Goal: Information Seeking & Learning: Learn about a topic

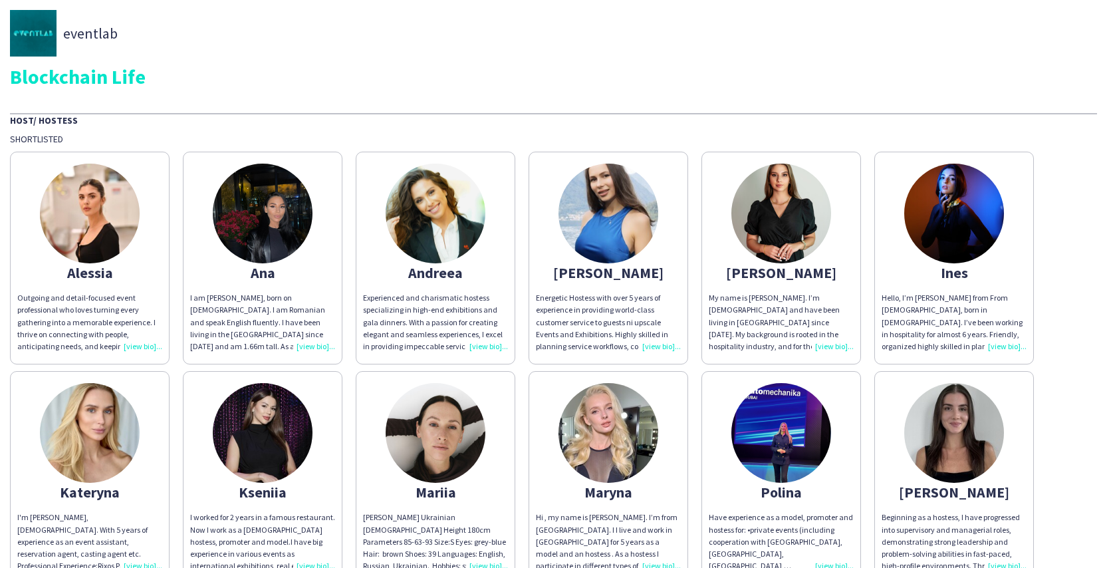
scroll to position [295, 0]
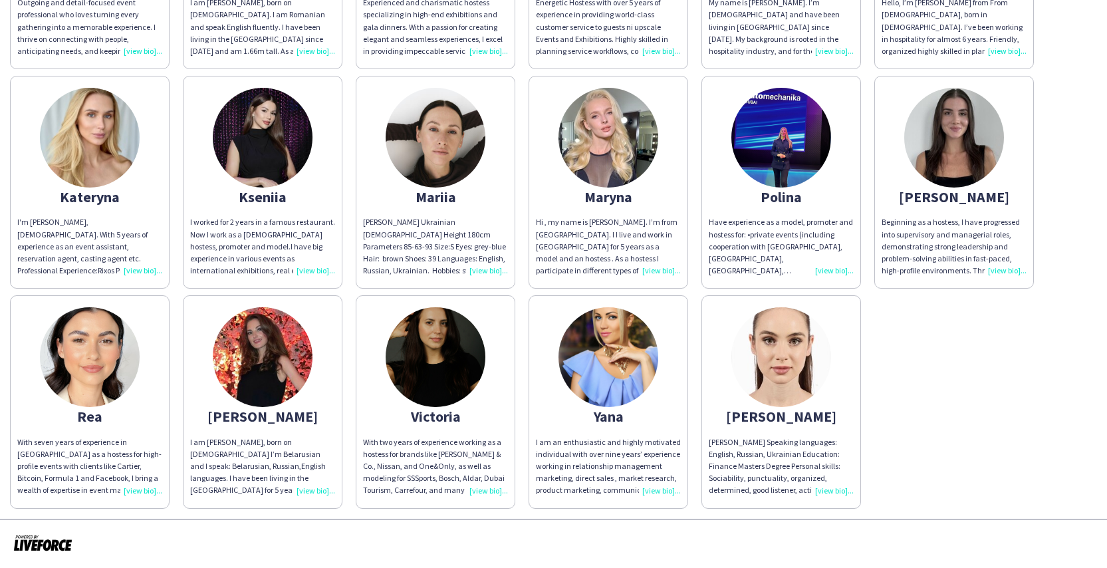
click at [936, 395] on div "Alessia Outgoing and detail-focused event professional who loves turning every …" at bounding box center [553, 179] width 1087 height 659
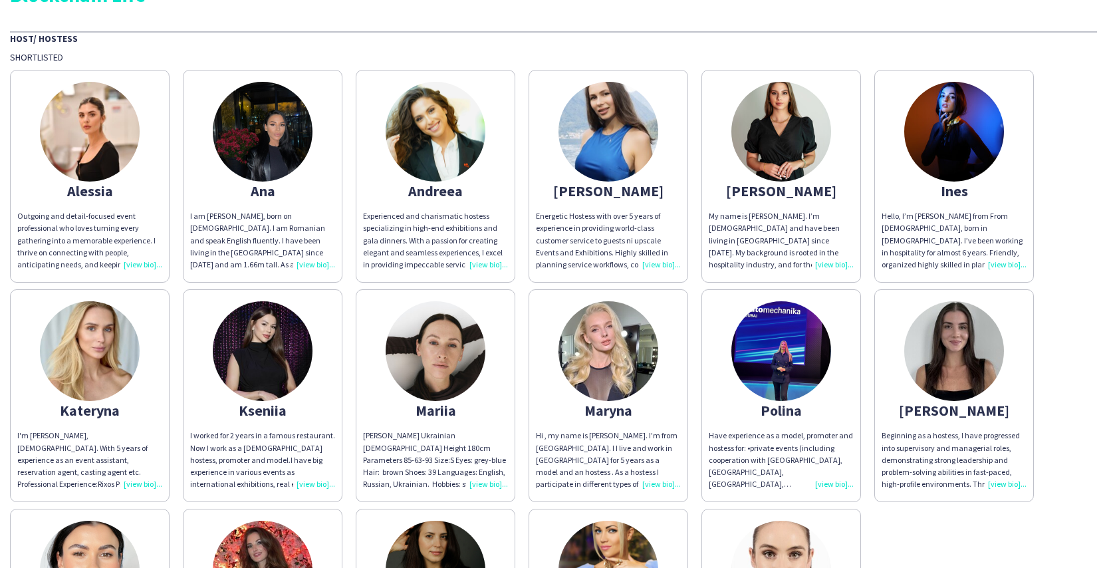
scroll to position [0, 0]
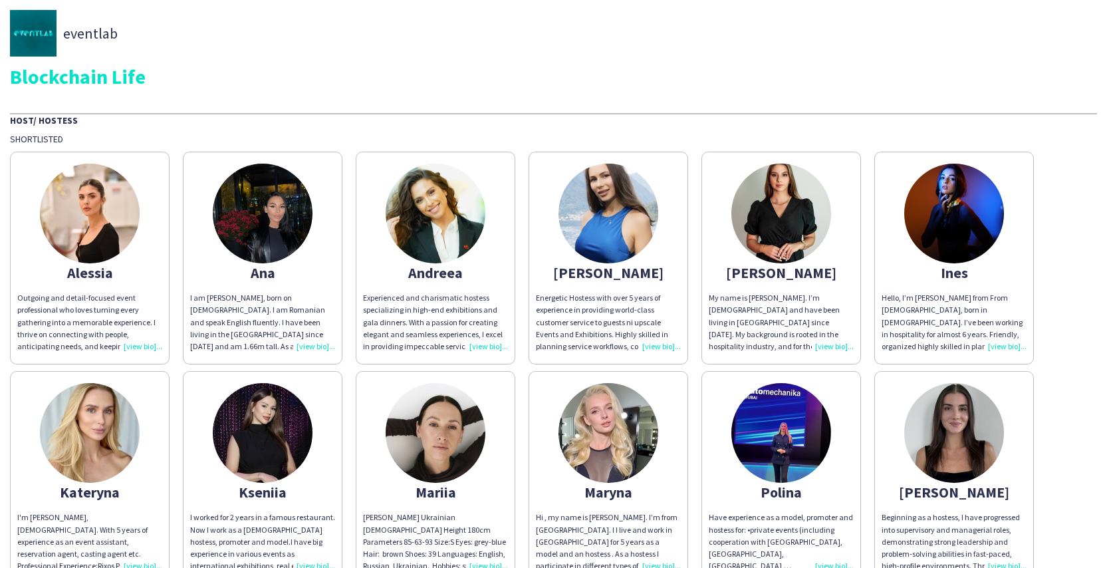
click at [957, 247] on img at bounding box center [954, 214] width 100 height 100
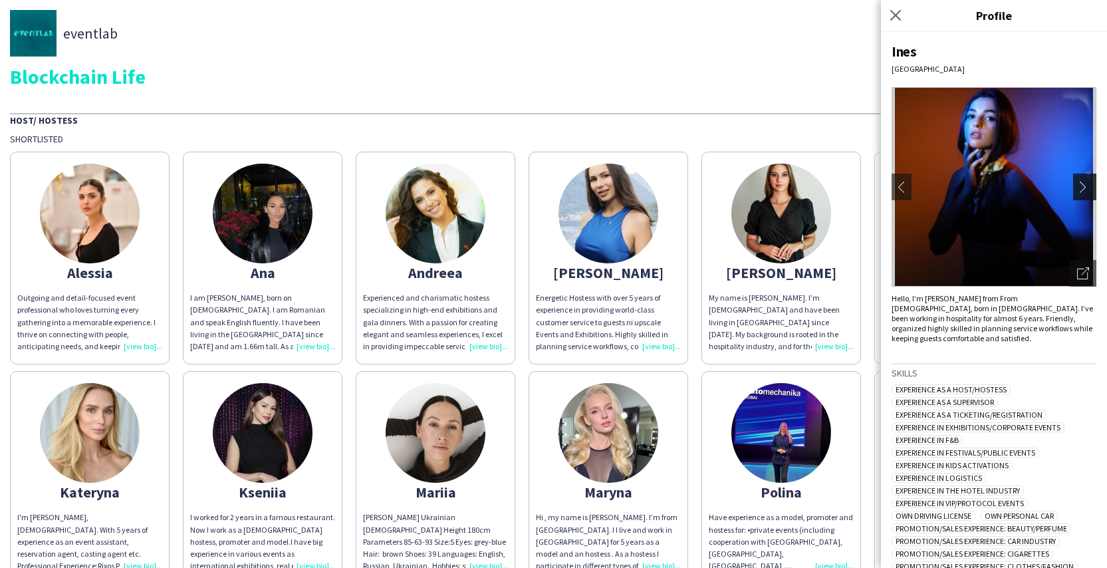
click at [1077, 190] on app-icon "chevron-right" at bounding box center [1086, 187] width 19 height 12
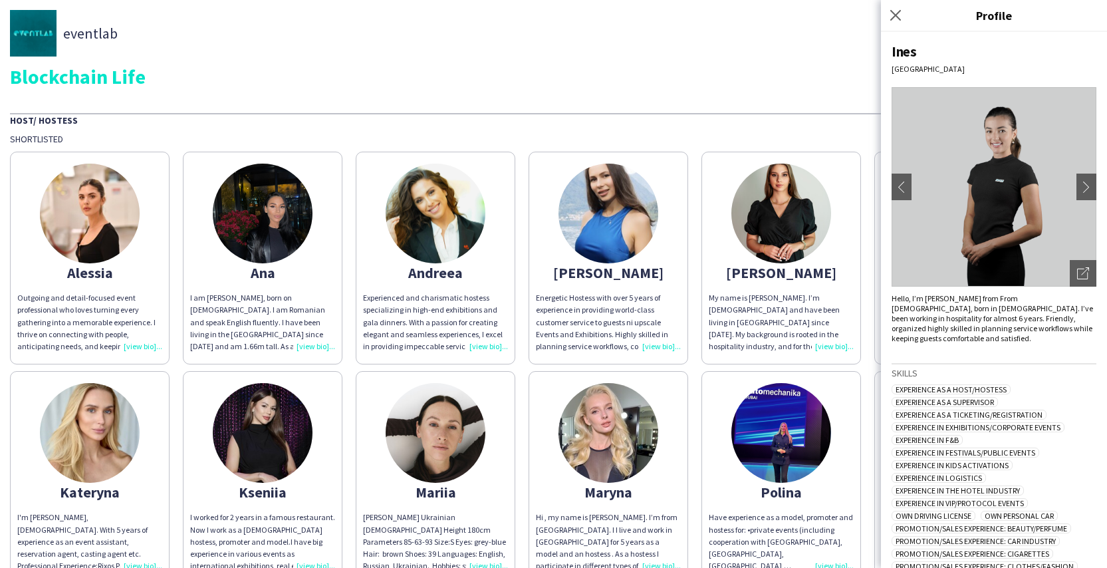
click at [779, 77] on div "Blockchain Life" at bounding box center [553, 76] width 1087 height 20
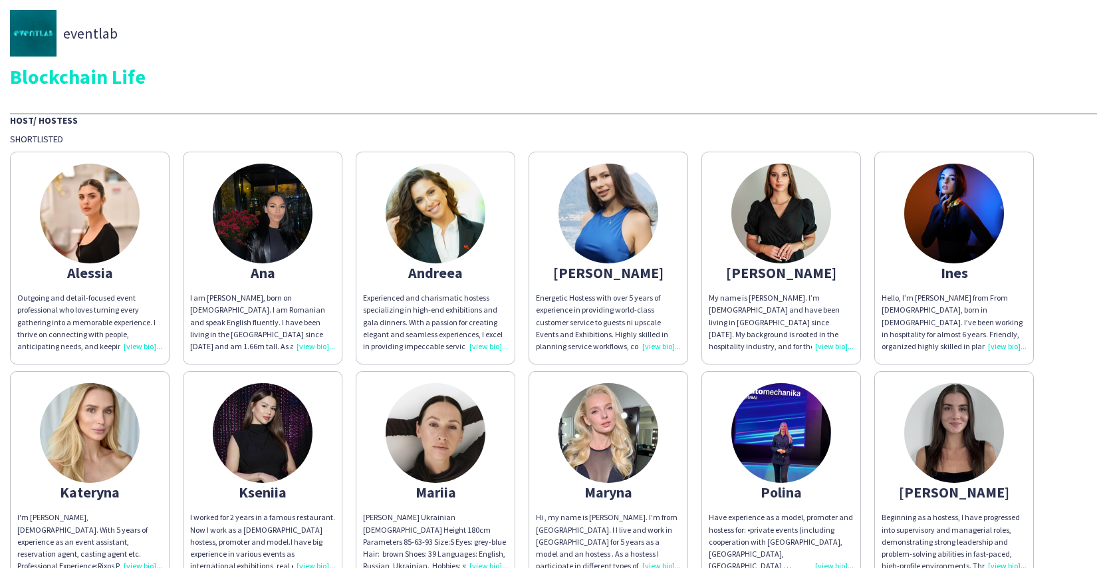
click at [785, 203] on img at bounding box center [781, 214] width 100 height 100
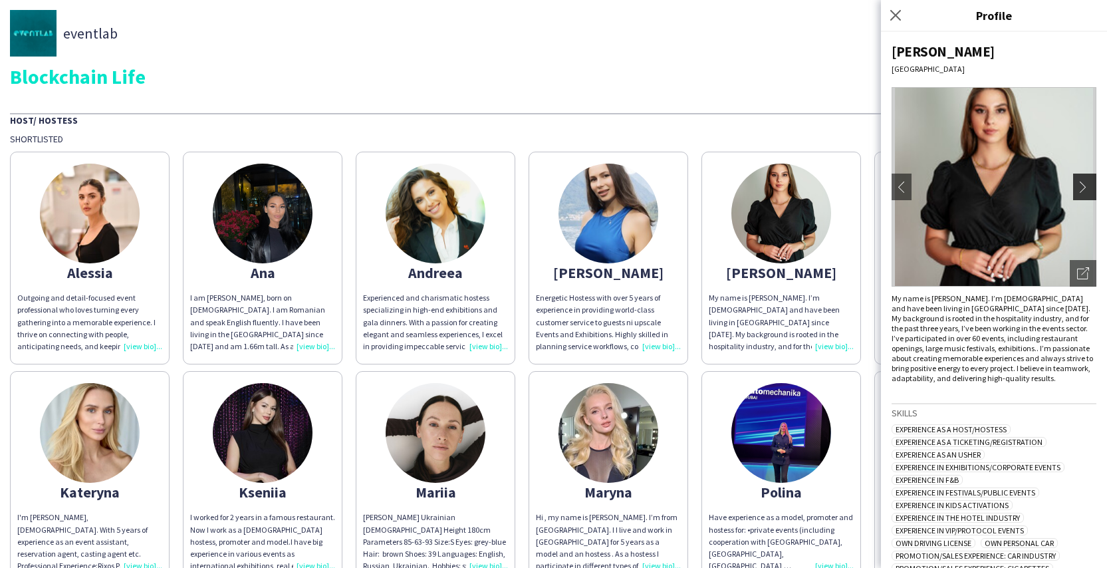
click at [1077, 182] on app-icon "chevron-right" at bounding box center [1086, 187] width 19 height 12
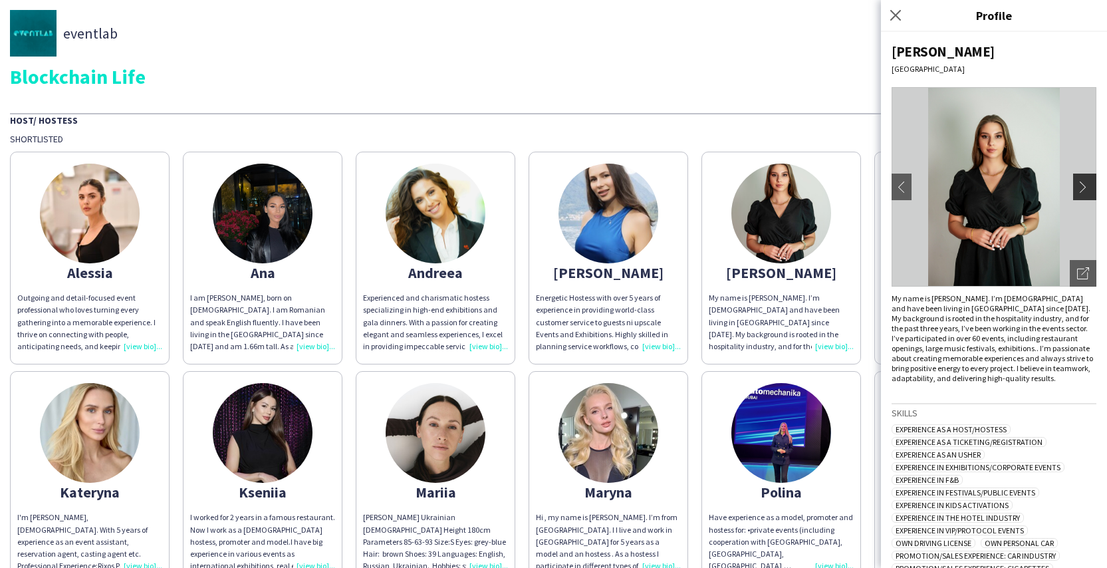
click at [1077, 182] on app-icon "chevron-right" at bounding box center [1086, 187] width 19 height 12
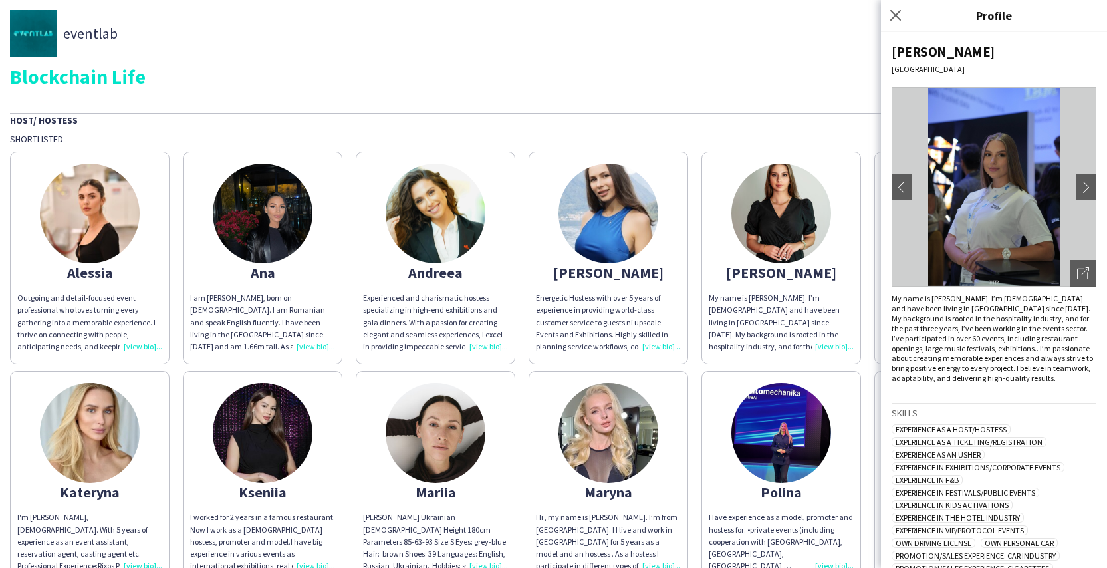
click at [811, 93] on div "eventlab Blockchain Life Host/ Hostess Shortlisted Alessia Outgoing and detail-…" at bounding box center [553, 407] width 1107 height 814
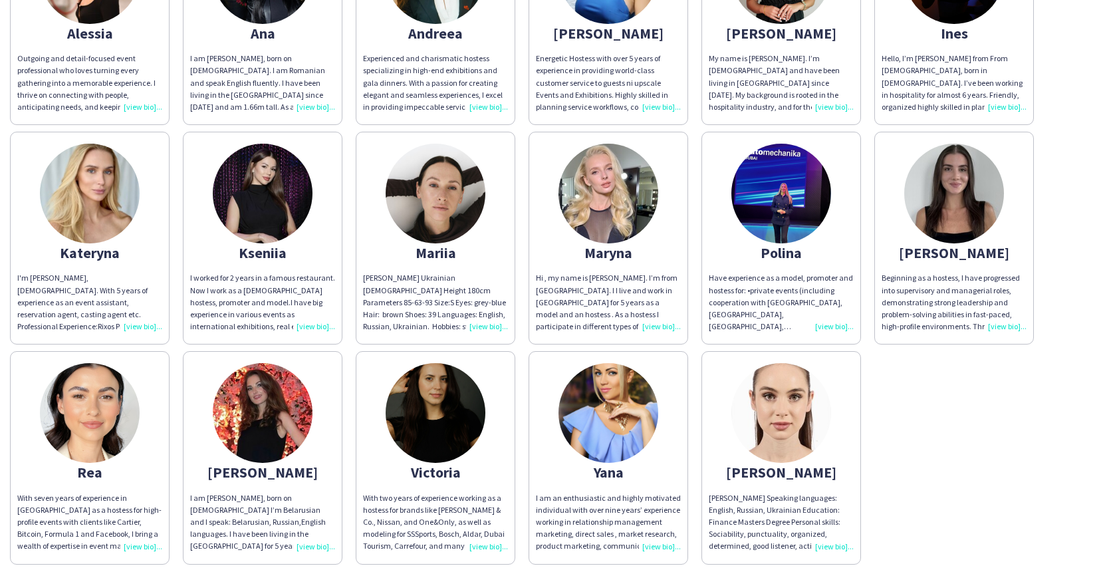
scroll to position [295, 0]
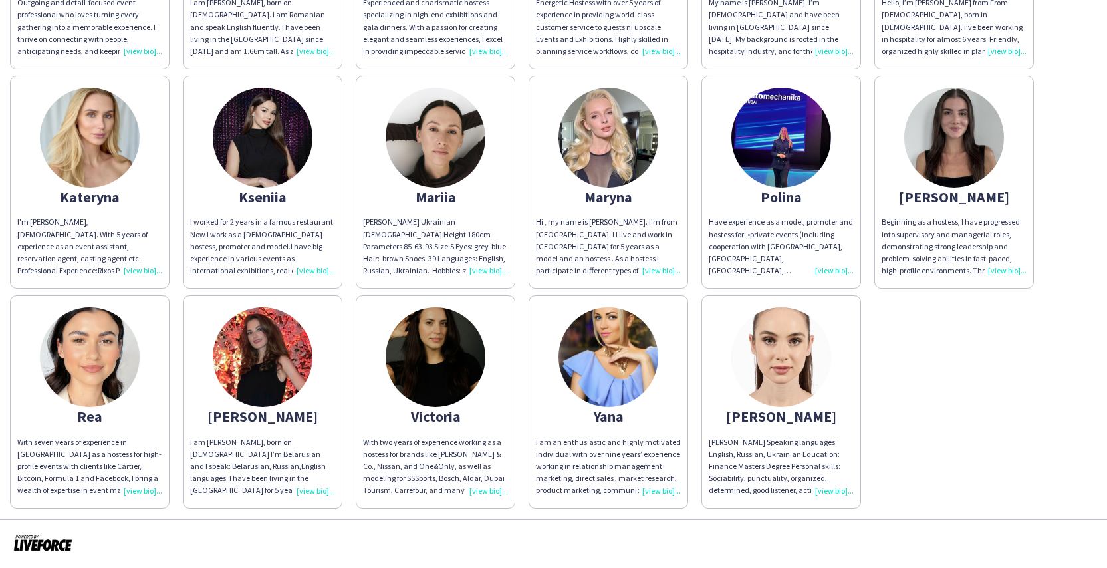
click at [789, 356] on img at bounding box center [781, 357] width 100 height 100
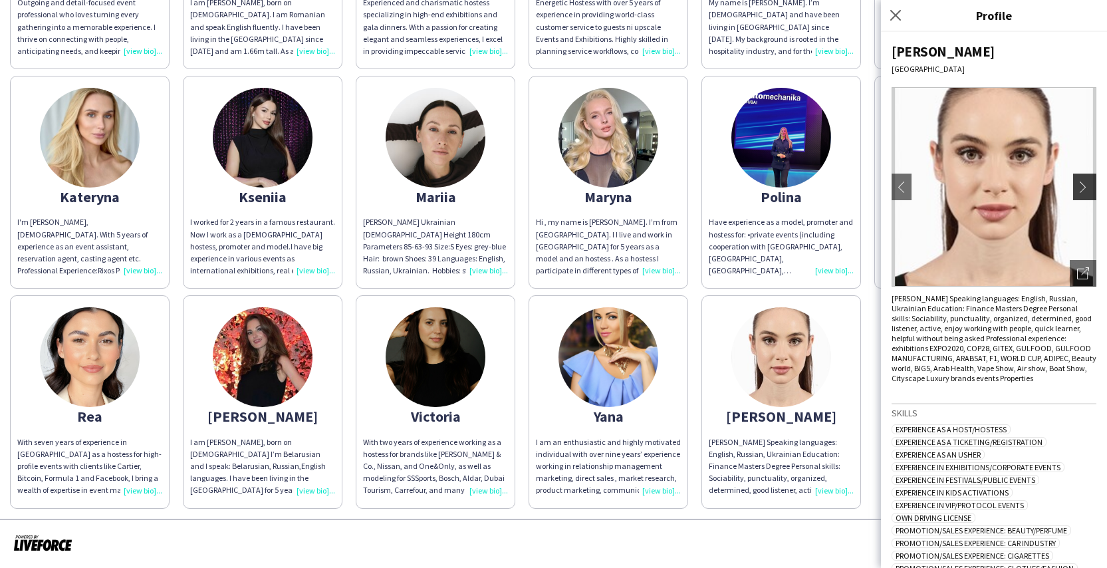
click at [1080, 183] on app-icon "chevron-right" at bounding box center [1086, 187] width 19 height 12
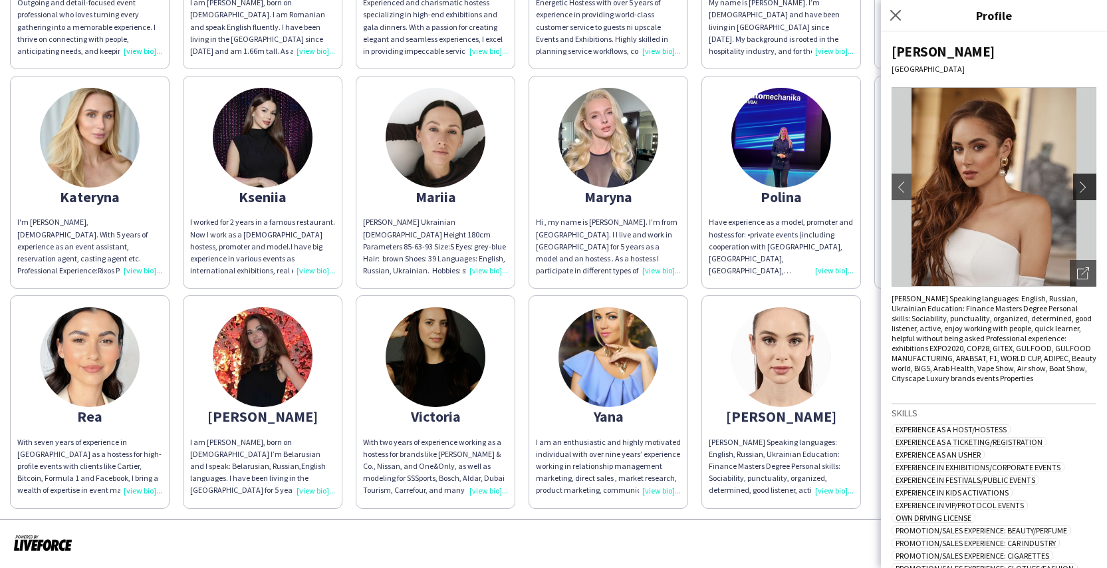
click at [1077, 186] on app-icon "chevron-right" at bounding box center [1086, 187] width 19 height 12
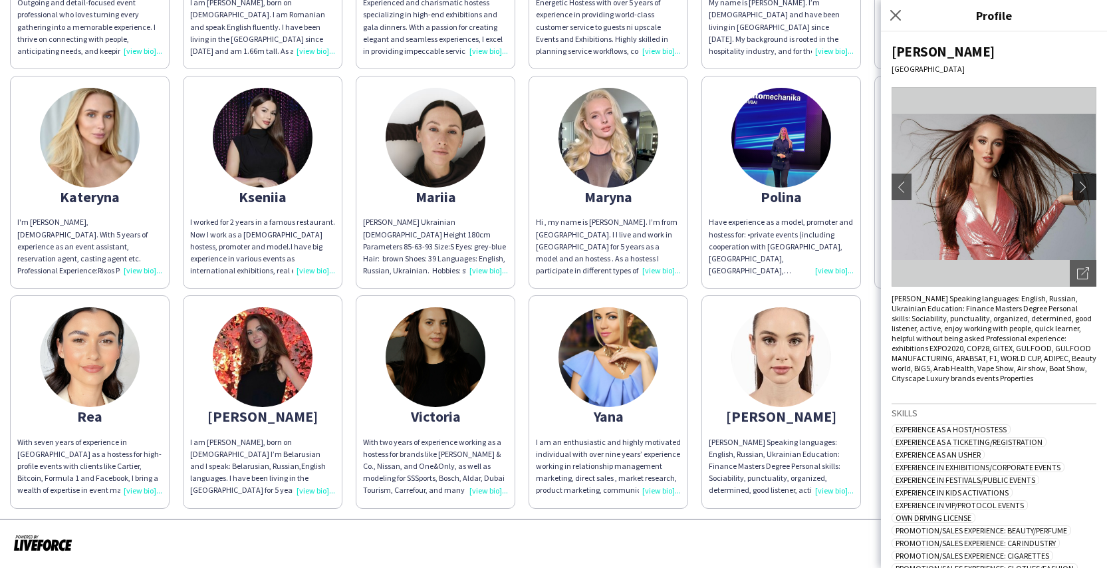
click at [1077, 186] on app-icon "chevron-right" at bounding box center [1086, 187] width 19 height 12
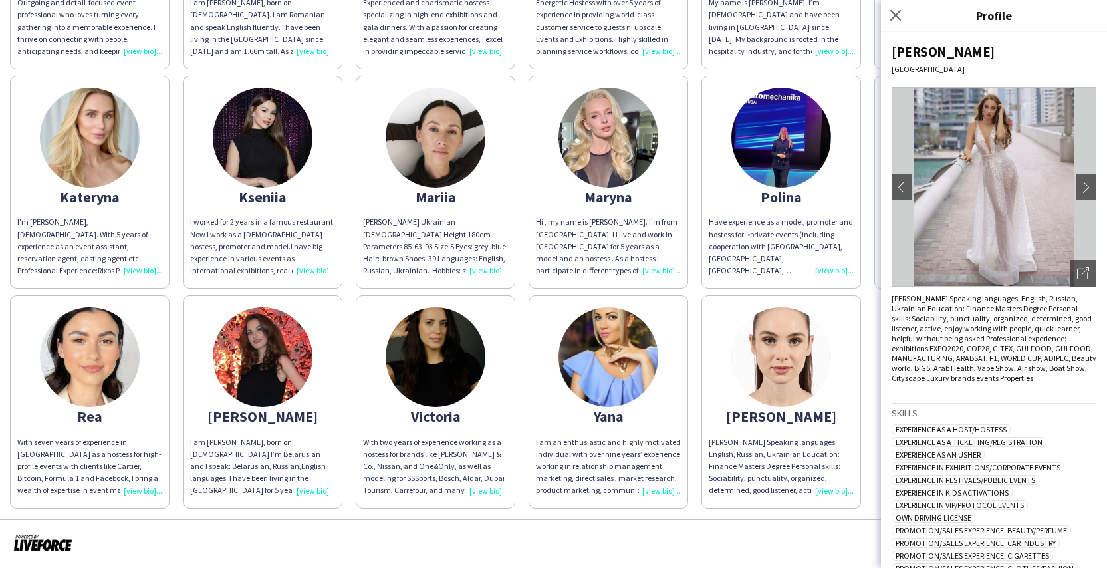
click at [609, 374] on img at bounding box center [609, 357] width 100 height 100
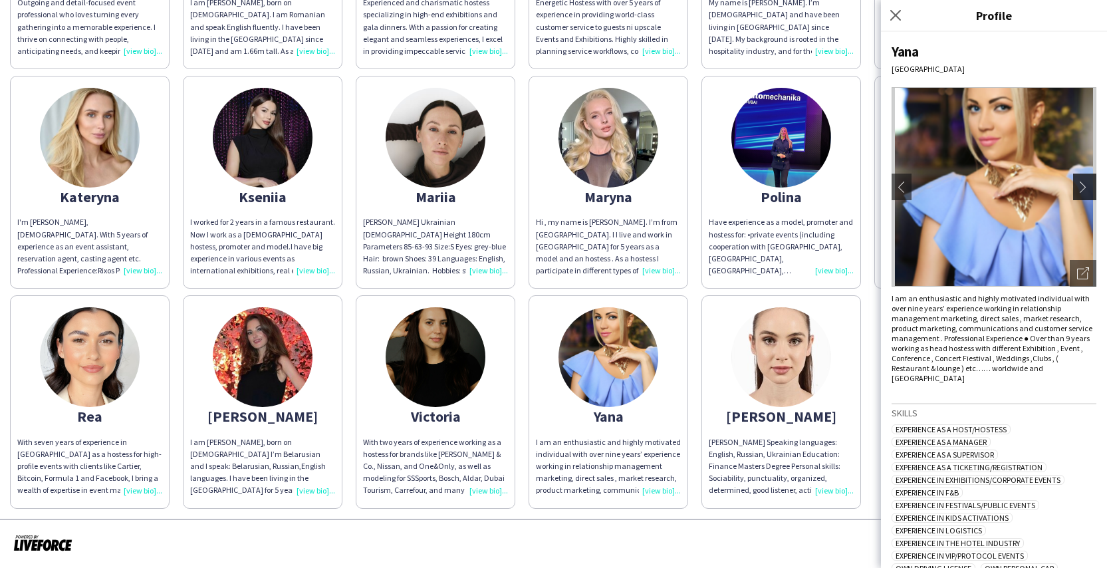
click at [1077, 186] on app-icon "chevron-right" at bounding box center [1086, 187] width 19 height 12
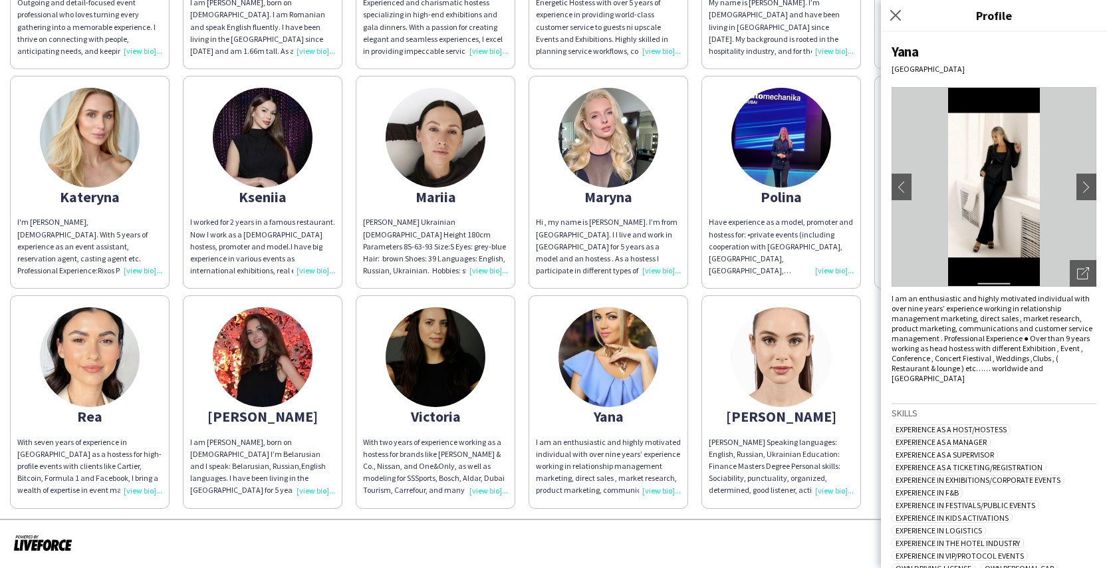
click at [439, 347] on img at bounding box center [436, 357] width 100 height 100
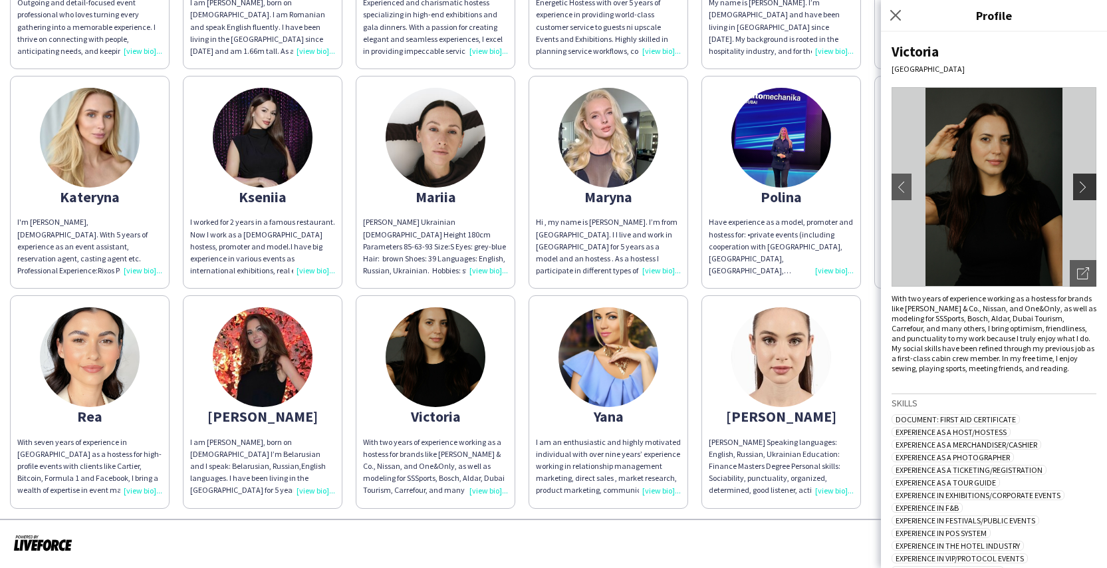
click at [1077, 187] on app-icon "chevron-right" at bounding box center [1086, 187] width 19 height 12
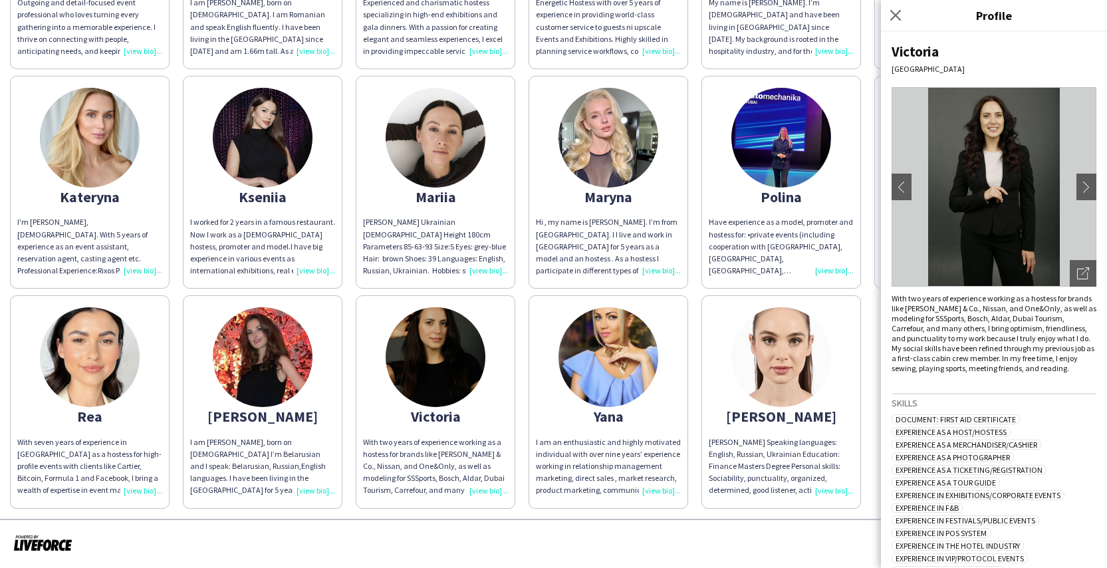
click at [308, 358] on img at bounding box center [263, 357] width 100 height 100
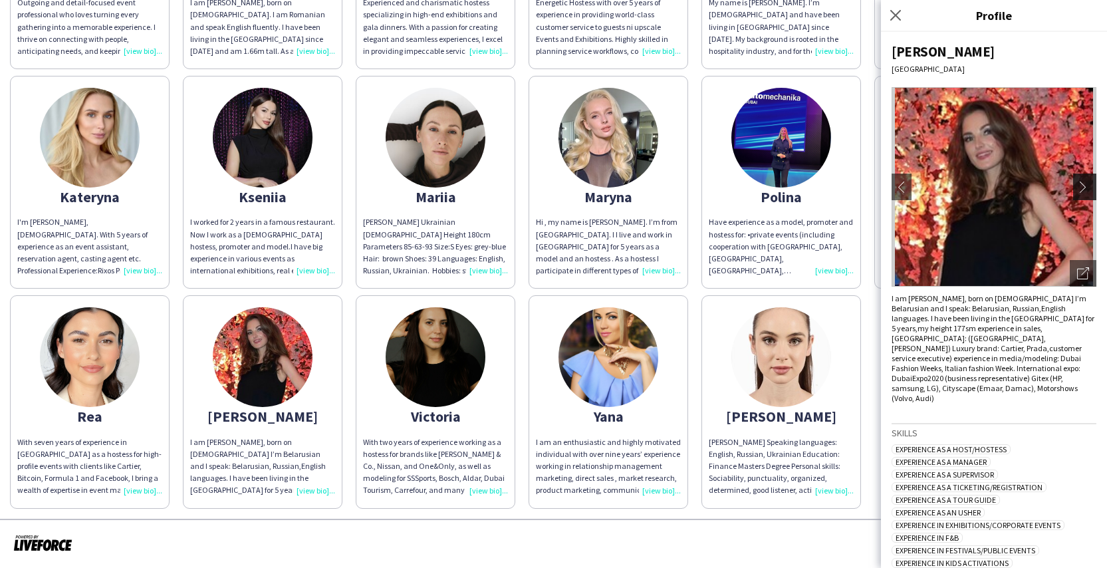
click at [1077, 184] on app-icon "chevron-right" at bounding box center [1086, 187] width 19 height 12
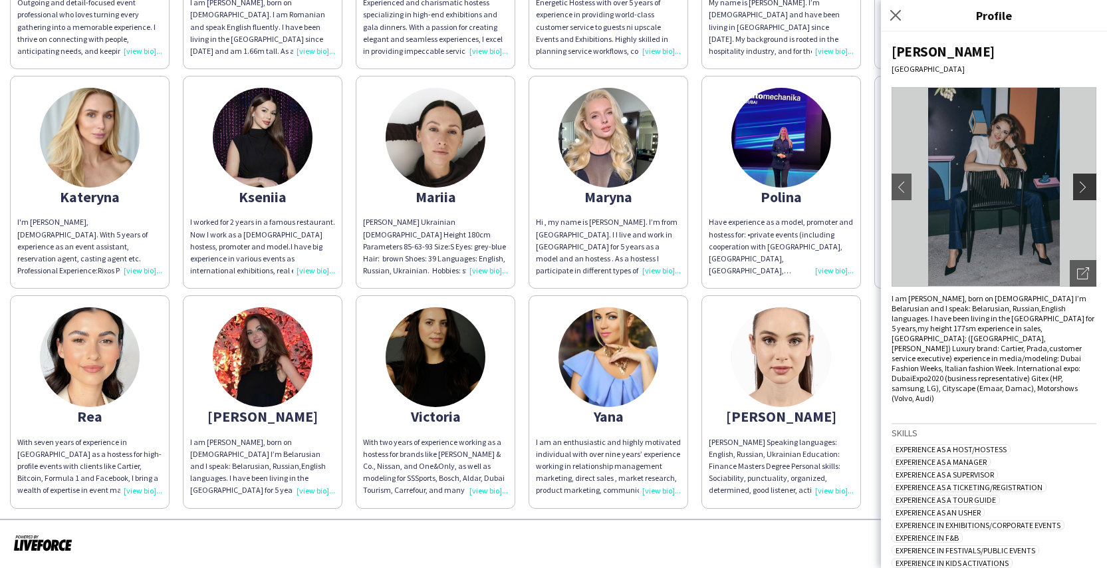
click at [1077, 184] on app-icon "chevron-right" at bounding box center [1086, 187] width 19 height 12
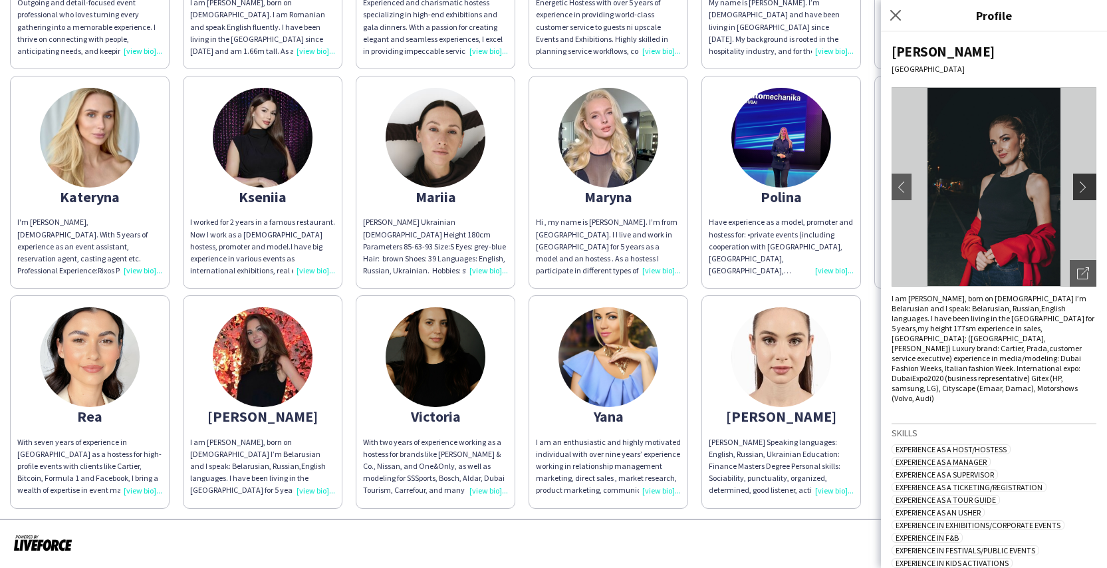
click at [1077, 184] on app-icon "chevron-right" at bounding box center [1086, 187] width 19 height 12
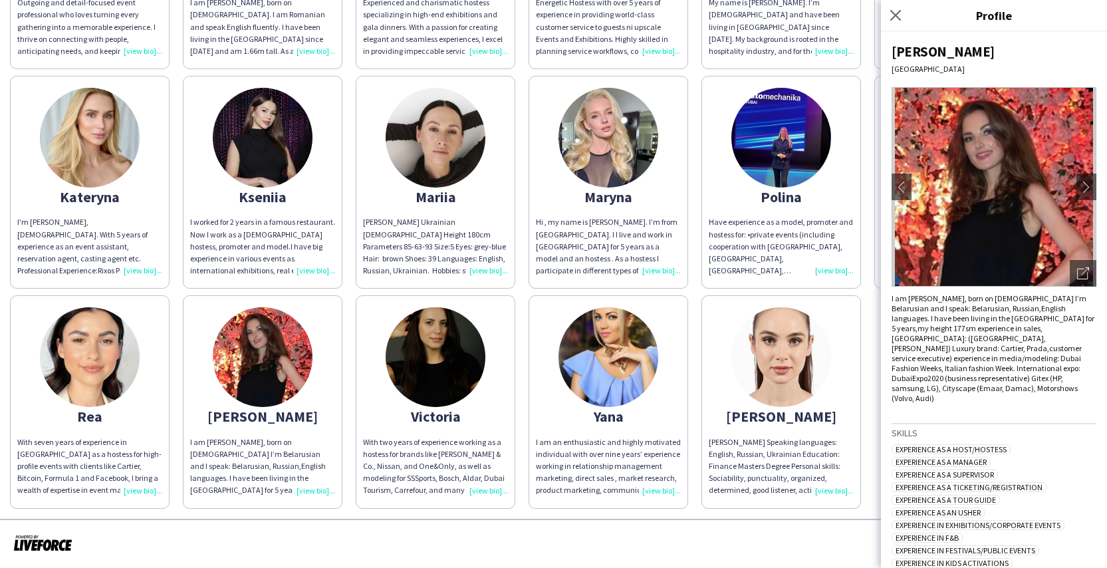
click at [65, 374] on img at bounding box center [90, 357] width 100 height 100
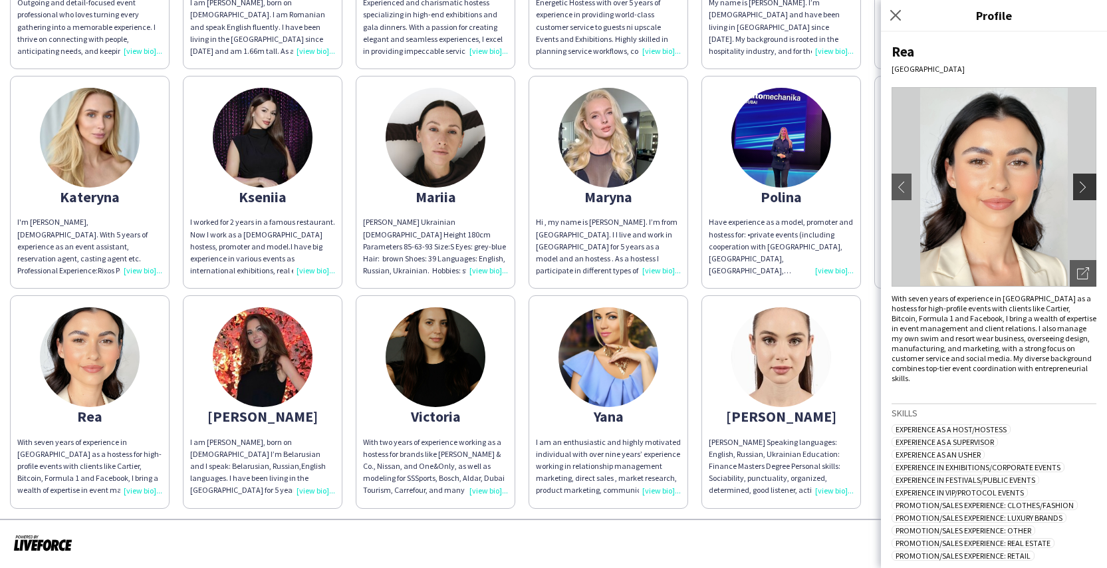
click at [1075, 194] on button "chevron-right" at bounding box center [1086, 187] width 27 height 27
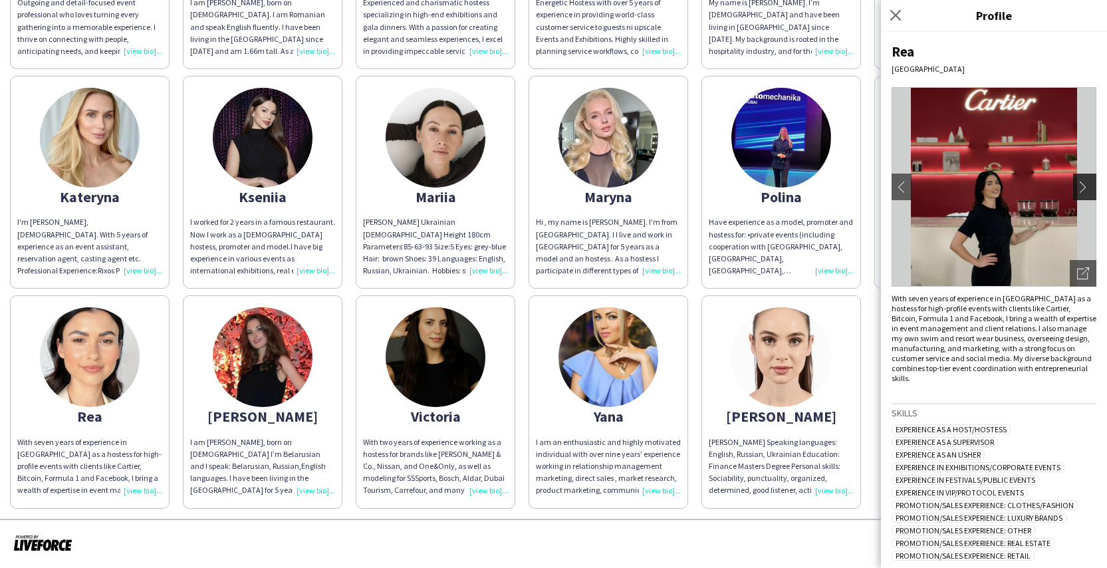
click at [1077, 189] on app-icon "chevron-right" at bounding box center [1086, 187] width 19 height 12
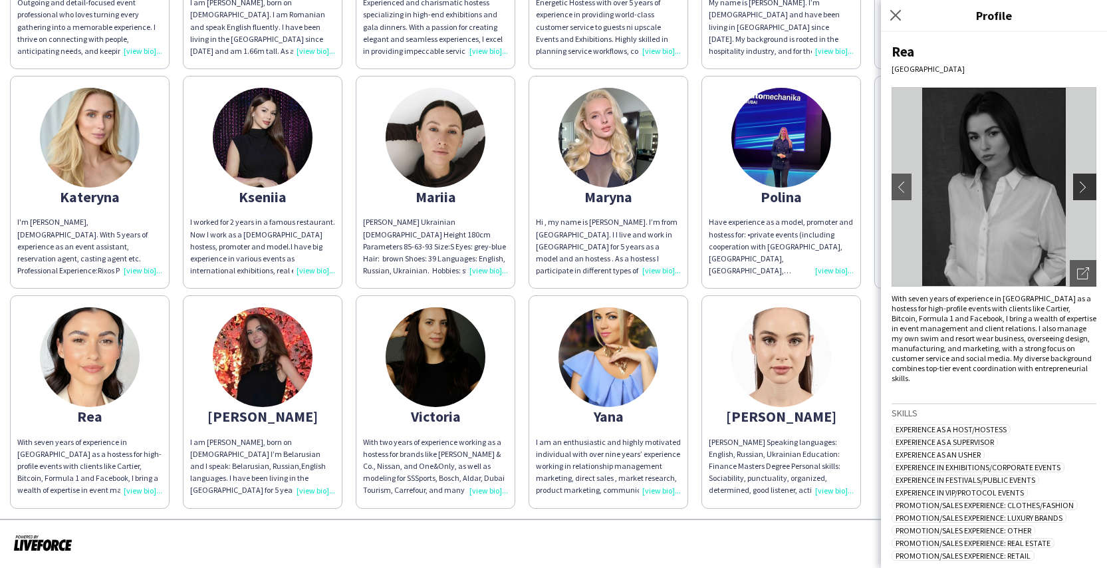
click at [1077, 189] on app-icon "chevron-right" at bounding box center [1086, 187] width 19 height 12
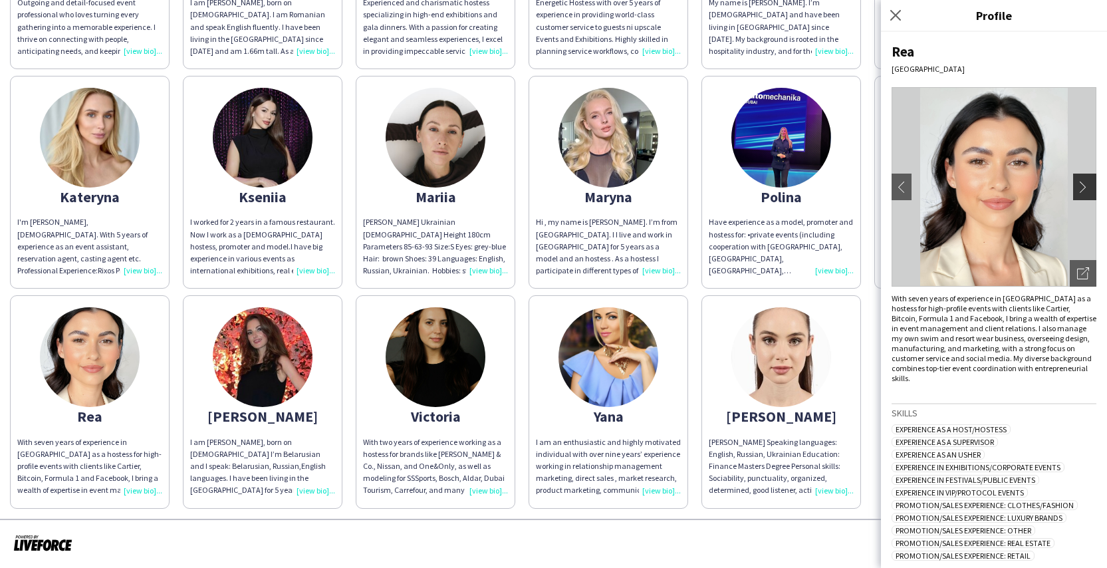
click at [1077, 189] on app-icon "chevron-right" at bounding box center [1086, 187] width 19 height 12
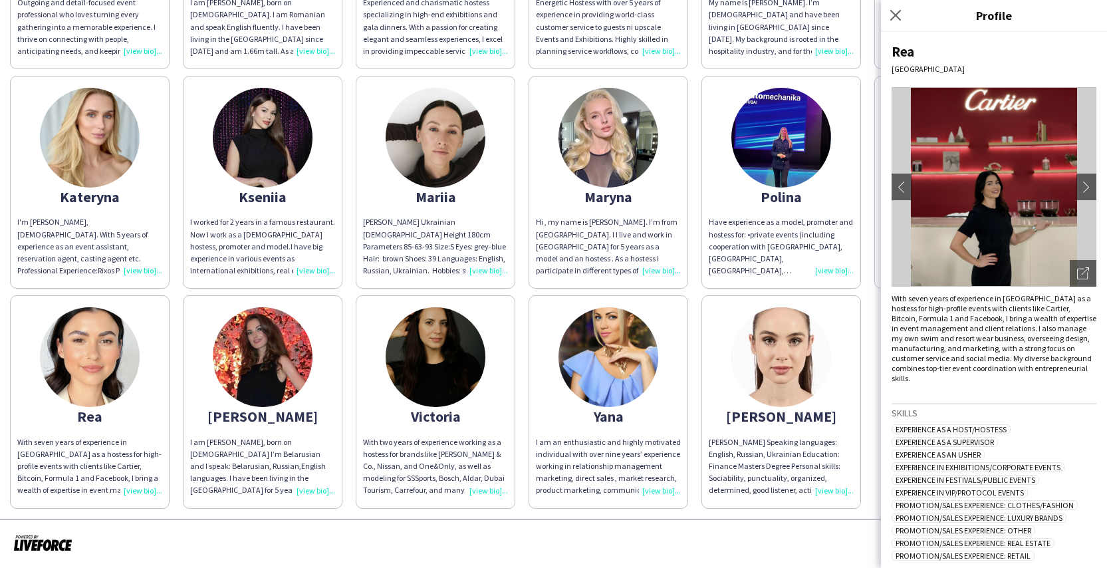
click at [867, 224] on div "Alessia Outgoing and detail-focused event professional who loves turning every …" at bounding box center [553, 179] width 1087 height 659
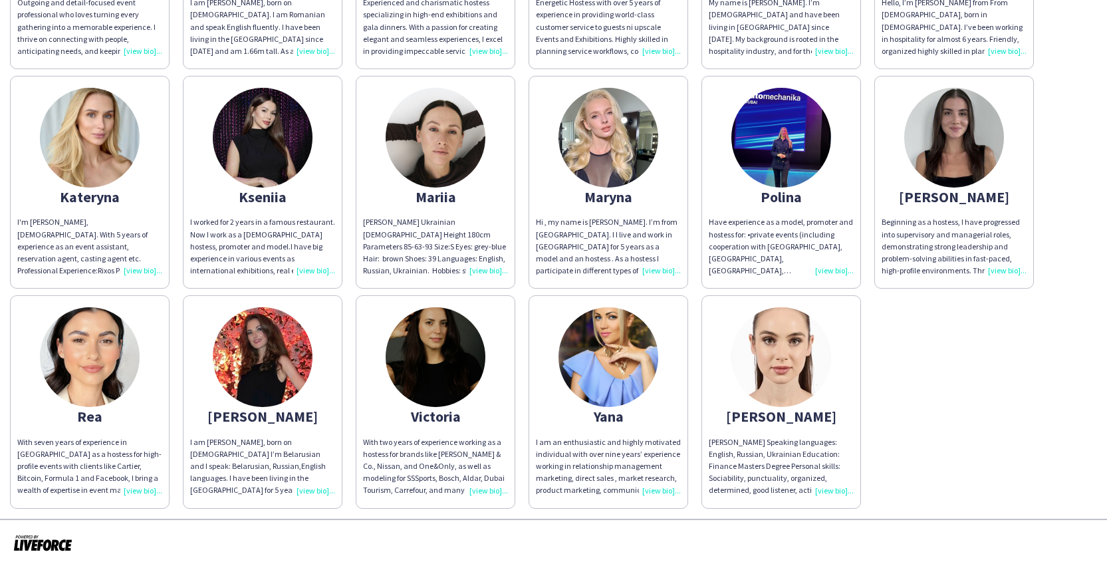
click at [956, 158] on img at bounding box center [954, 138] width 100 height 100
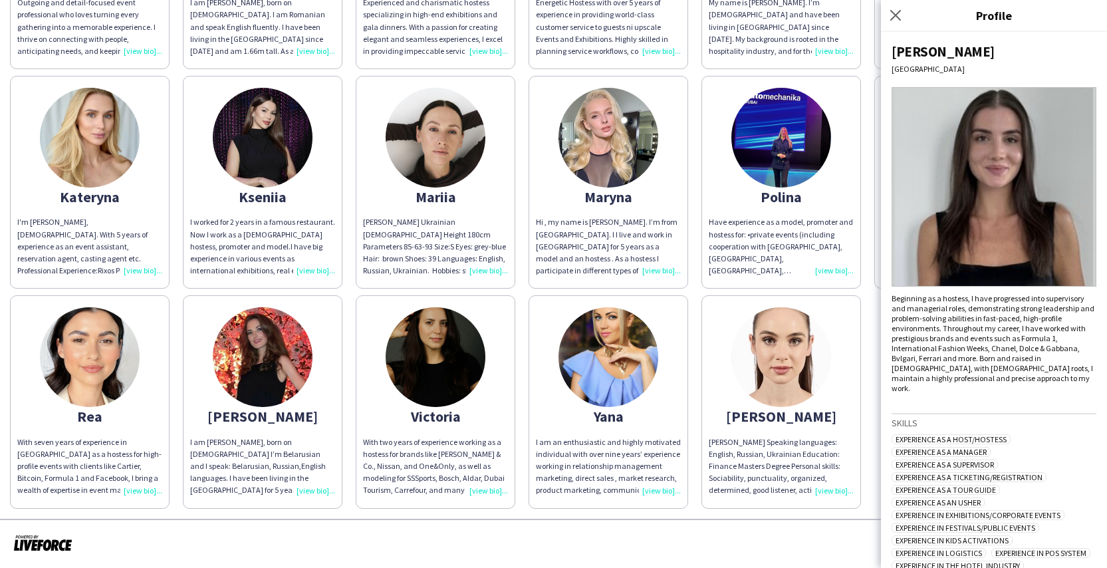
click at [779, 126] on img at bounding box center [781, 138] width 100 height 100
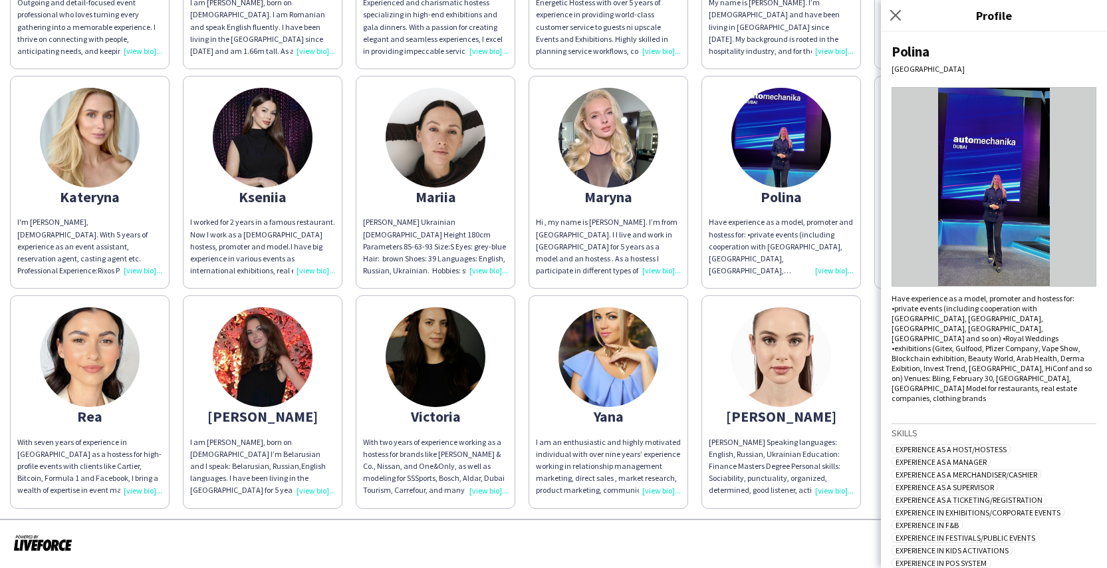
click at [625, 134] on img at bounding box center [609, 138] width 100 height 100
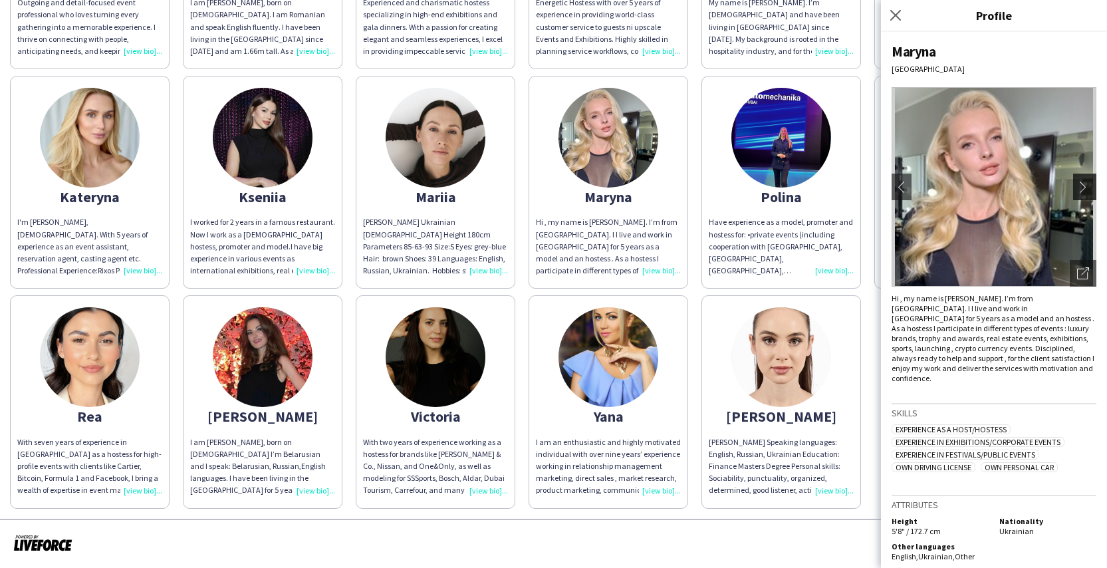
click at [1091, 187] on app-icon "chevron-right" at bounding box center [1086, 187] width 19 height 12
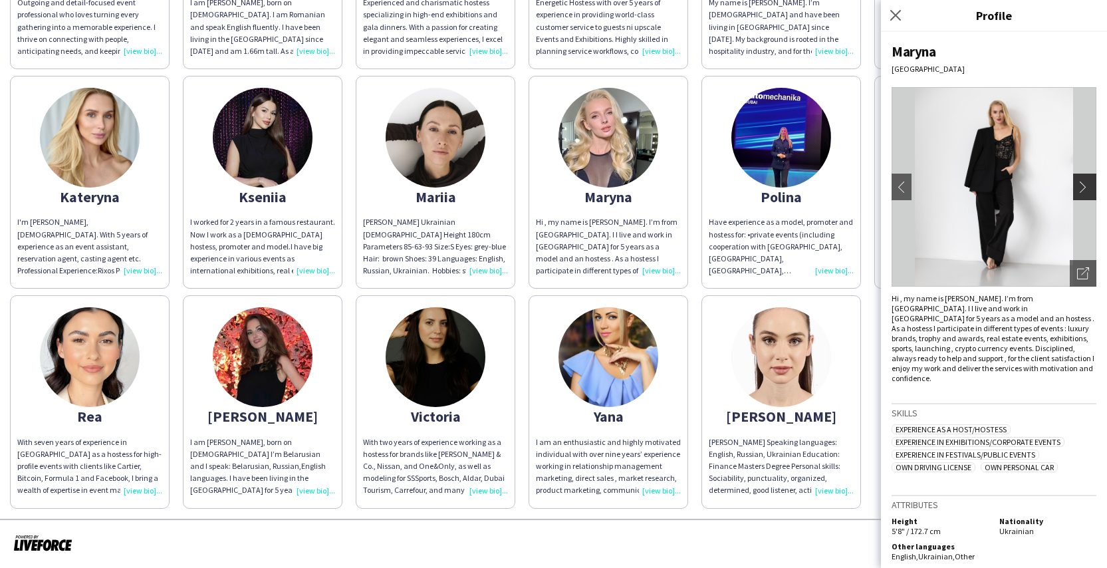
click at [1091, 187] on app-icon "chevron-right" at bounding box center [1086, 187] width 19 height 12
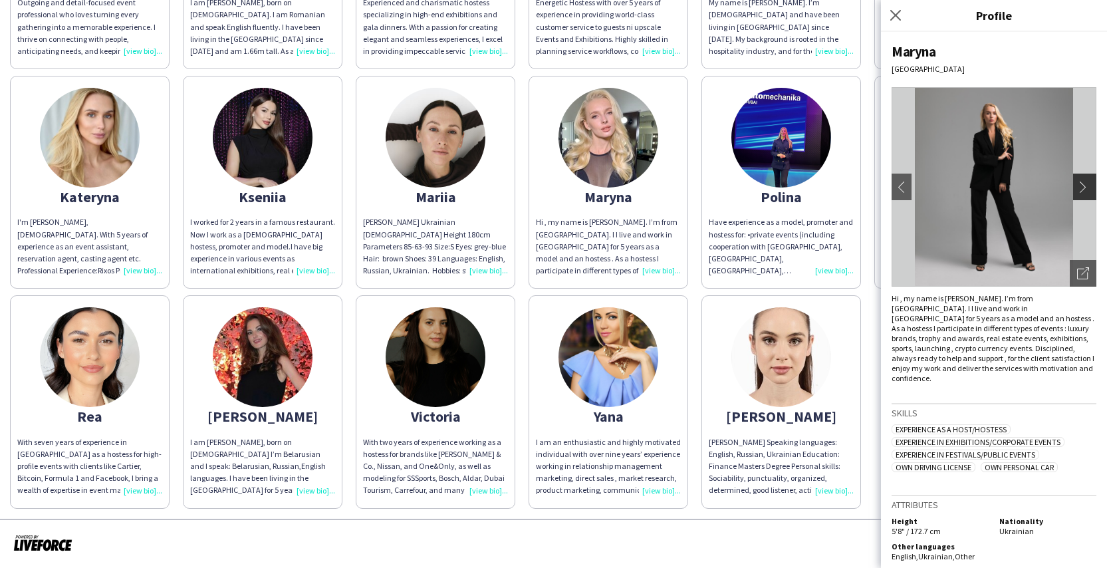
click at [1091, 187] on app-icon "chevron-right" at bounding box center [1086, 187] width 19 height 12
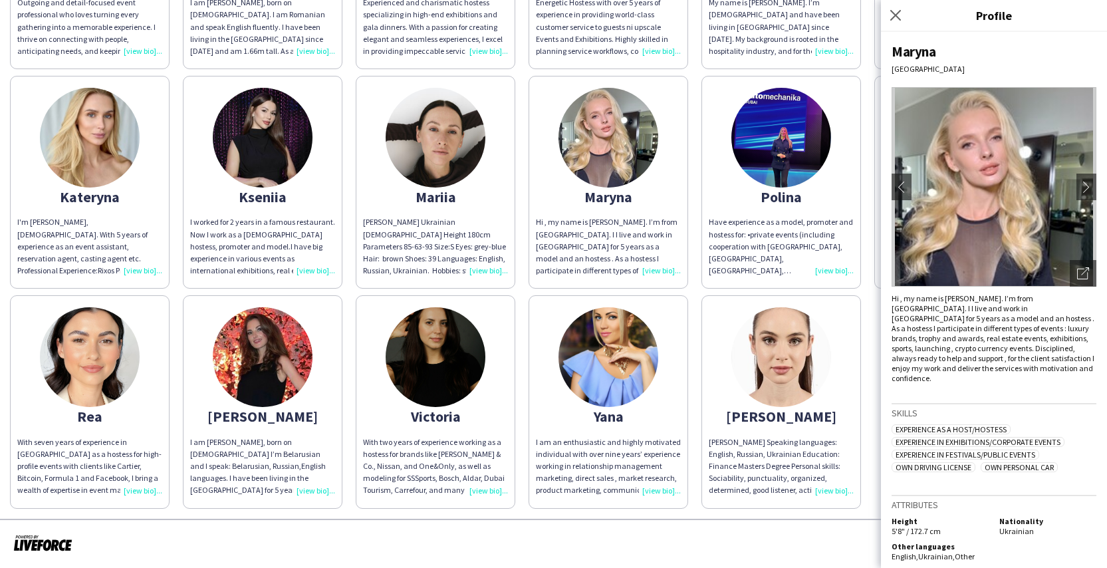
click at [453, 140] on img at bounding box center [436, 138] width 100 height 100
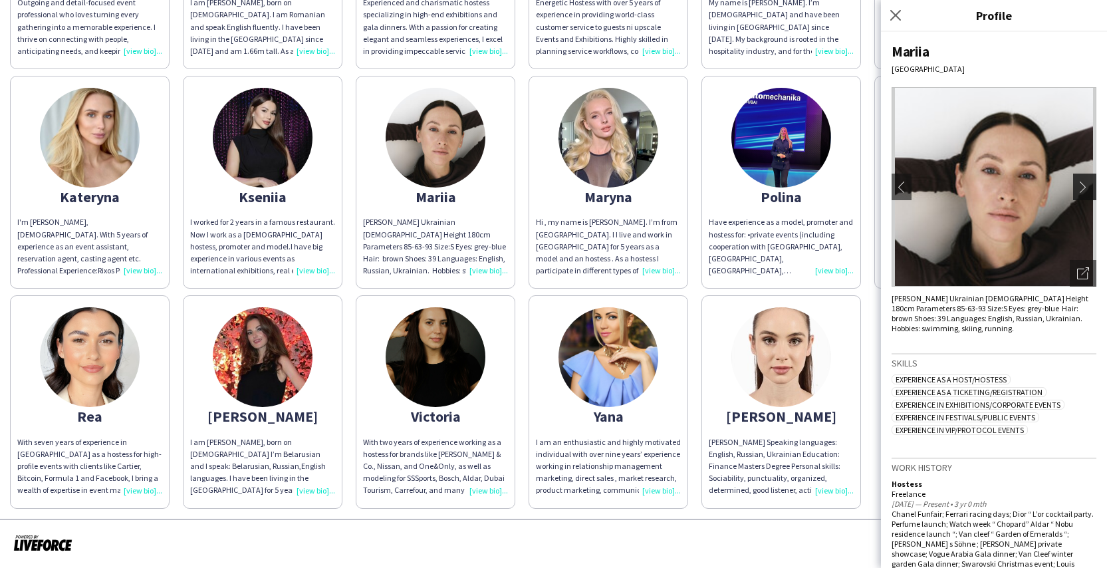
click at [1077, 190] on app-icon "chevron-right" at bounding box center [1086, 187] width 19 height 12
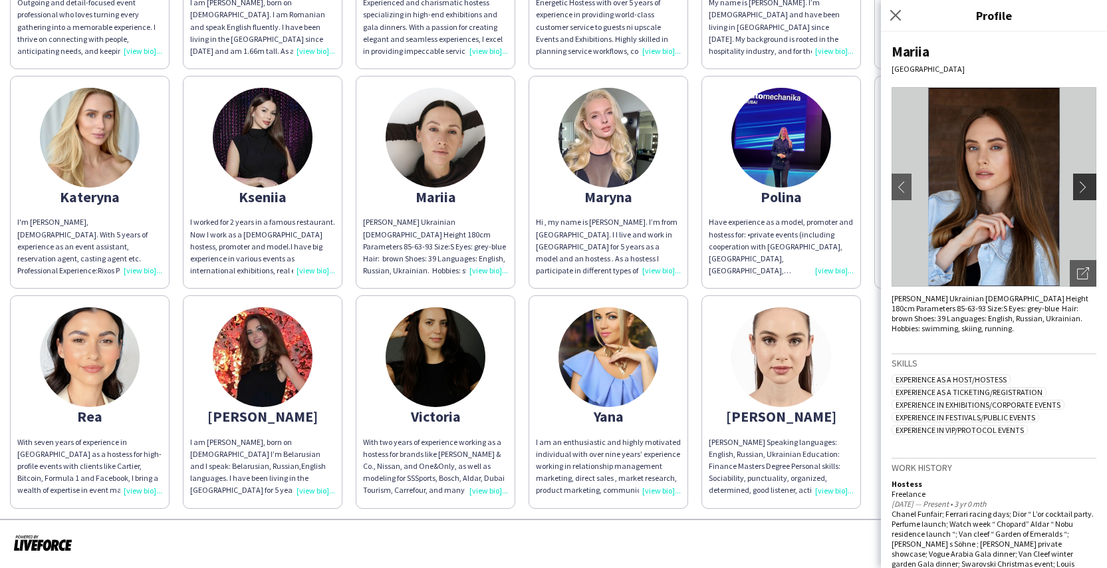
click at [1077, 190] on app-icon "chevron-right" at bounding box center [1086, 187] width 19 height 12
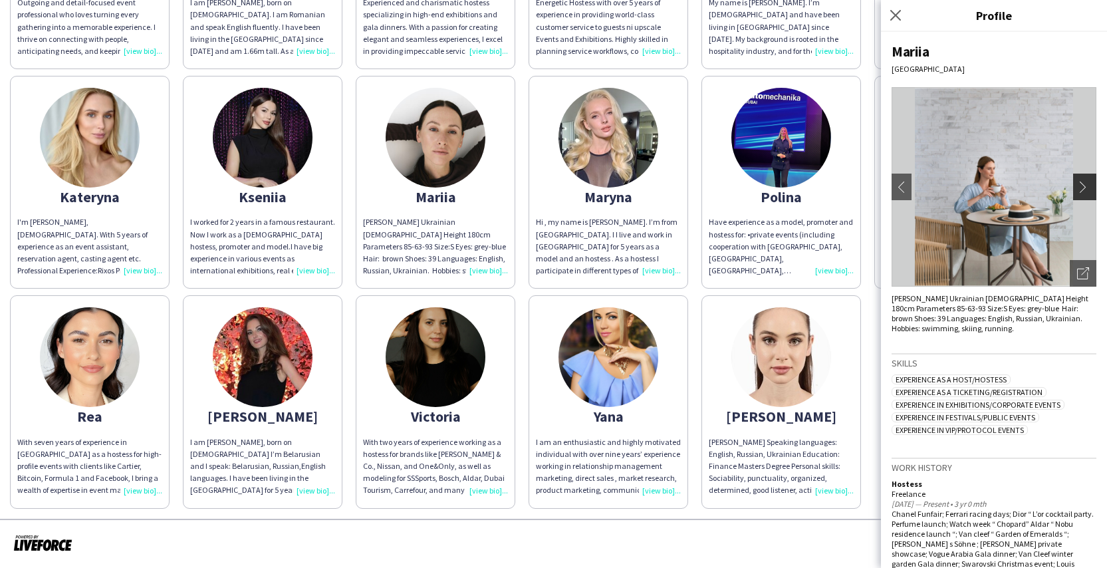
click at [1077, 190] on app-icon "chevron-right" at bounding box center [1086, 187] width 19 height 12
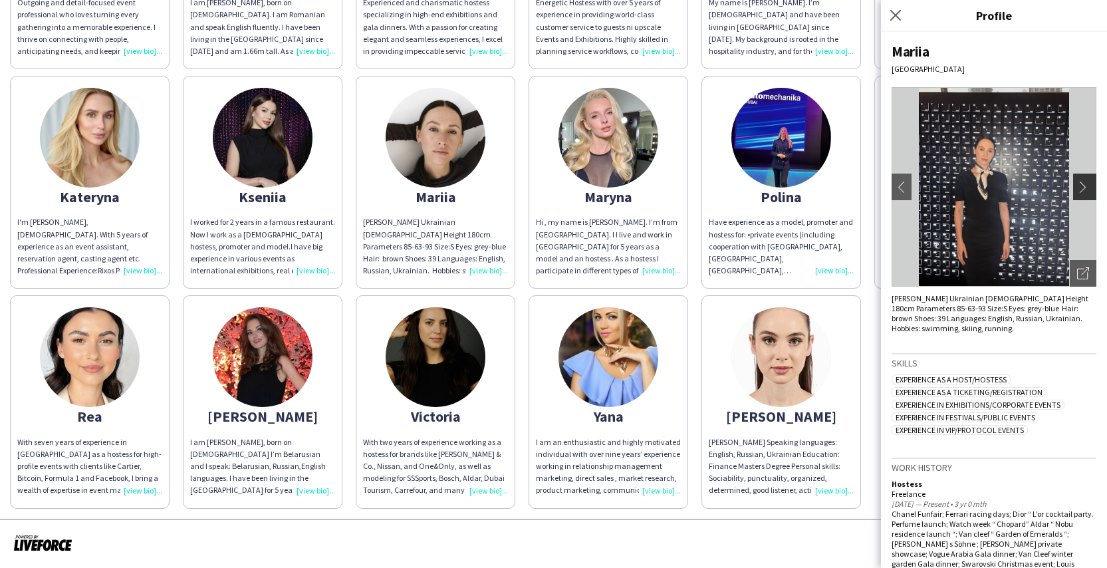
click at [1077, 190] on app-icon "chevron-right" at bounding box center [1086, 187] width 19 height 12
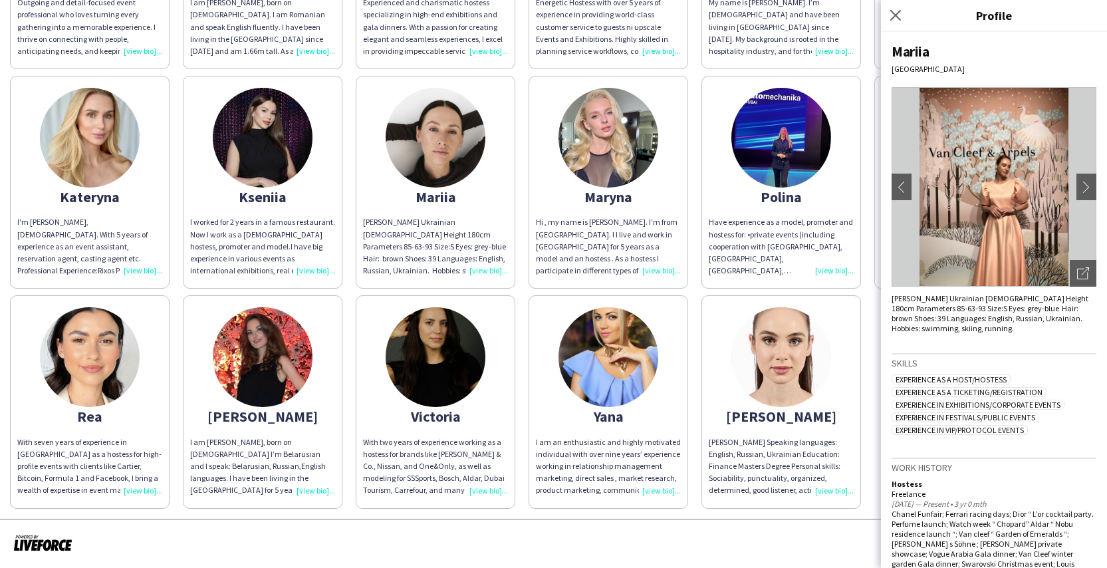
click at [269, 156] on img at bounding box center [263, 138] width 100 height 100
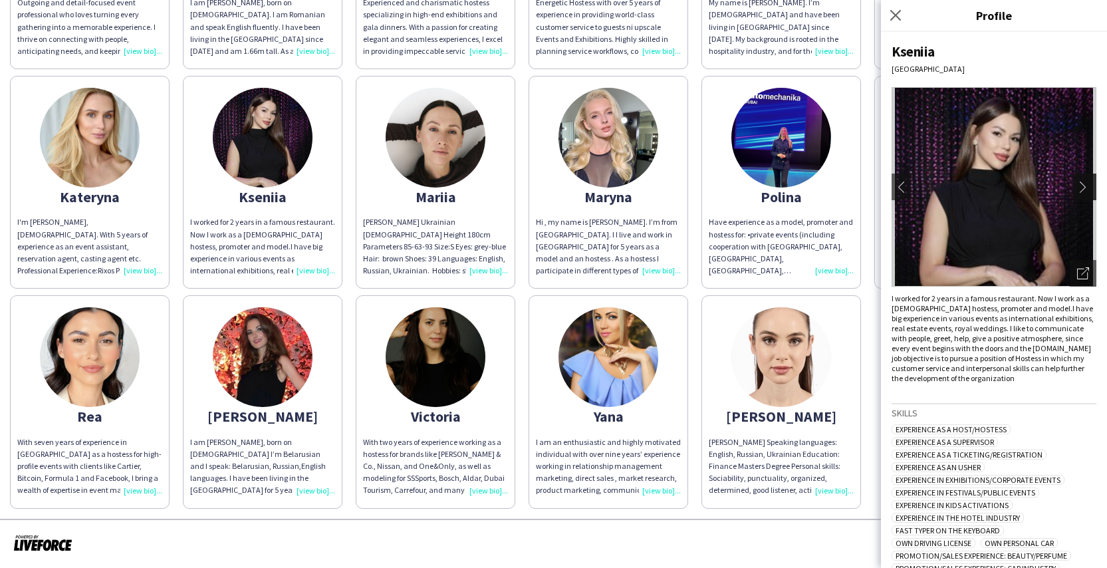
click at [1077, 186] on app-icon "chevron-right" at bounding box center [1086, 187] width 19 height 12
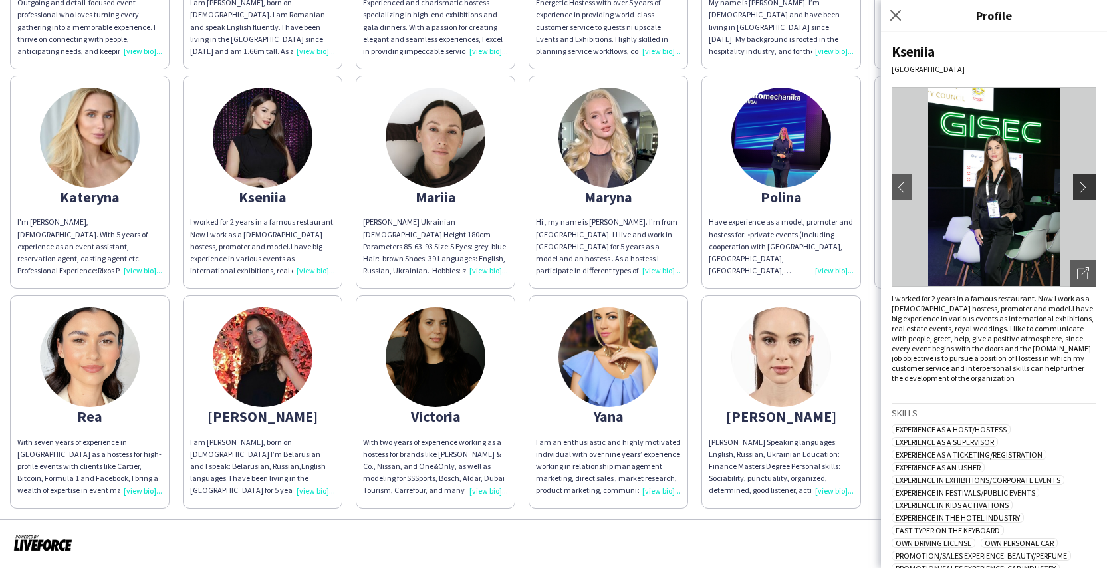
click at [1077, 186] on app-icon "chevron-right" at bounding box center [1086, 187] width 19 height 12
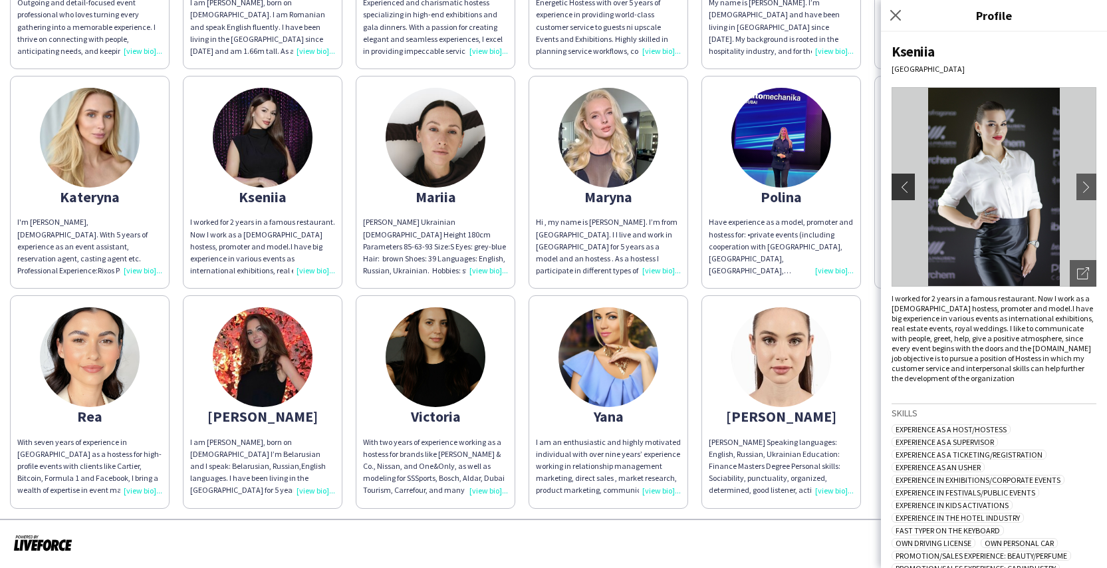
click at [902, 187] on app-icon "chevron-left" at bounding box center [901, 187] width 19 height 12
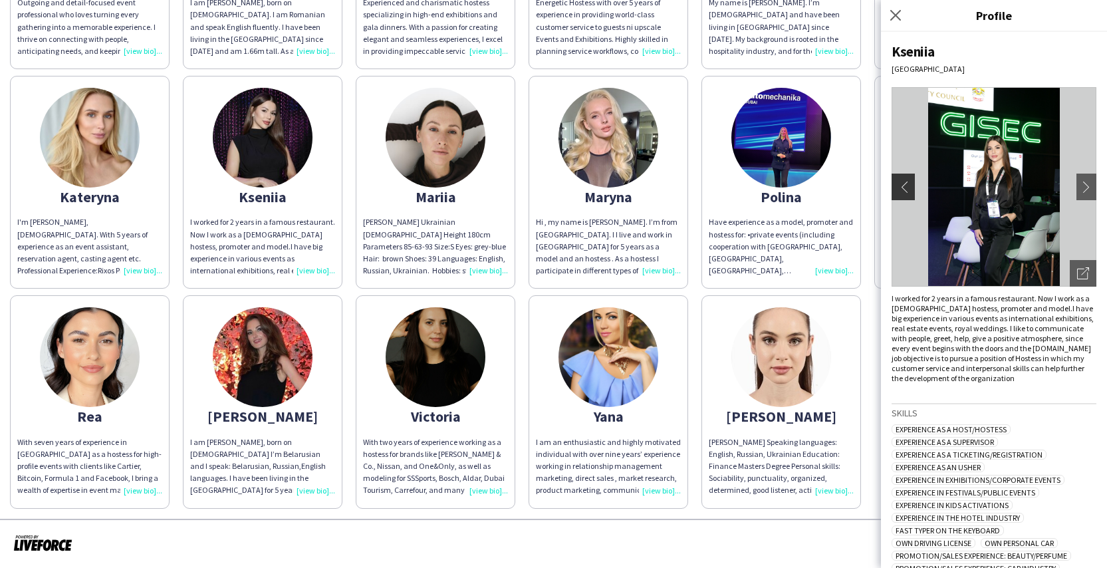
click at [902, 187] on app-icon "chevron-left" at bounding box center [901, 187] width 19 height 12
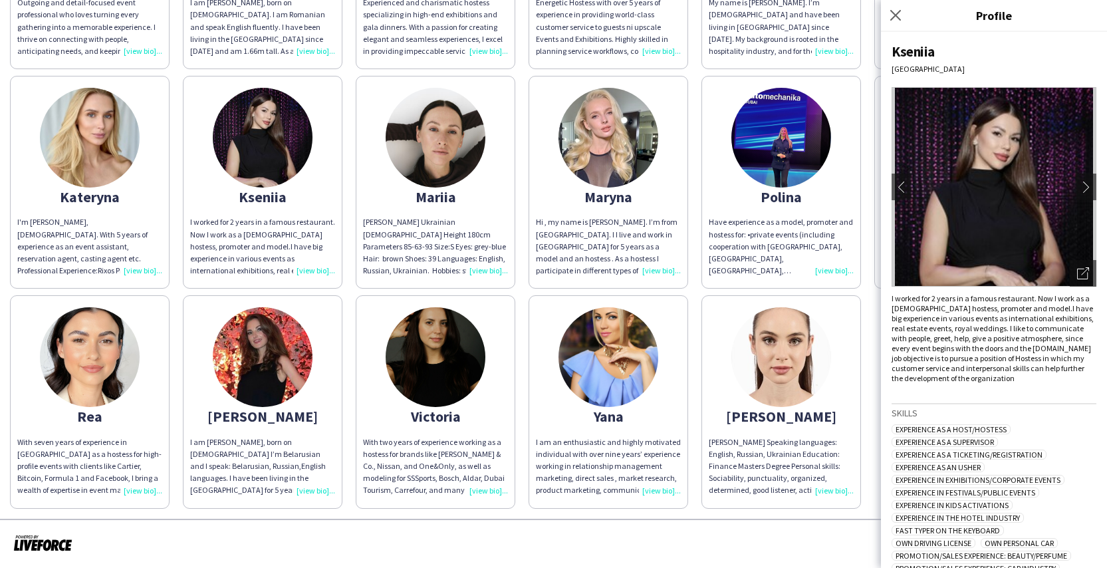
click at [110, 146] on img at bounding box center [90, 138] width 100 height 100
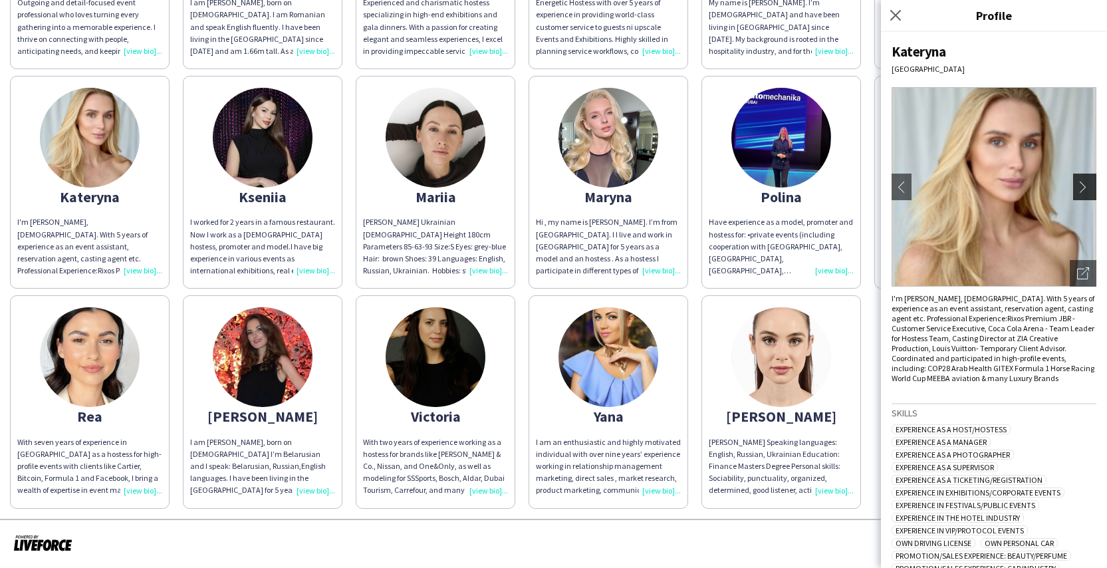
click at [1077, 188] on app-icon "chevron-right" at bounding box center [1086, 187] width 19 height 12
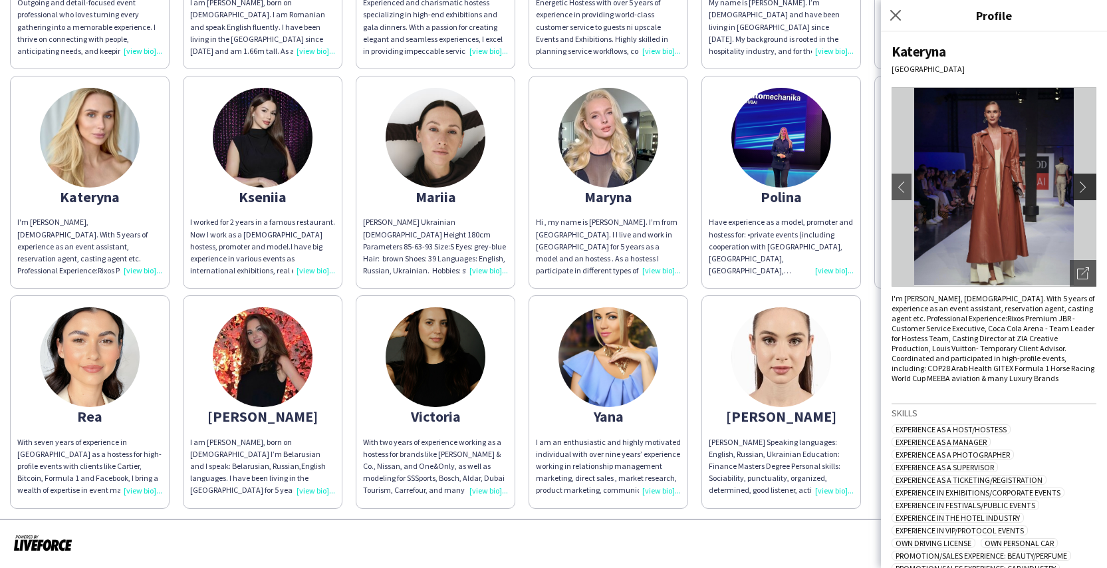
click at [1077, 188] on app-icon "chevron-right" at bounding box center [1086, 187] width 19 height 12
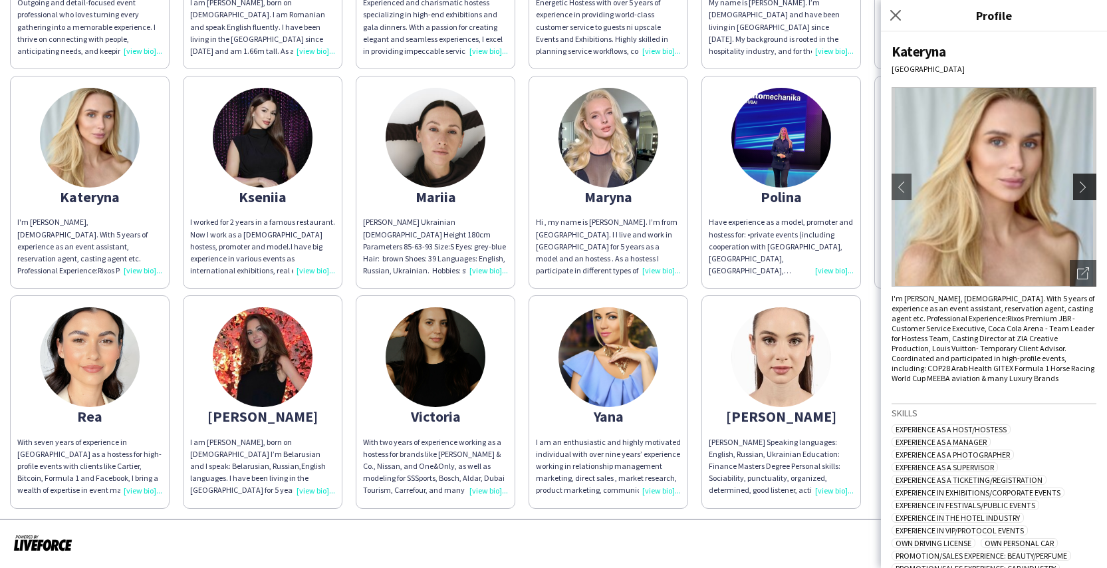
click at [1077, 188] on app-icon "chevron-right" at bounding box center [1086, 187] width 19 height 12
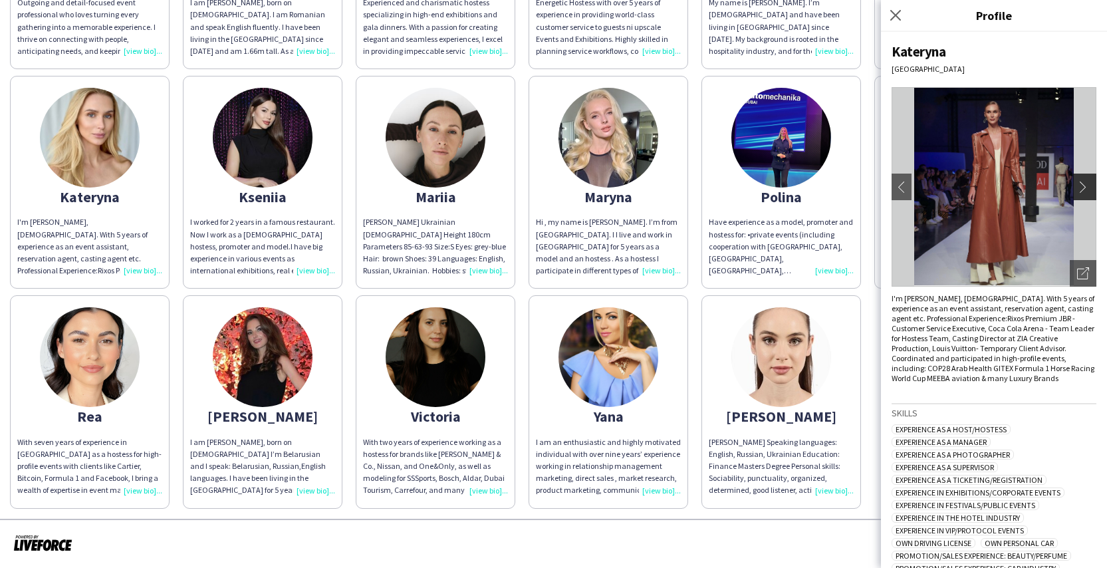
click at [1077, 188] on app-icon "chevron-right" at bounding box center [1086, 187] width 19 height 12
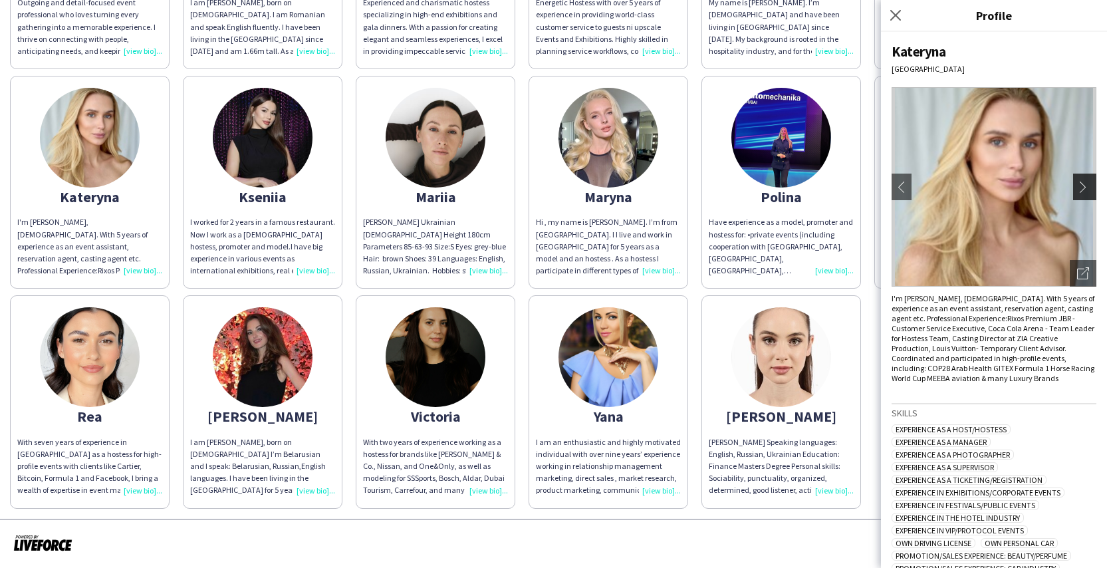
click at [1077, 188] on app-icon "chevron-right" at bounding box center [1086, 187] width 19 height 12
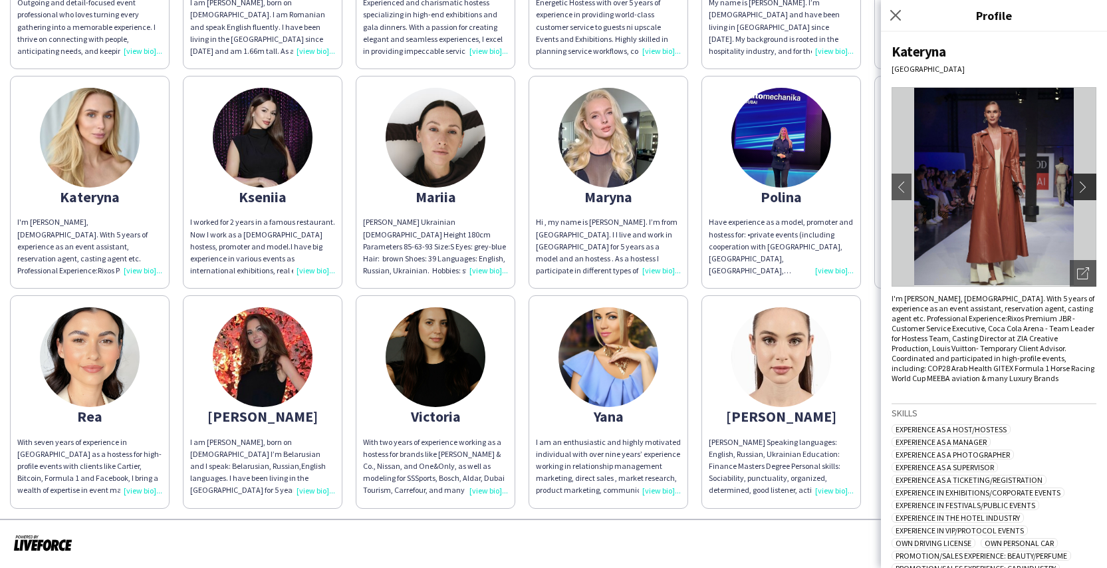
click at [1077, 188] on app-icon "chevron-right" at bounding box center [1086, 187] width 19 height 12
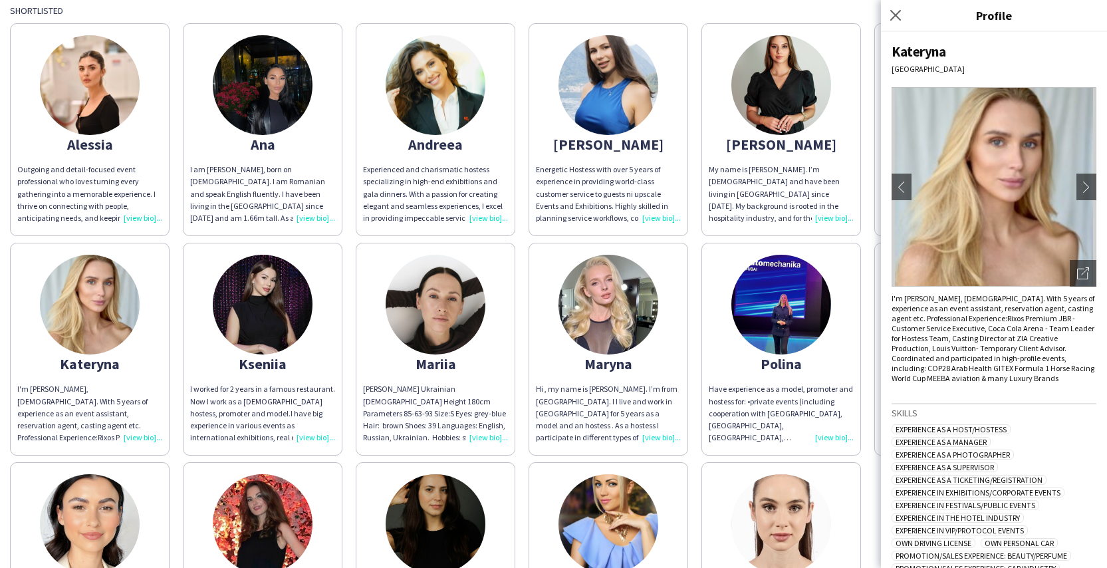
scroll to position [24, 0]
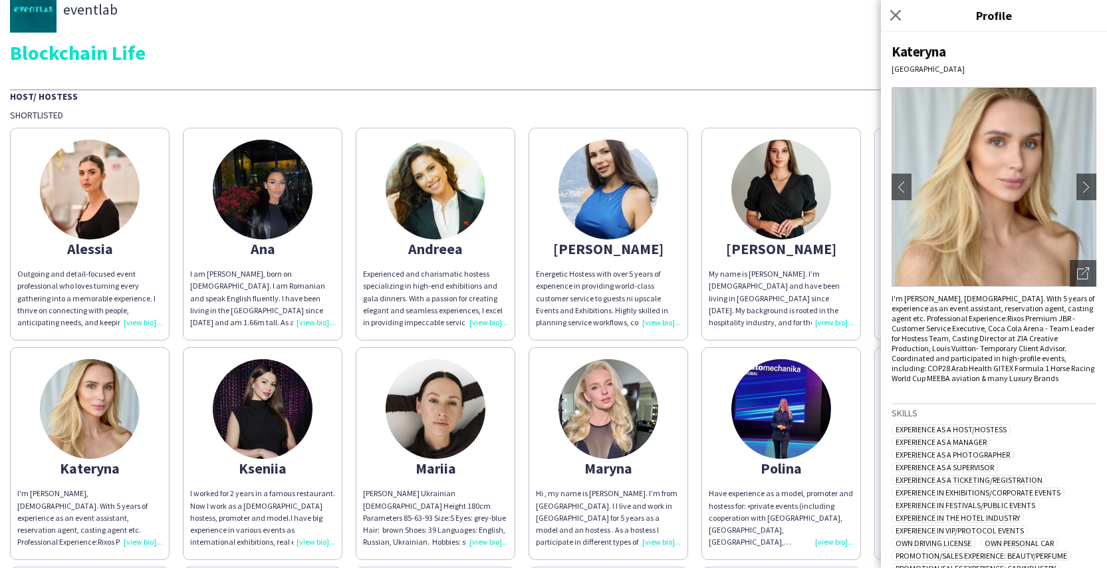
click at [751, 77] on div "eventlab Blockchain Life Host/ Hostess Shortlisted Alessia Outgoing and detail-…" at bounding box center [553, 383] width 1107 height 814
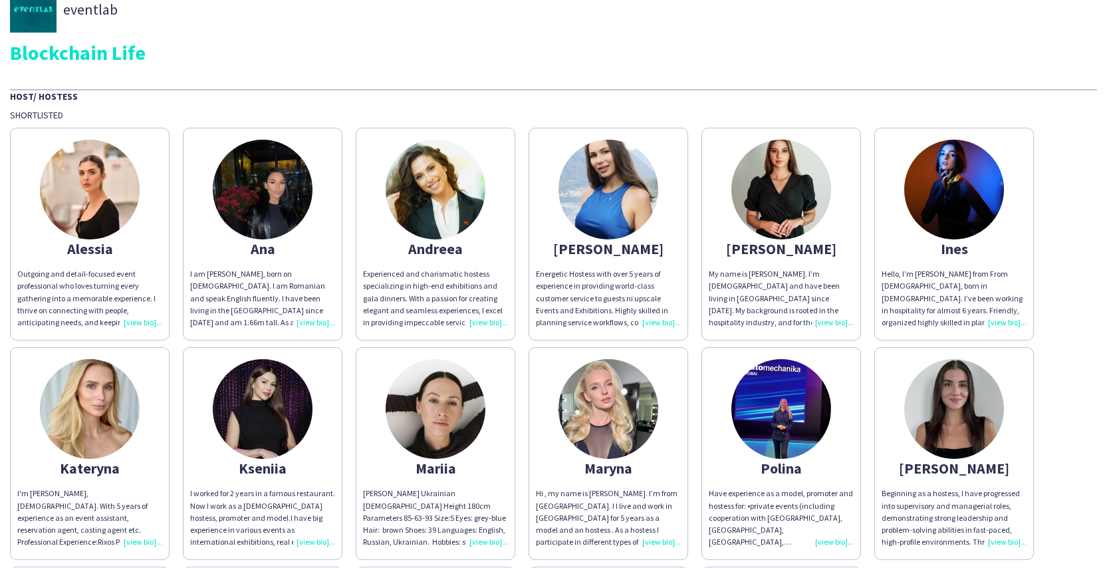
click at [785, 182] on img at bounding box center [781, 190] width 100 height 100
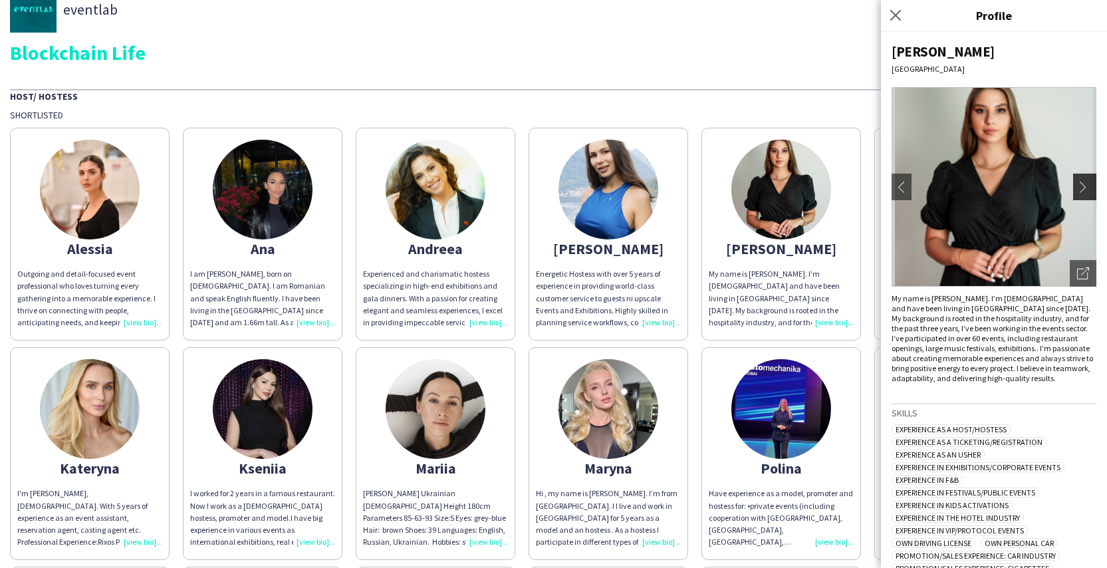
click at [1075, 193] on button "chevron-right" at bounding box center [1086, 187] width 27 height 27
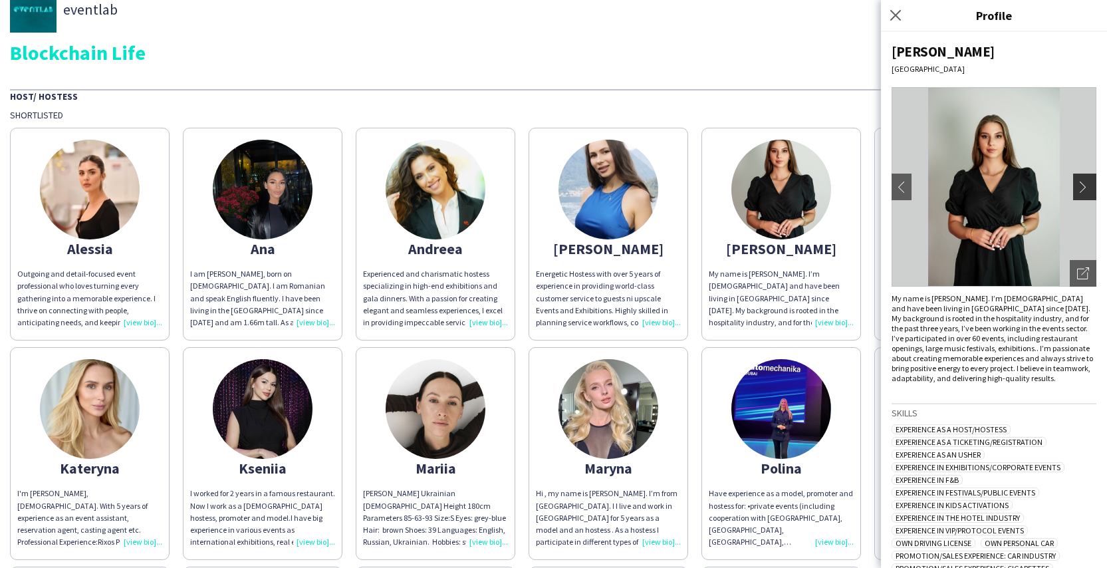
click at [1075, 193] on button "chevron-right" at bounding box center [1086, 187] width 27 height 27
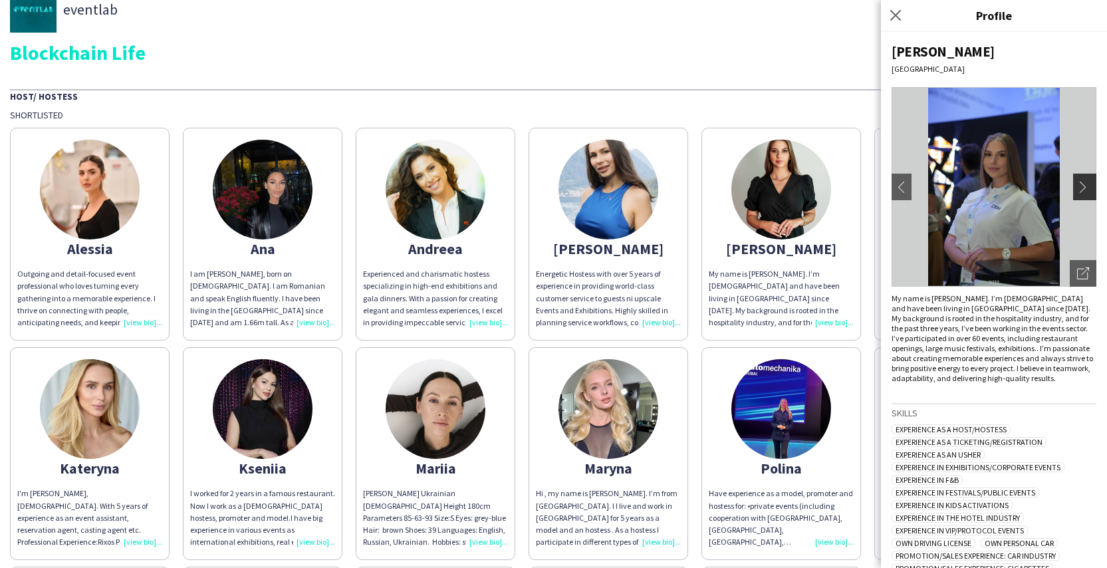
click at [1075, 193] on button "chevron-right" at bounding box center [1086, 187] width 27 height 27
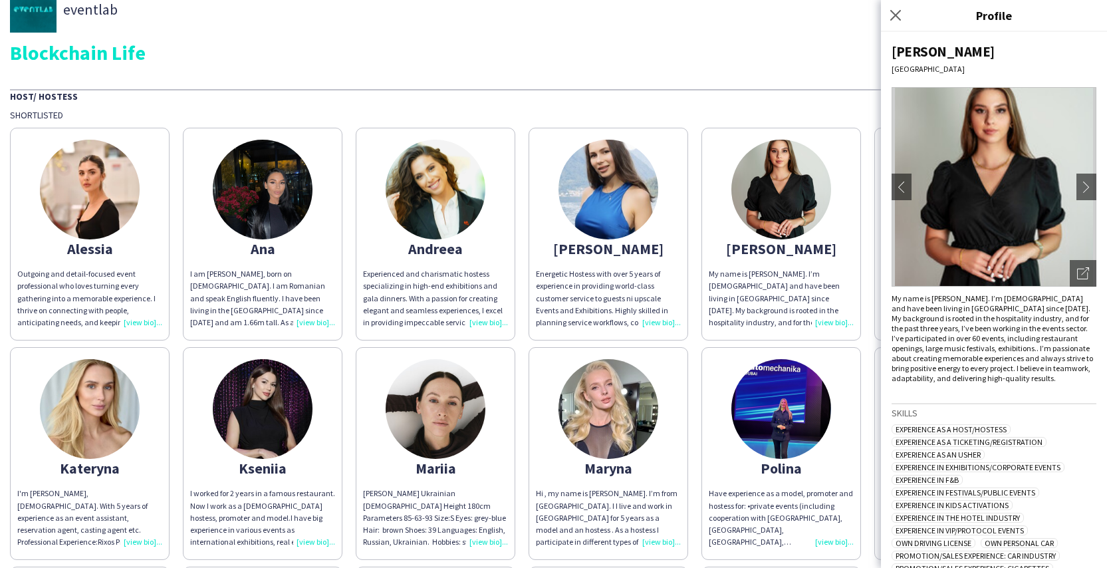
click at [676, 100] on div "Host/ Hostess" at bounding box center [553, 95] width 1087 height 13
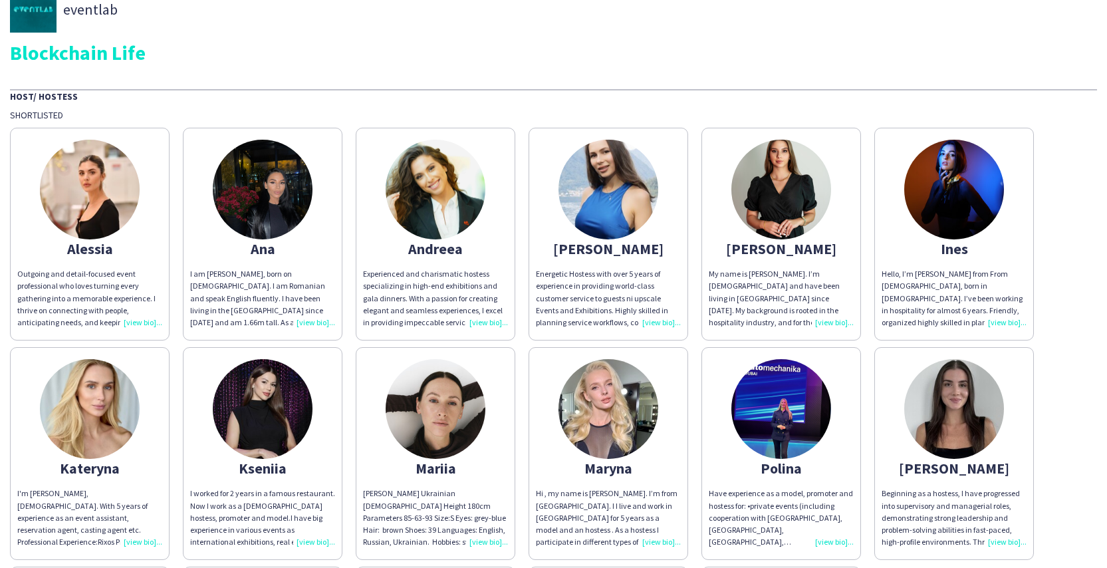
click at [624, 192] on img at bounding box center [609, 190] width 100 height 100
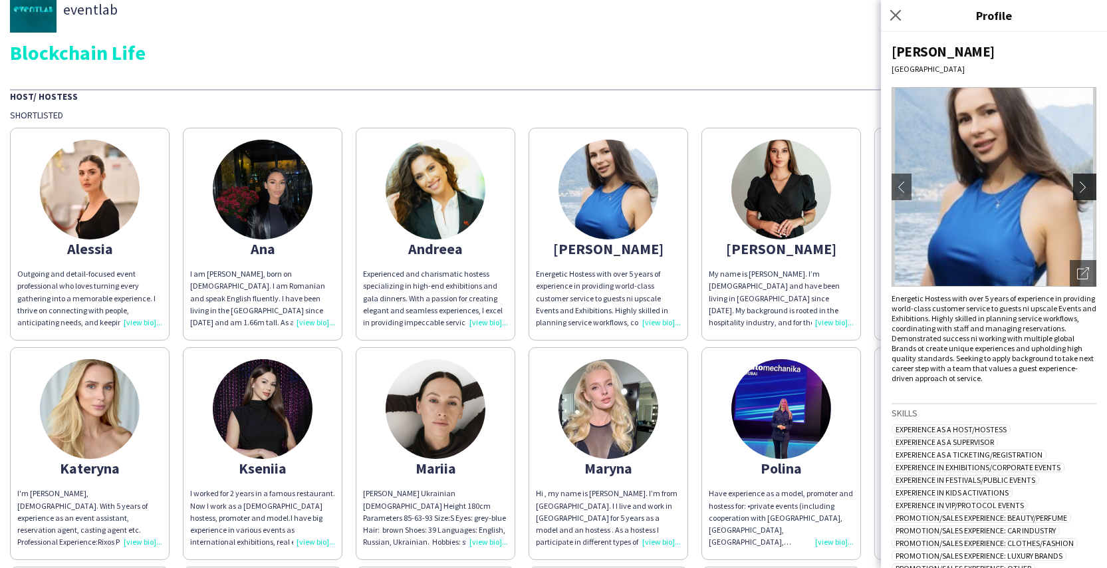
click at [1077, 186] on app-icon "chevron-right" at bounding box center [1086, 187] width 19 height 12
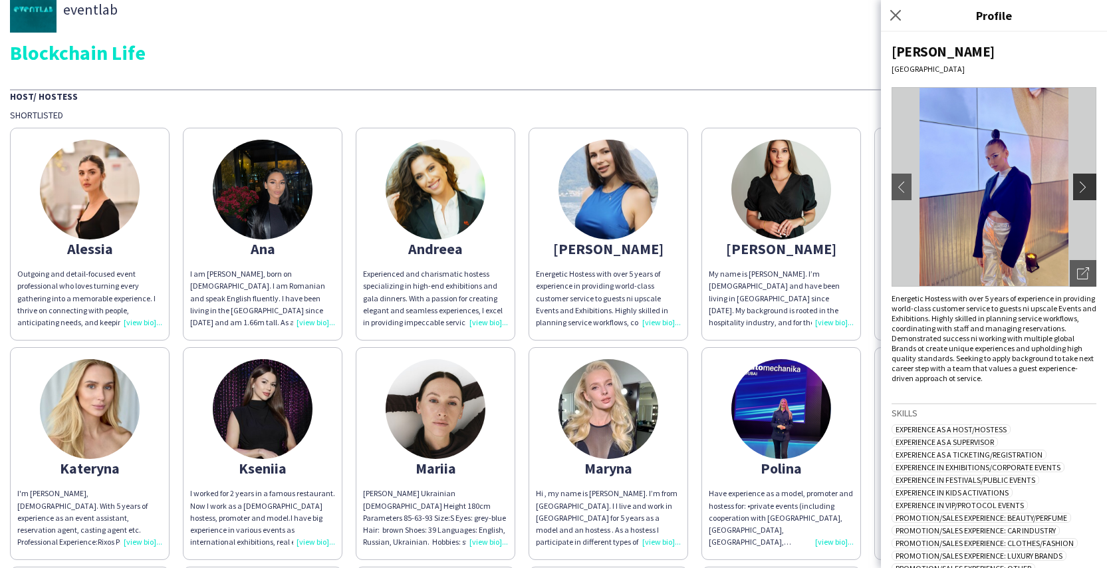
click at [1077, 186] on app-icon "chevron-right" at bounding box center [1086, 187] width 19 height 12
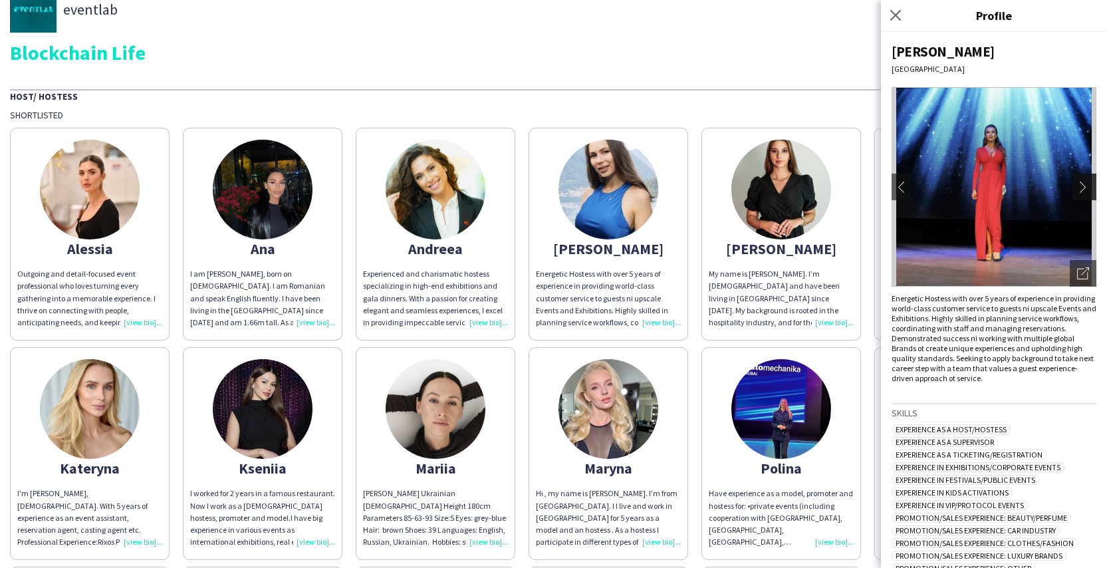
click at [1077, 186] on app-icon "chevron-right" at bounding box center [1086, 187] width 19 height 12
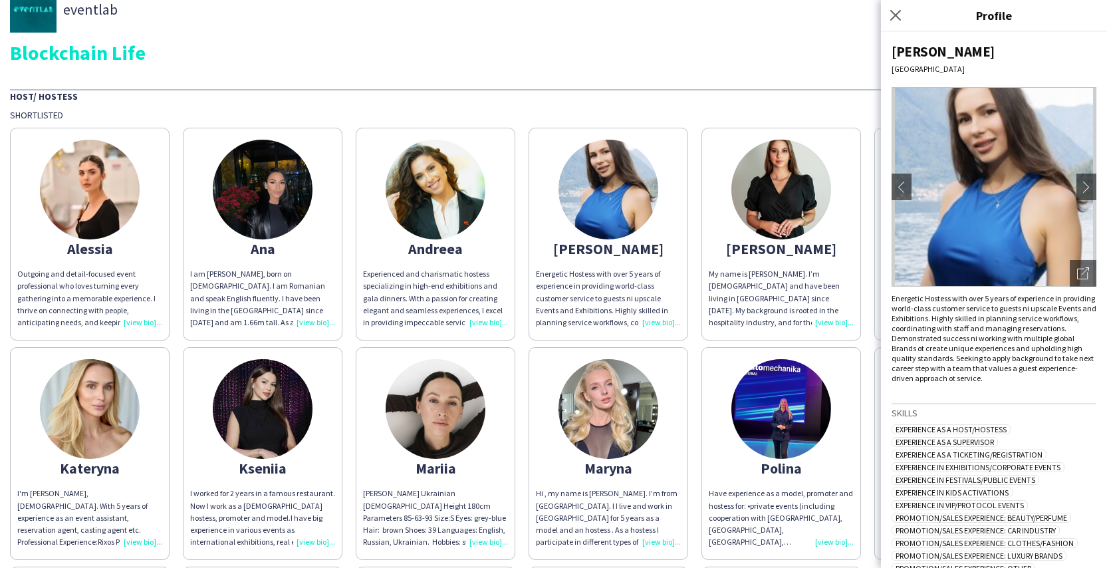
click at [685, 70] on div "eventlab Blockchain Life Host/ Hostess Shortlisted Alessia Outgoing and detail-…" at bounding box center [553, 383] width 1107 height 814
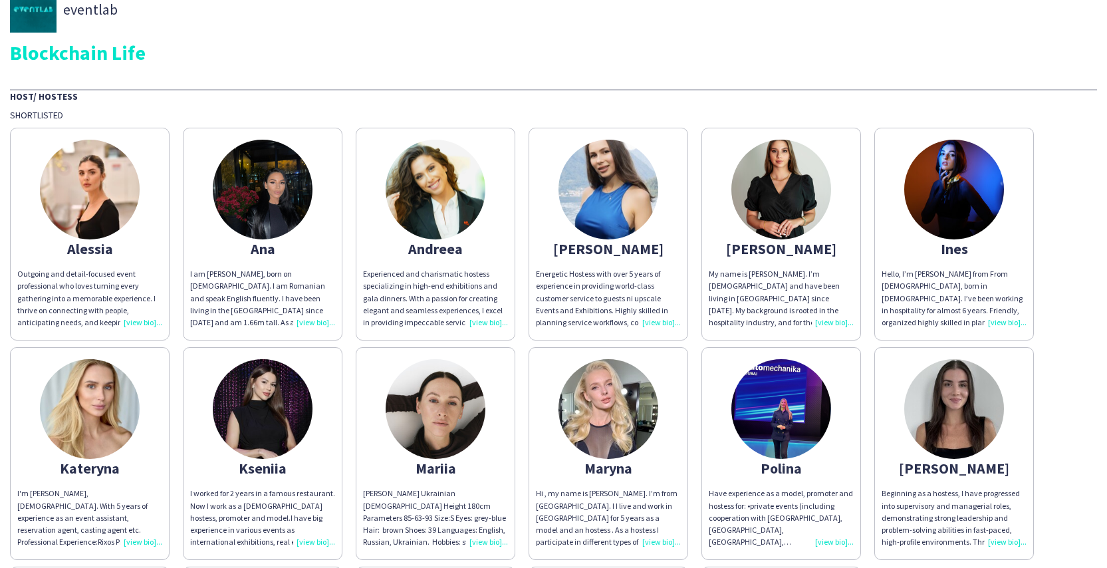
click at [454, 194] on img at bounding box center [436, 190] width 100 height 100
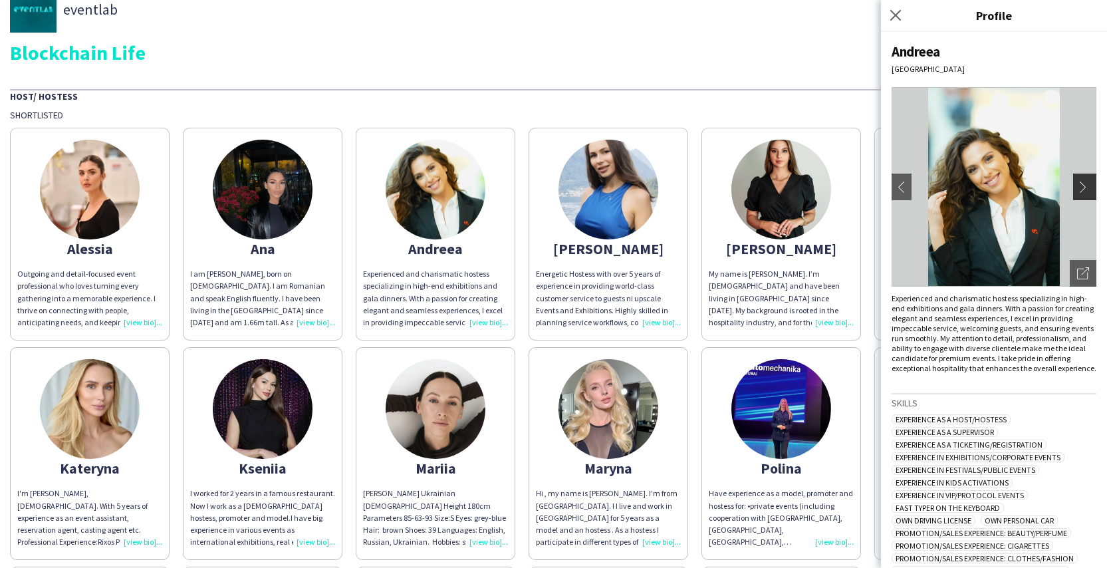
click at [1081, 190] on app-icon "chevron-right" at bounding box center [1086, 187] width 19 height 12
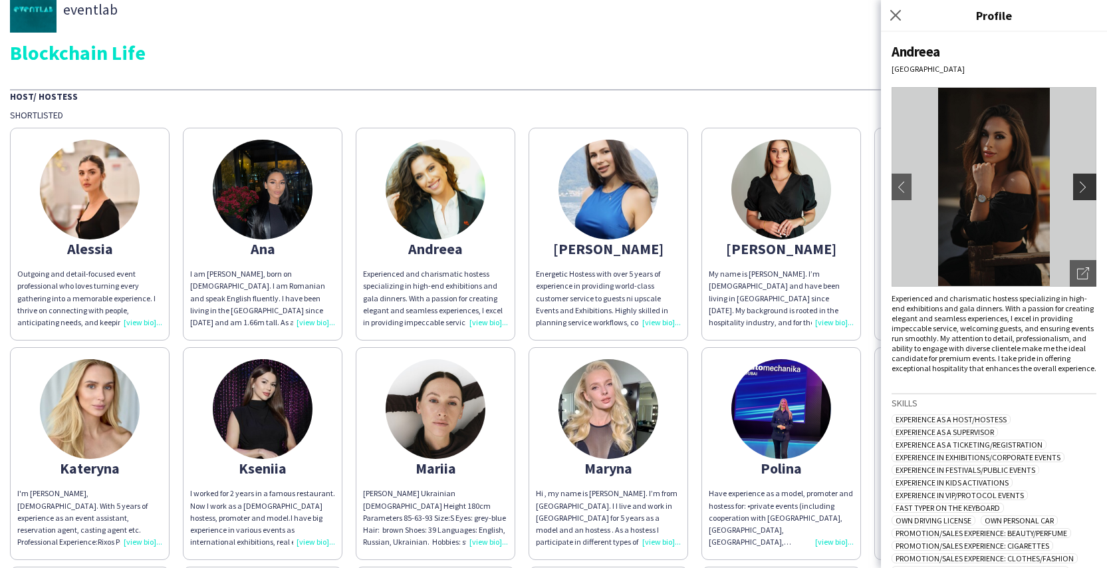
click at [1081, 190] on app-icon "chevron-right" at bounding box center [1086, 187] width 19 height 12
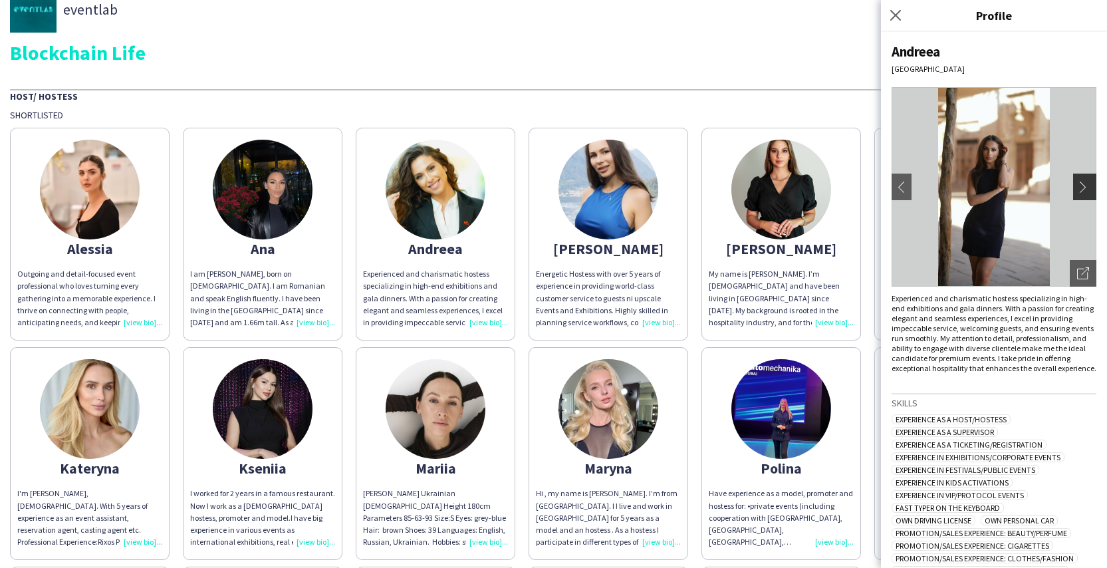
click at [1081, 190] on app-icon "chevron-right" at bounding box center [1086, 187] width 19 height 12
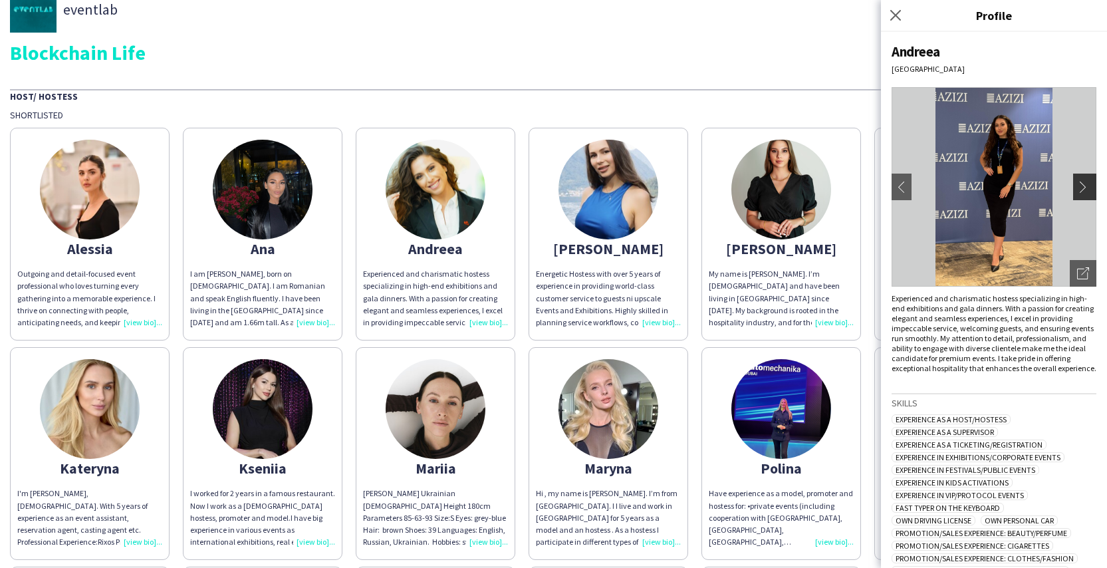
click at [1081, 190] on app-icon "chevron-right" at bounding box center [1086, 187] width 19 height 12
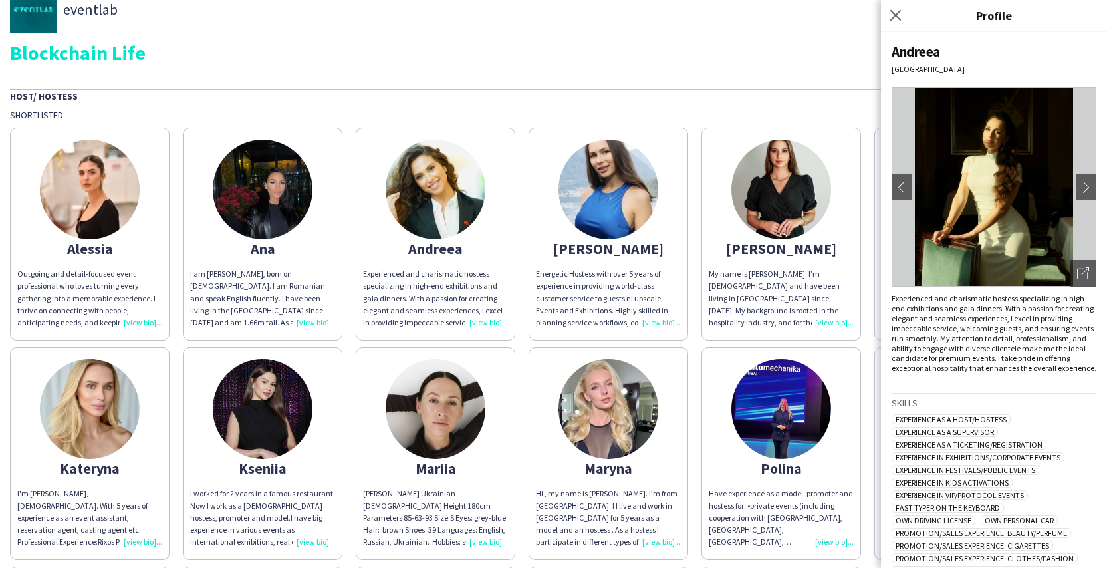
click at [610, 96] on div "Host/ Hostess" at bounding box center [553, 95] width 1087 height 13
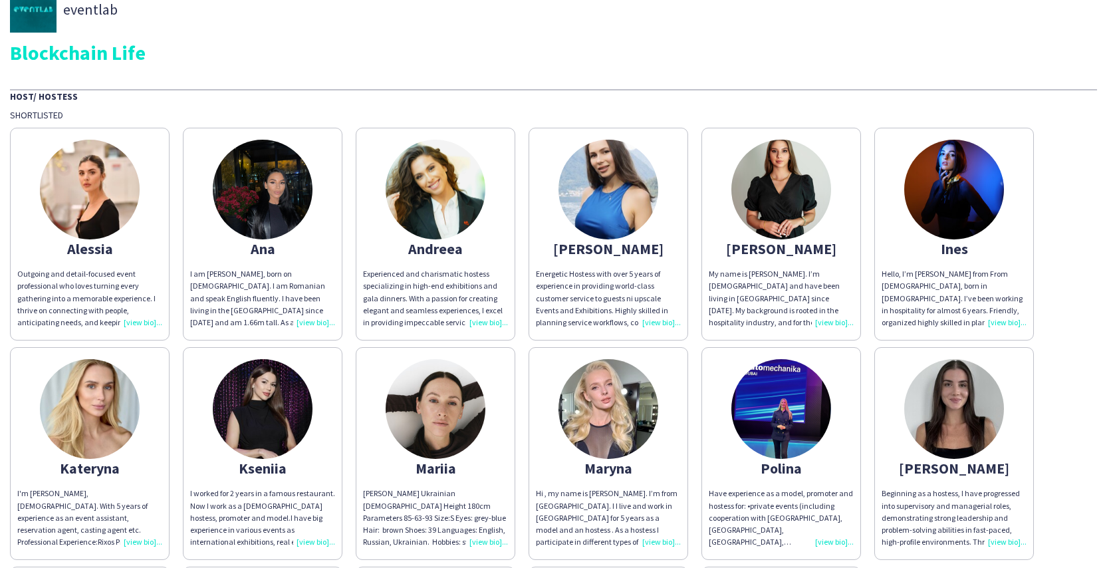
click at [281, 170] on img at bounding box center [263, 190] width 100 height 100
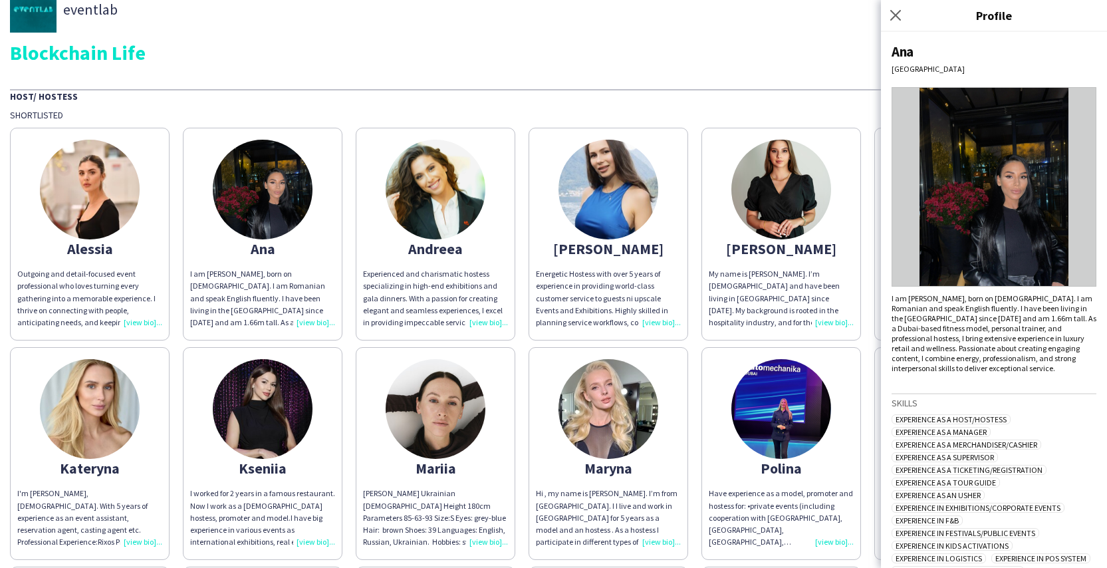
click at [98, 195] on img at bounding box center [90, 190] width 100 height 100
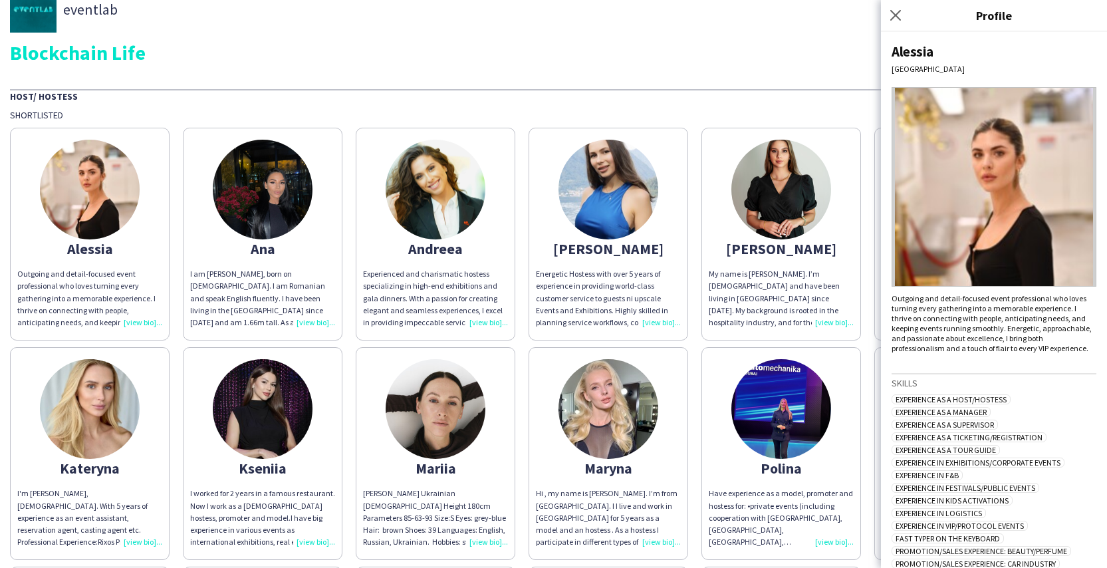
click at [655, 76] on div "eventlab Blockchain Life Host/ Hostess Shortlisted Alessia Outgoing and detail-…" at bounding box center [553, 383] width 1107 height 814
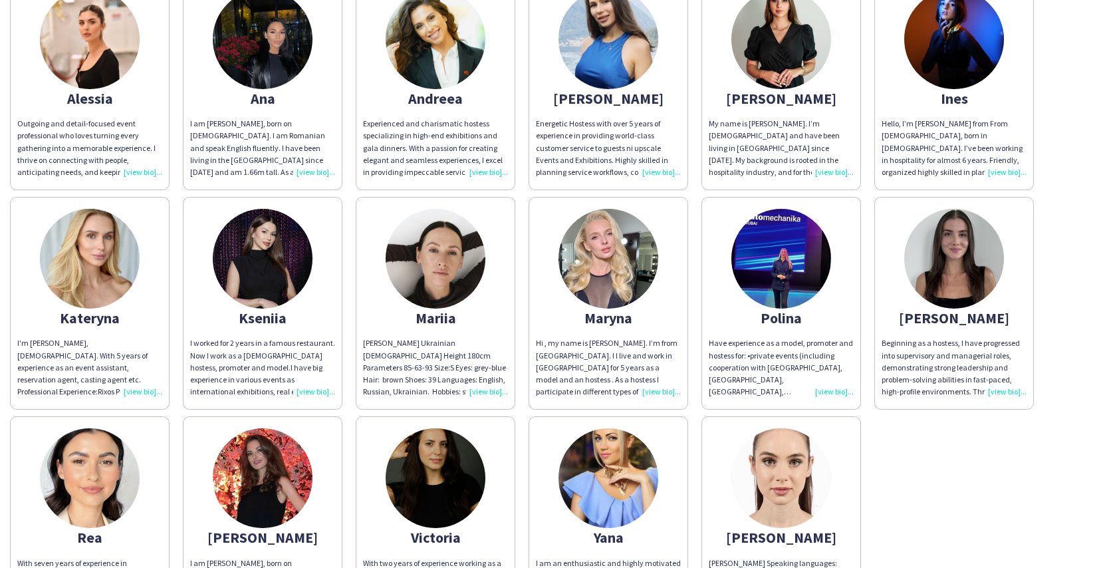
scroll to position [295, 0]
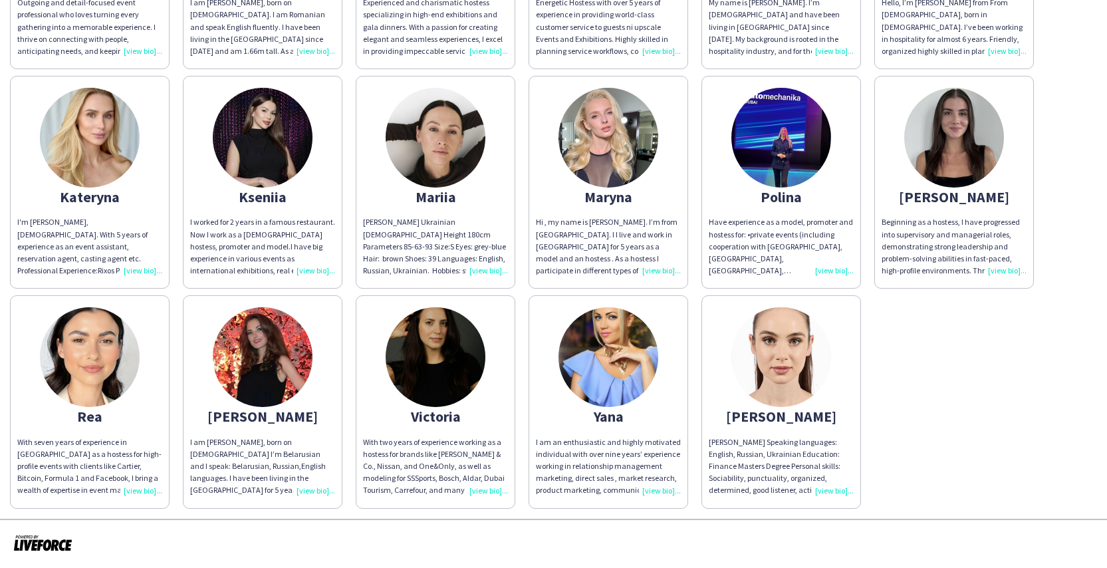
click at [772, 374] on img at bounding box center [781, 357] width 100 height 100
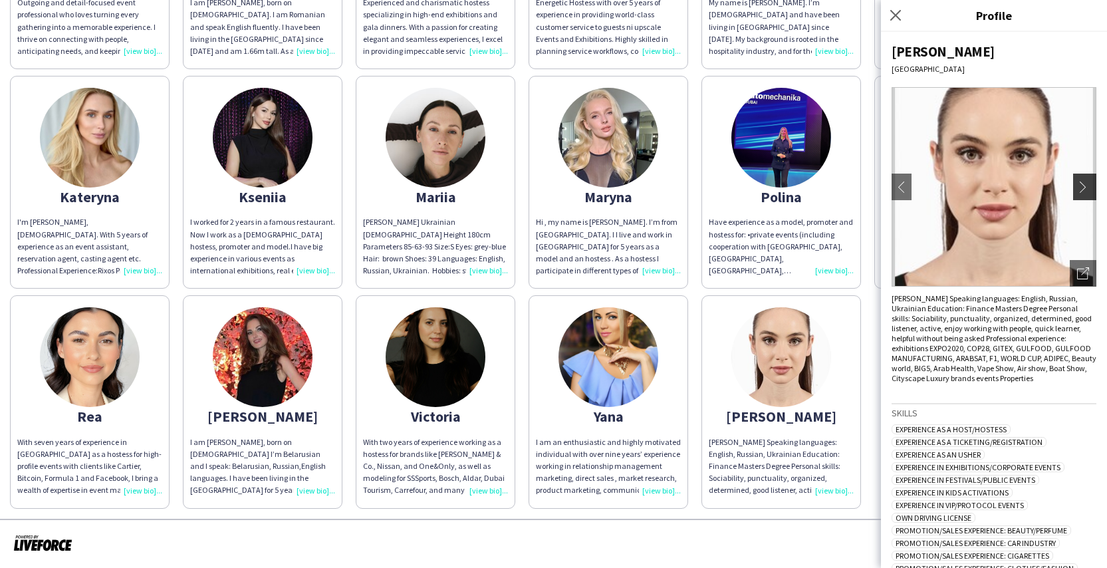
click at [1077, 192] on app-icon "chevron-right" at bounding box center [1086, 187] width 19 height 12
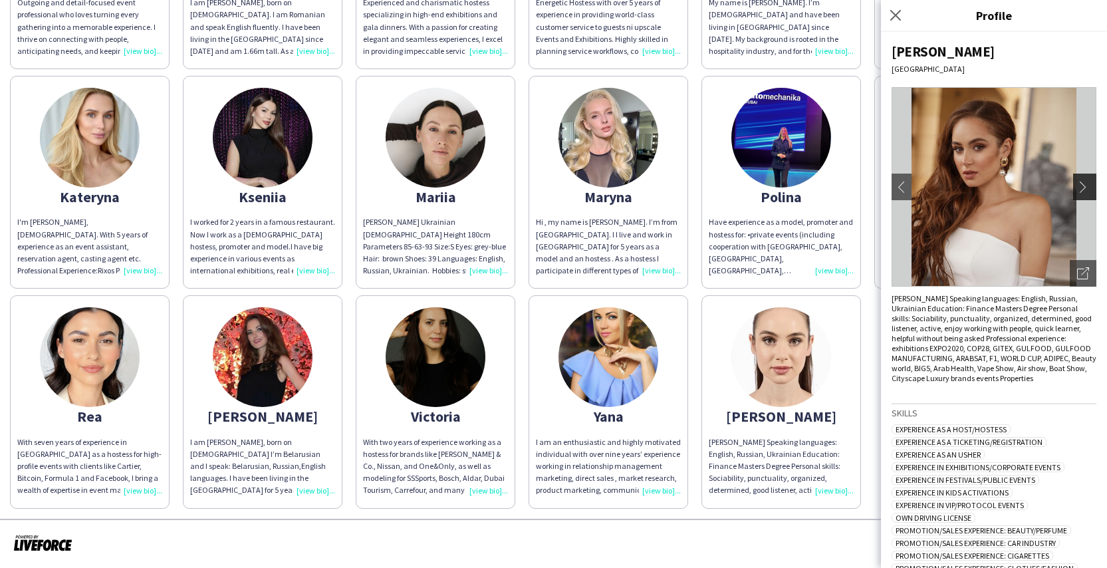
click at [1077, 192] on app-icon "chevron-right" at bounding box center [1086, 187] width 19 height 12
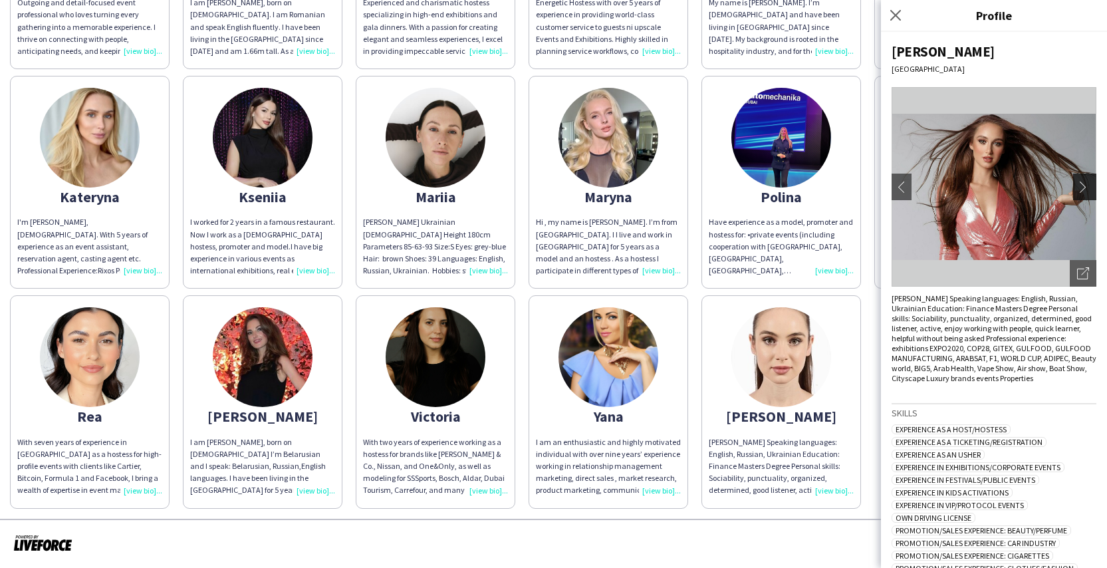
click at [1077, 192] on app-icon "chevron-right" at bounding box center [1086, 187] width 19 height 12
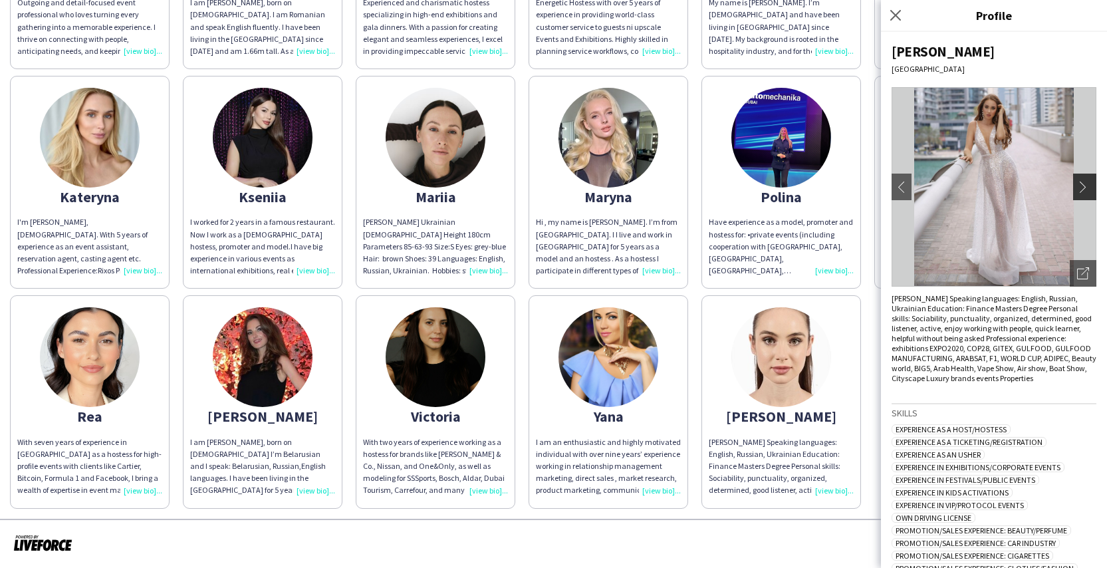
click at [1077, 192] on app-icon "chevron-right" at bounding box center [1086, 187] width 19 height 12
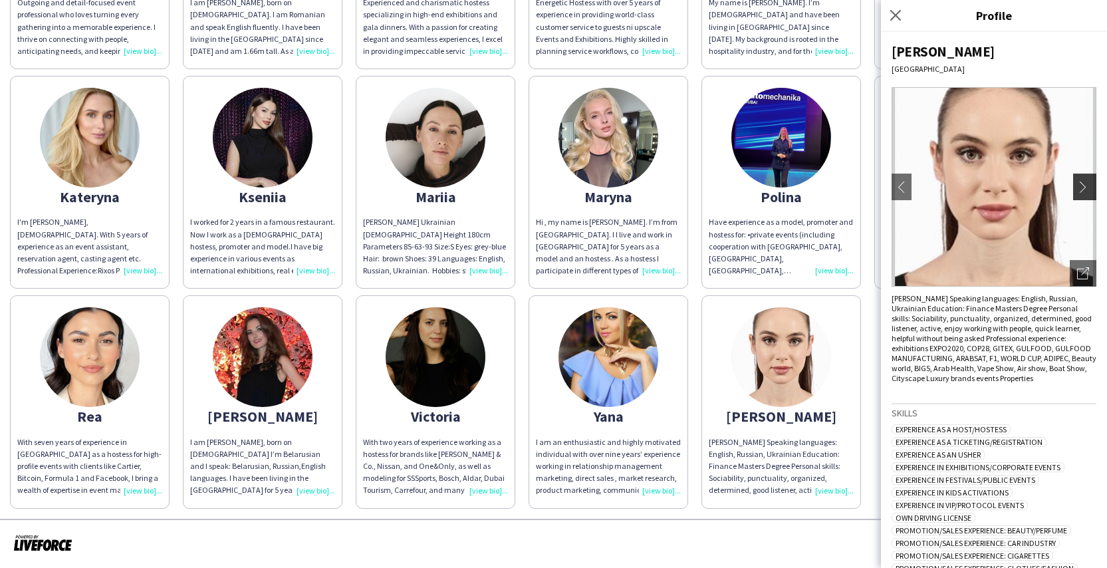
click at [1077, 192] on app-icon "chevron-right" at bounding box center [1086, 187] width 19 height 12
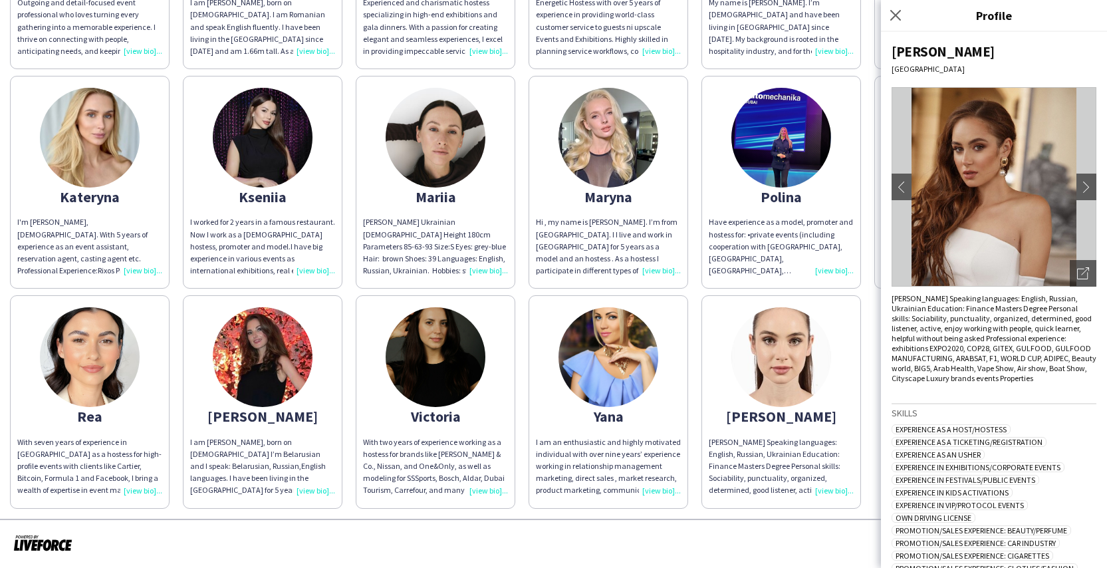
click at [663, 461] on div "I am an enthusiastic and highly motivated individual with over nine years’ expe…" at bounding box center [608, 466] width 145 height 61
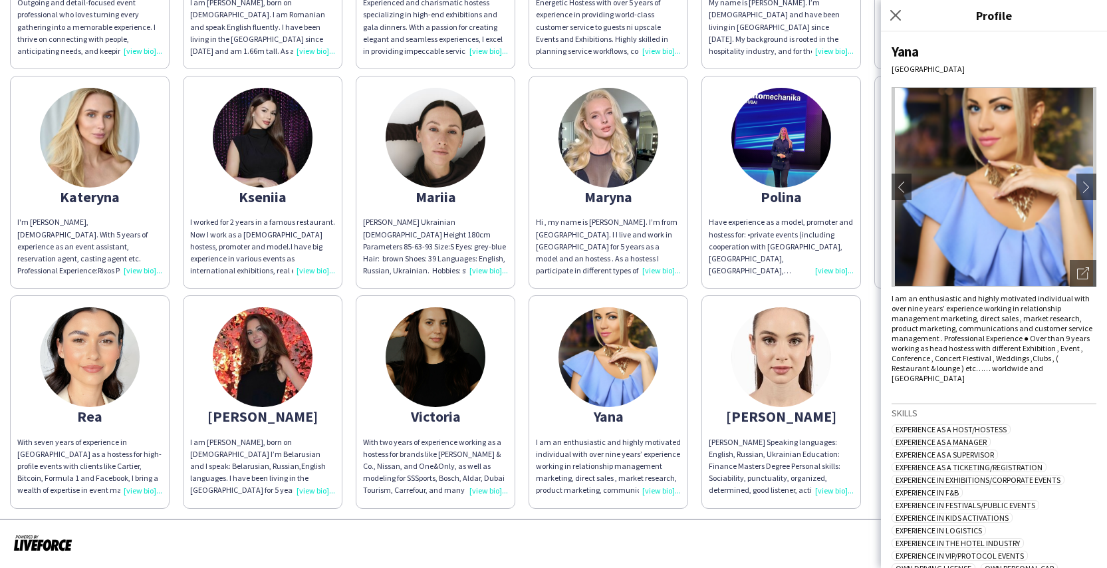
click at [314, 423] on app-share-pages-crew-card "[PERSON_NAME] I am [PERSON_NAME], born on [DEMOGRAPHIC_DATA] I’m Belarusian and…" at bounding box center [263, 401] width 160 height 213
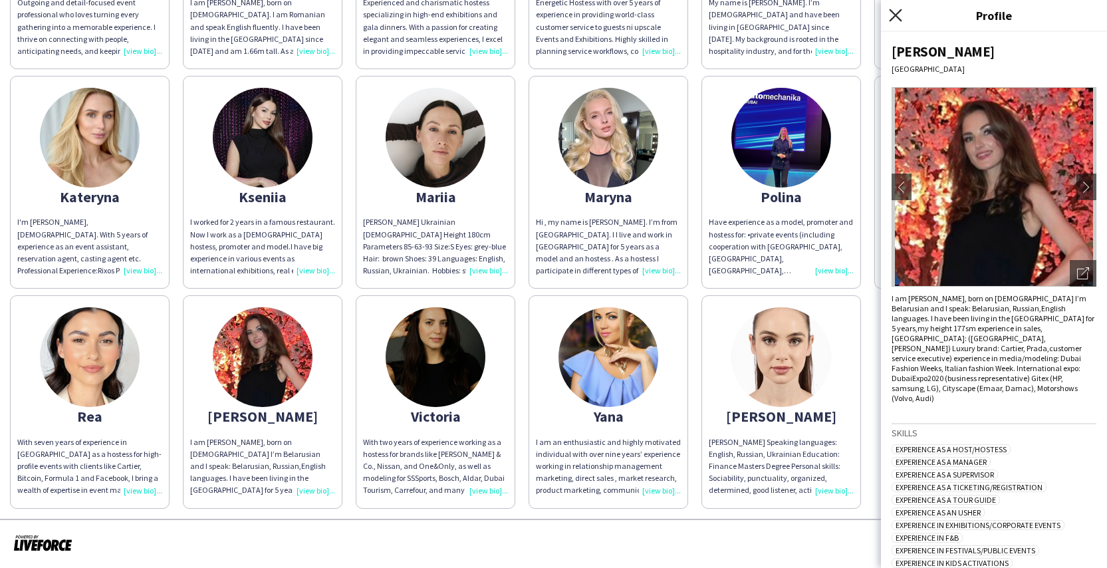
click at [900, 16] on icon "Close pop-in" at bounding box center [895, 15] width 13 height 13
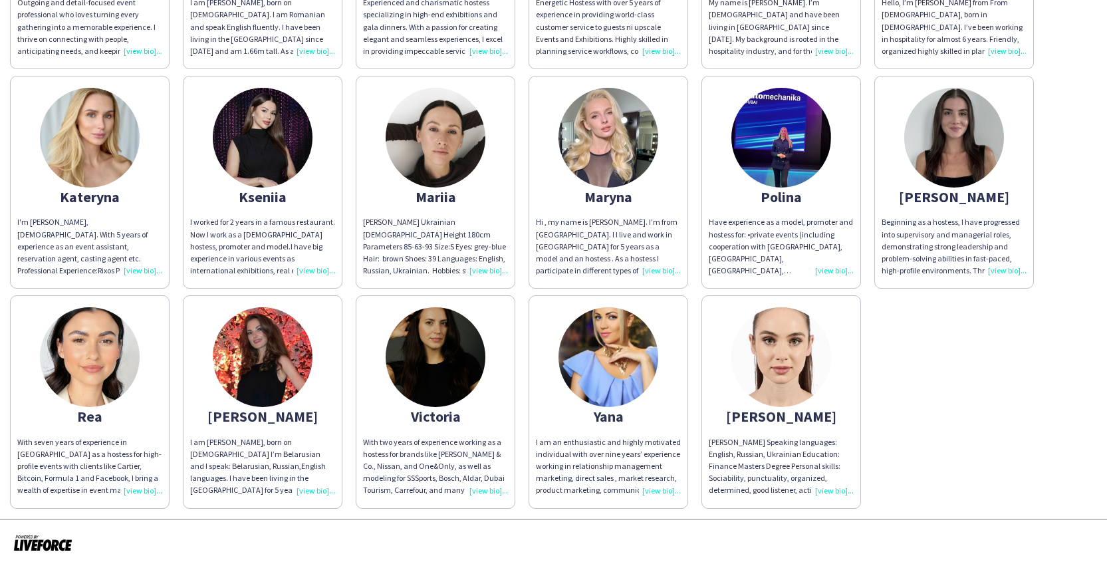
scroll to position [0, 0]
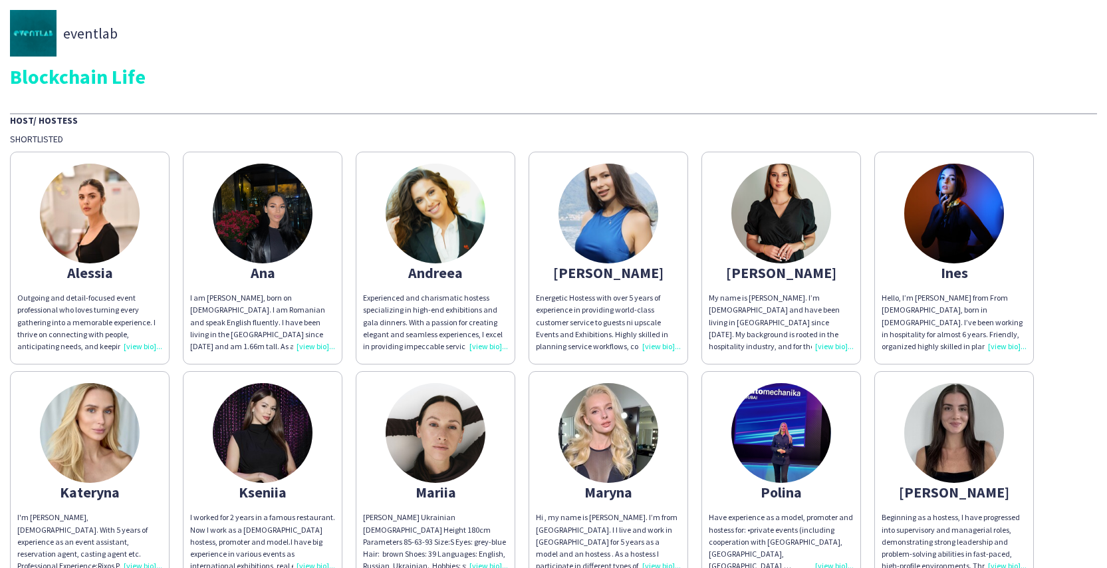
click at [1005, 347] on div "Hello, I’m [PERSON_NAME] from From [DEMOGRAPHIC_DATA], born in [DEMOGRAPHIC_DAT…" at bounding box center [954, 322] width 145 height 61
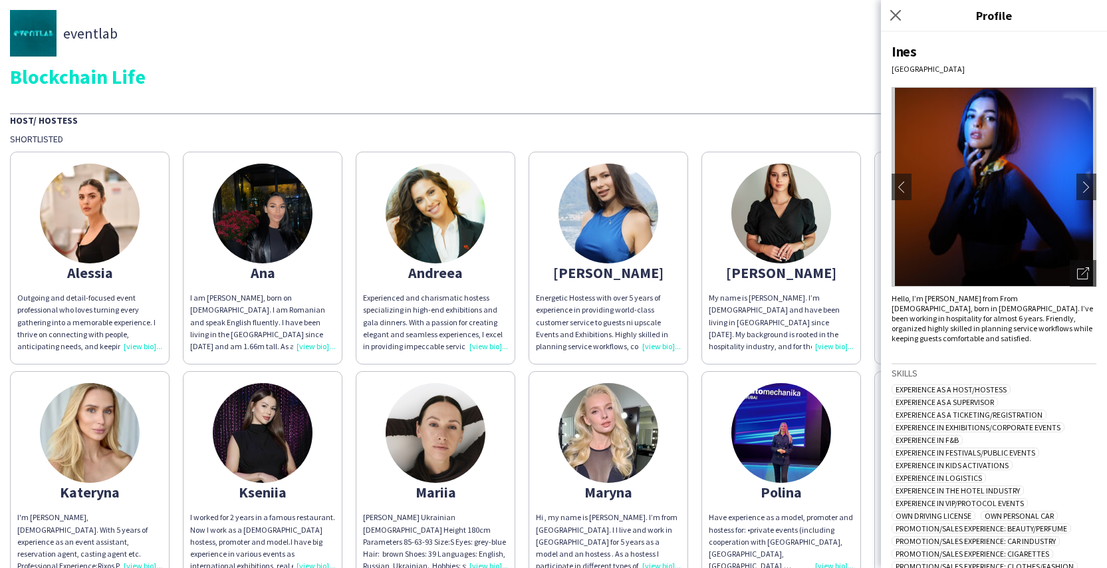
scroll to position [159, 0]
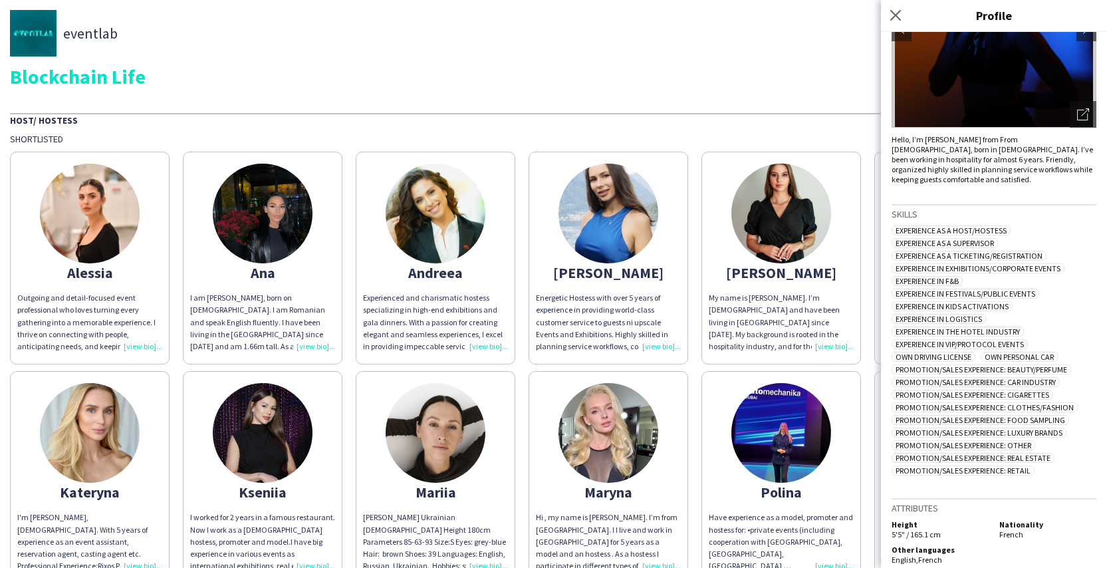
click at [769, 132] on div "Host/ Hostess Shortlisted Alessia Outgoing and detail-focused event professiona…" at bounding box center [553, 458] width 1087 height 691
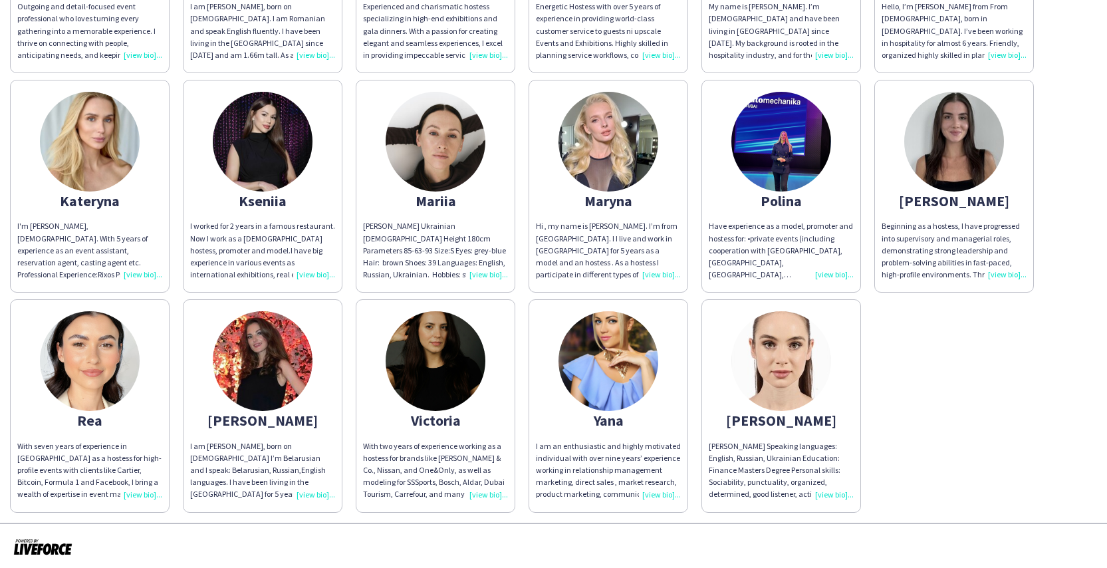
scroll to position [295, 0]
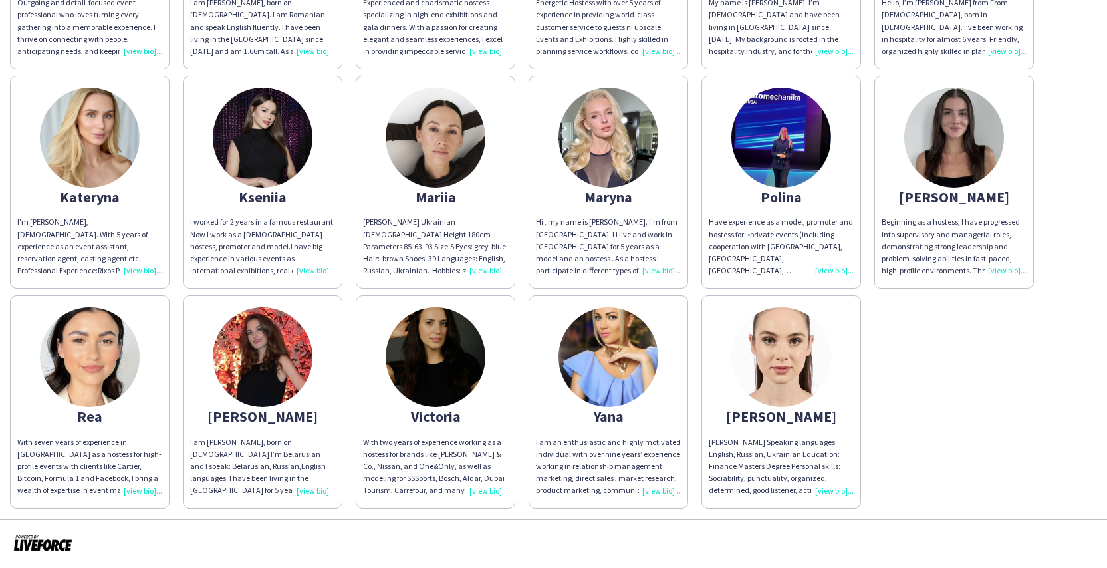
click at [87, 359] on img at bounding box center [90, 357] width 100 height 100
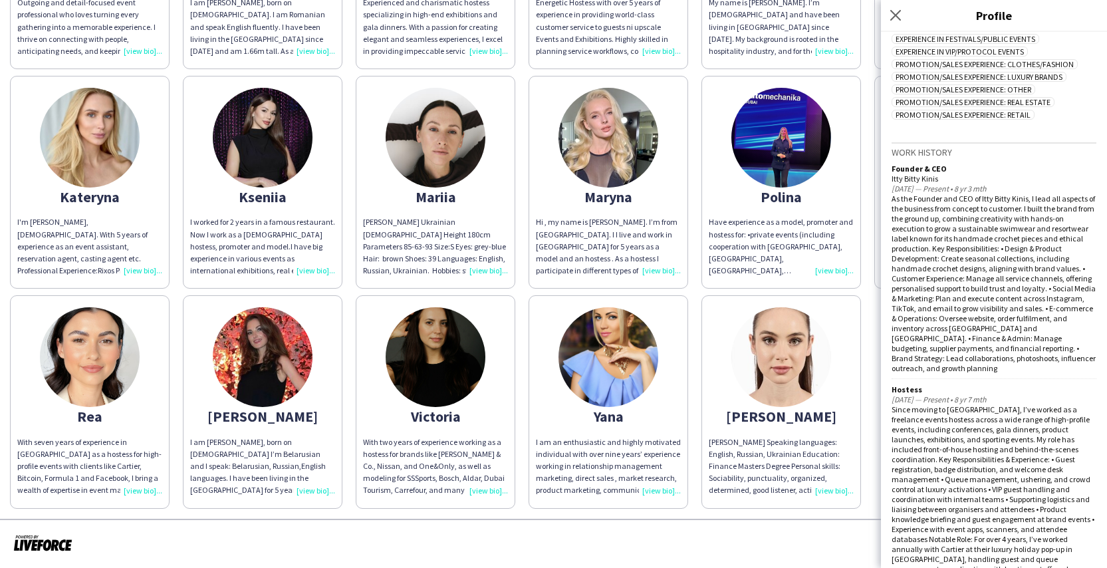
scroll to position [118, 0]
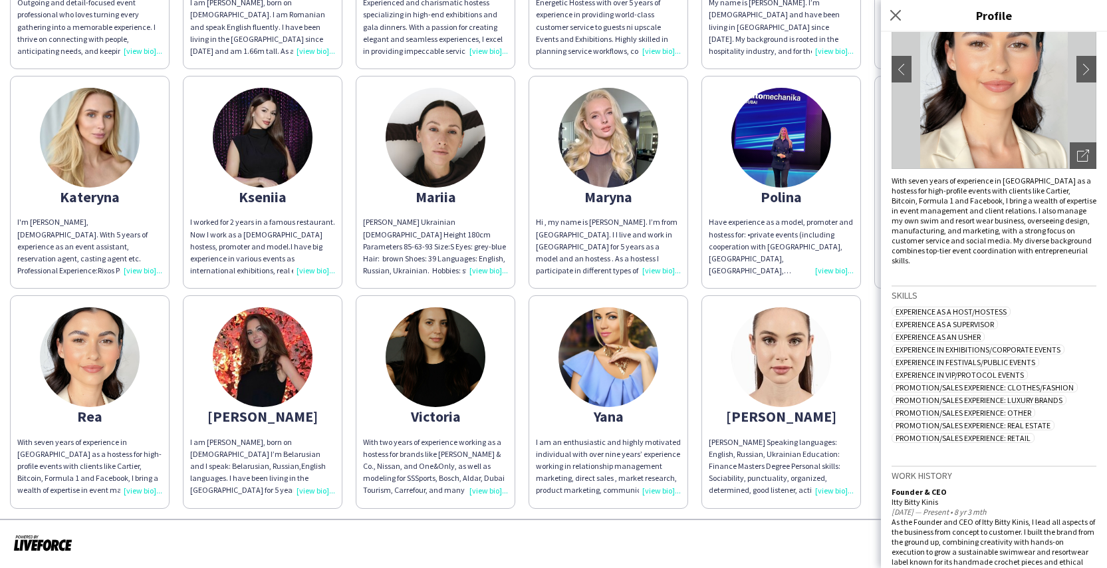
click at [866, 346] on div "Alessia Outgoing and detail-focused event professional who loves turning every …" at bounding box center [553, 179] width 1087 height 659
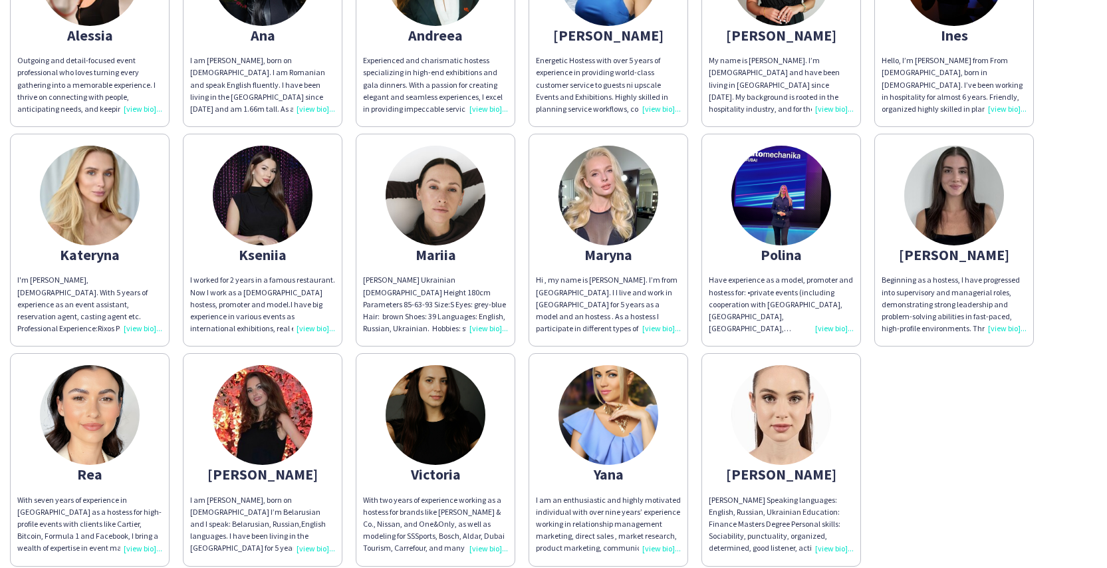
scroll to position [137, 0]
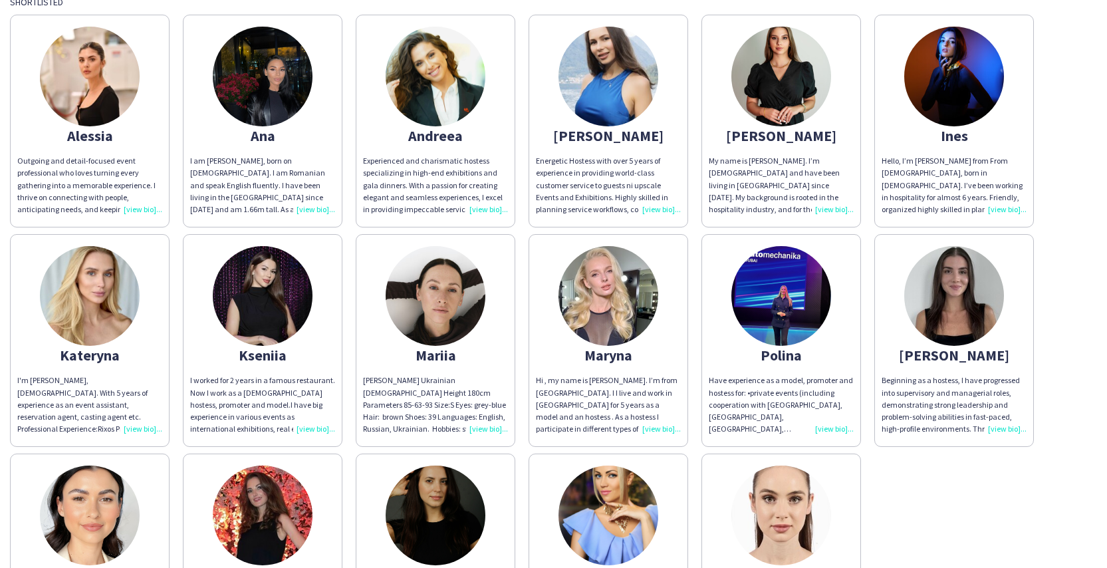
click at [318, 431] on div "I worked for 2 years in a famous restaurant. Now I work as a [DEMOGRAPHIC_DATA]…" at bounding box center [262, 404] width 145 height 61
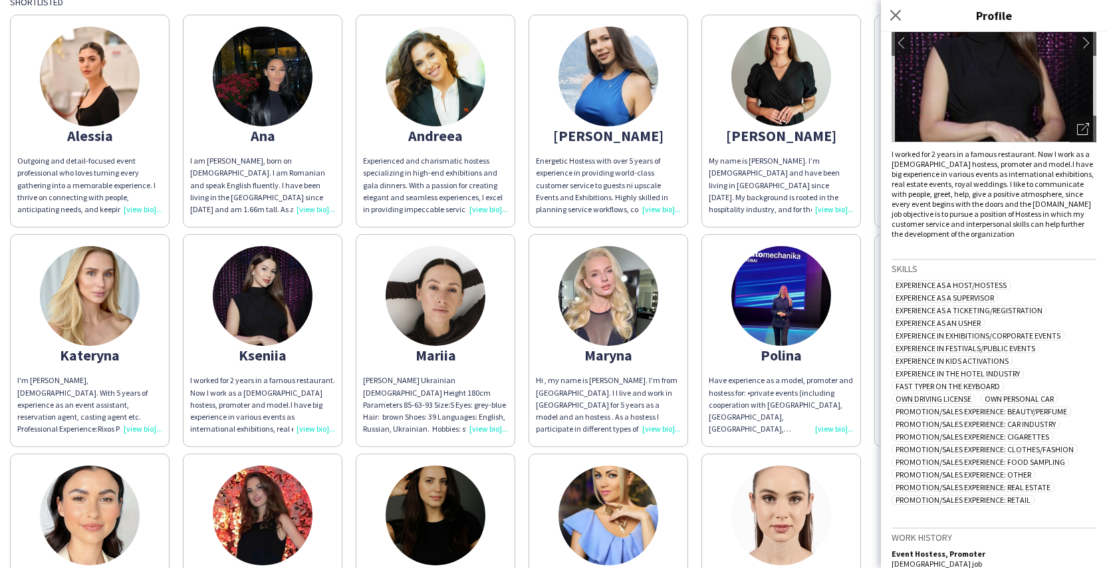
scroll to position [0, 0]
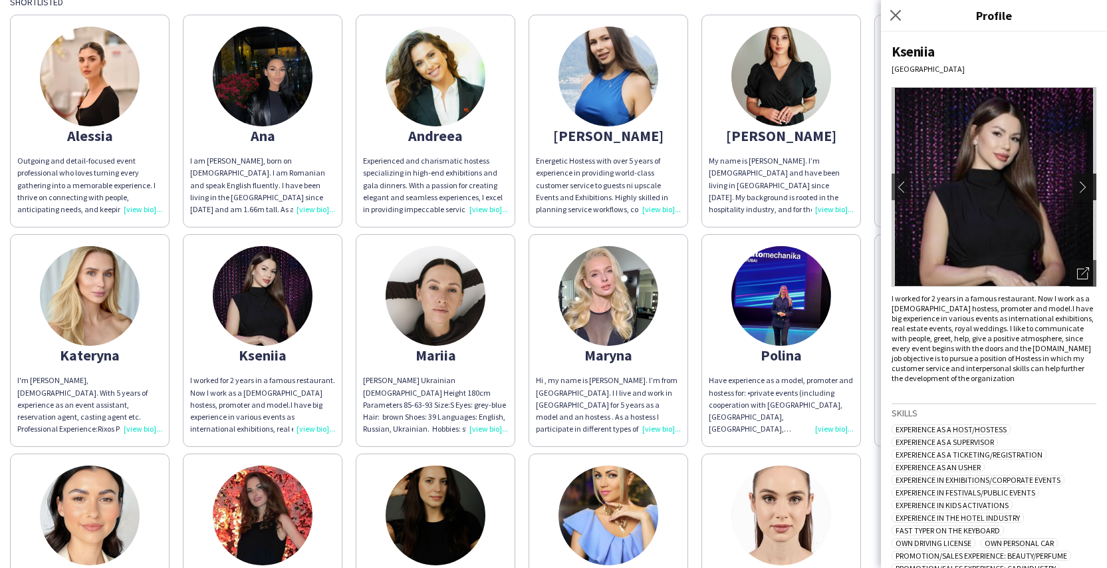
click at [1077, 190] on app-icon "chevron-right" at bounding box center [1086, 187] width 19 height 12
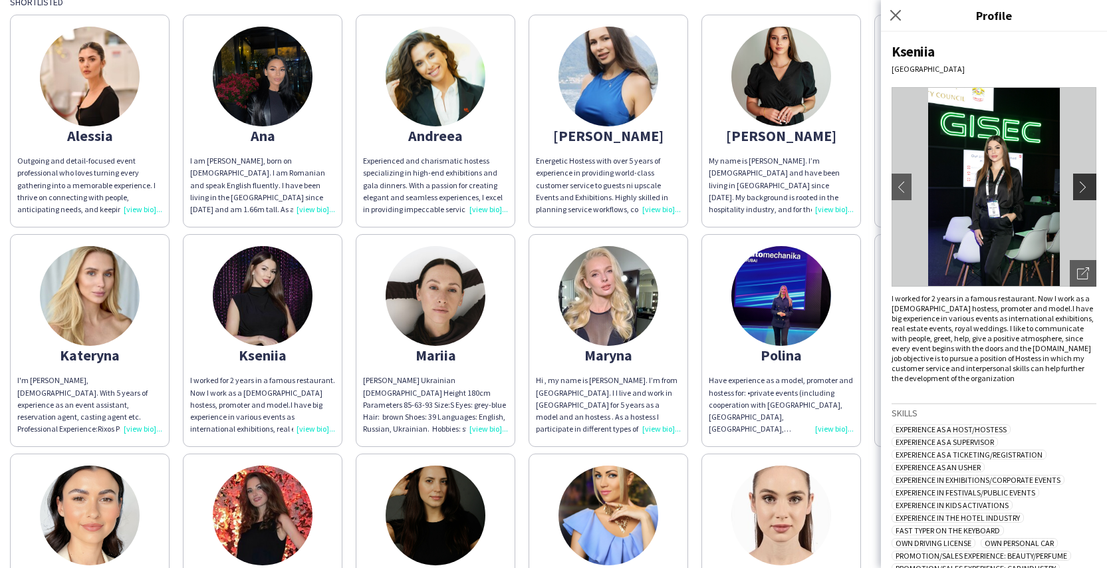
click at [1077, 190] on app-icon "chevron-right" at bounding box center [1086, 187] width 19 height 12
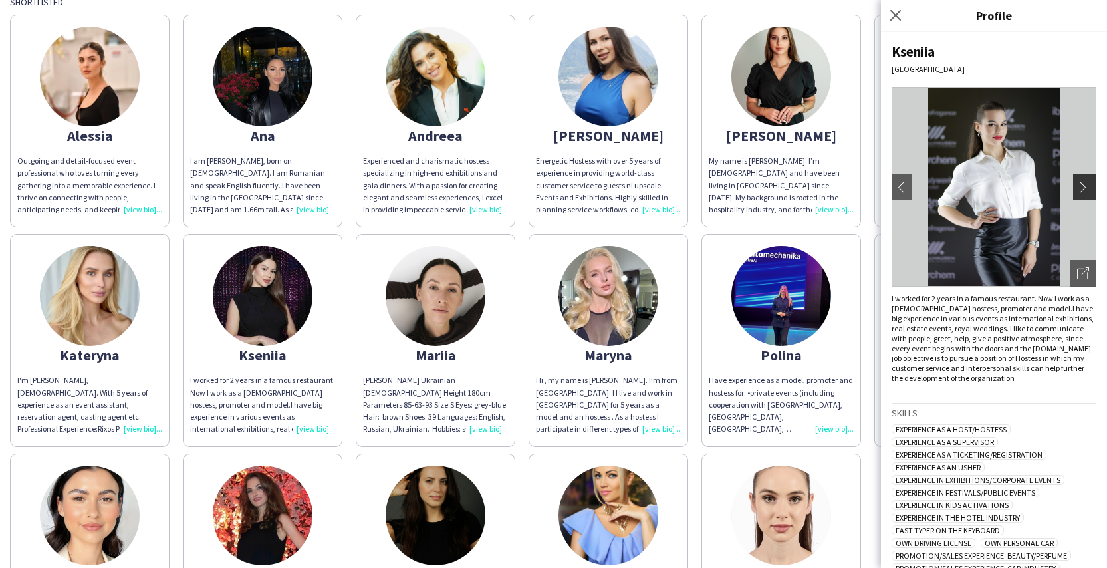
click at [1077, 190] on app-icon "chevron-right" at bounding box center [1086, 187] width 19 height 12
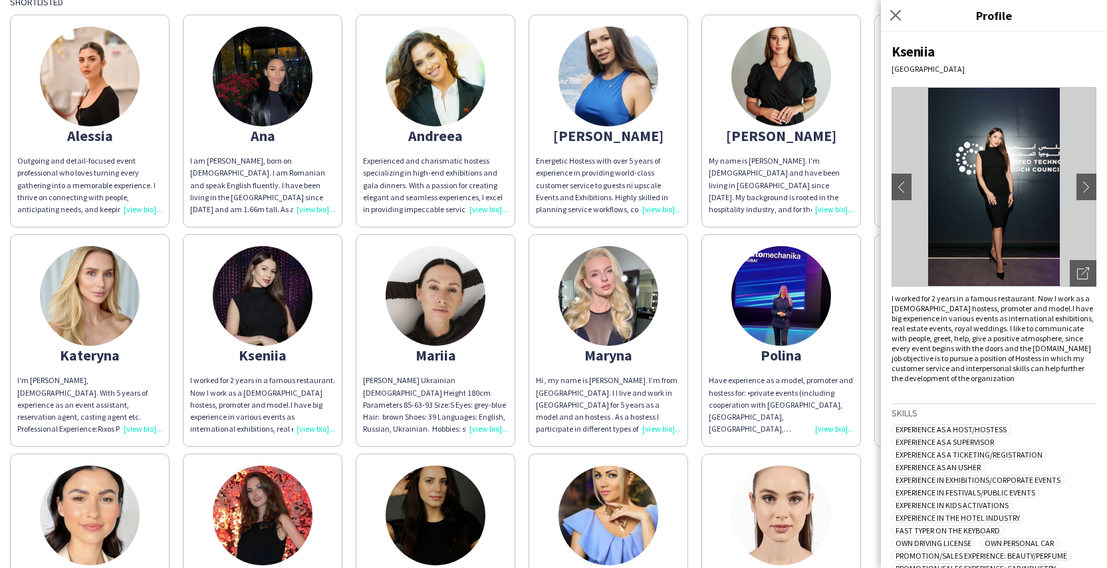
click at [868, 229] on div "Alessia Outgoing and detail-focused event professional who loves turning every …" at bounding box center [553, 337] width 1087 height 659
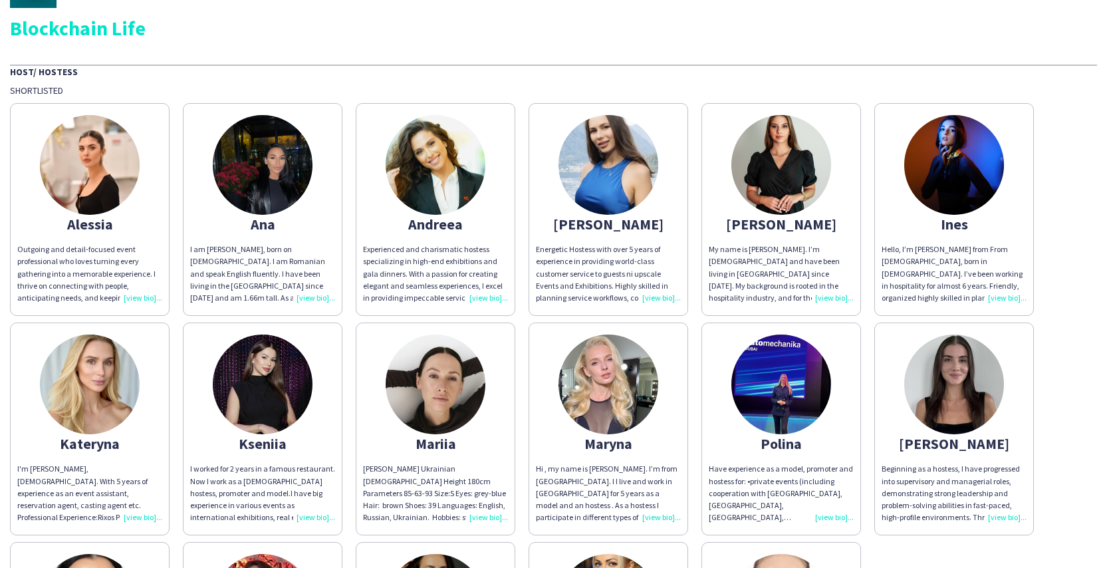
scroll to position [27, 0]
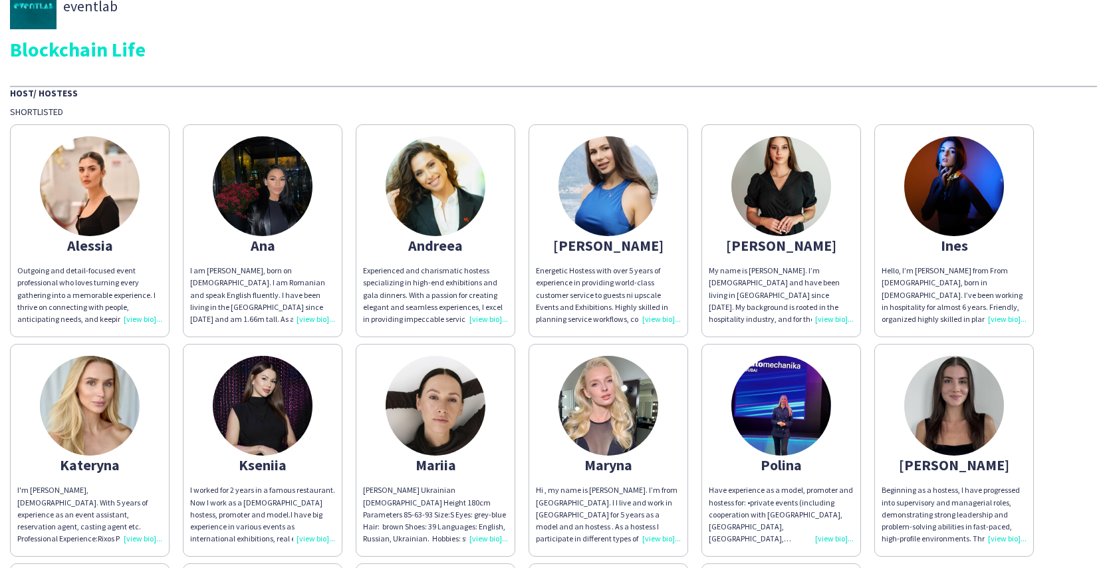
click at [100, 227] on img at bounding box center [90, 186] width 100 height 100
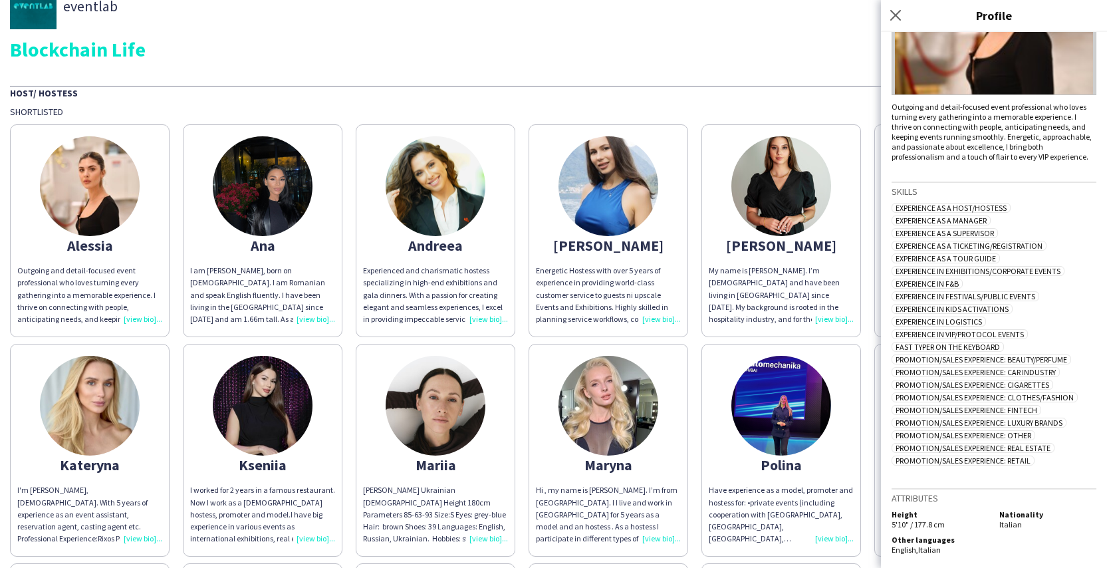
scroll to position [0, 0]
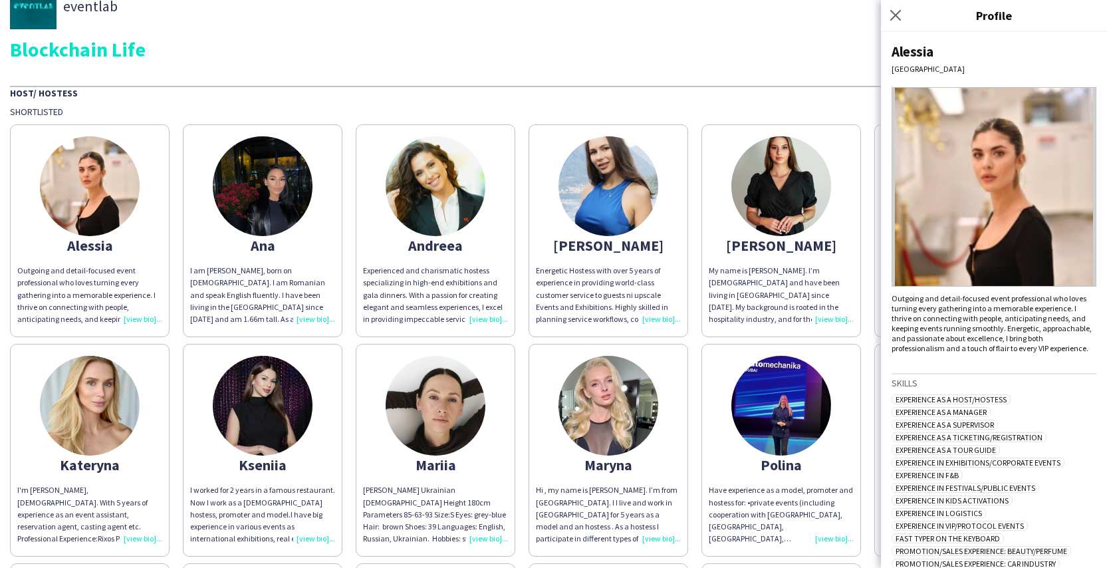
click at [380, 53] on div "Blockchain Life" at bounding box center [553, 49] width 1087 height 20
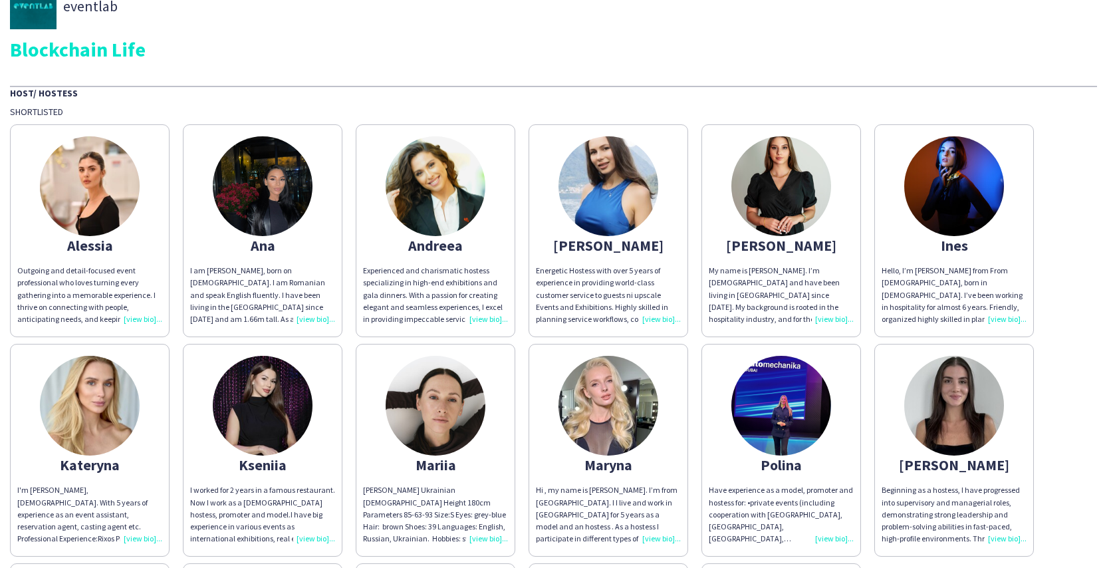
click at [790, 196] on img at bounding box center [781, 186] width 100 height 100
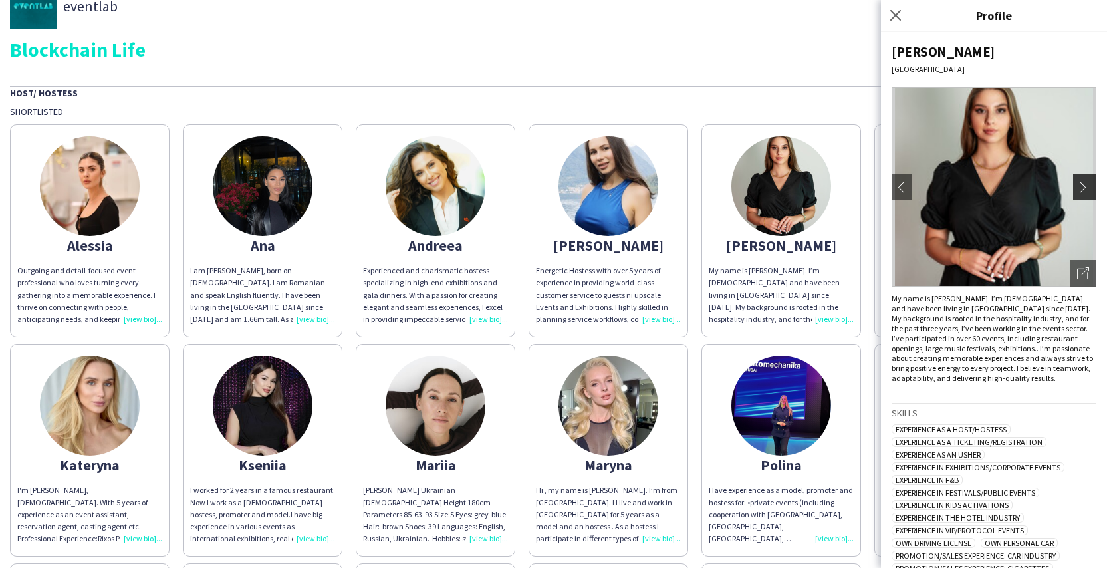
click at [1077, 182] on app-icon "chevron-right" at bounding box center [1086, 187] width 19 height 12
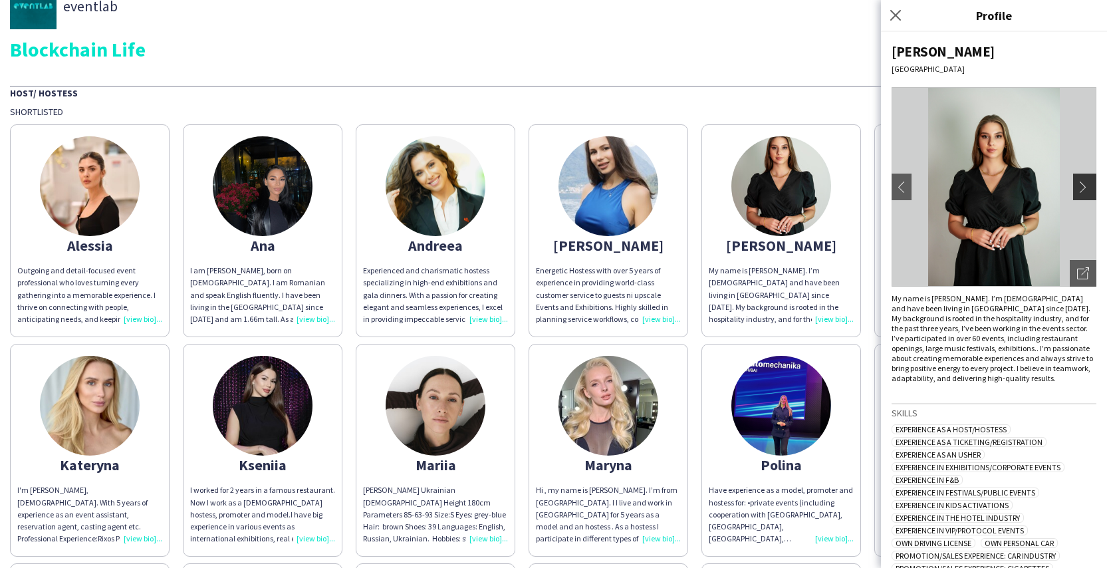
click at [1077, 182] on app-icon "chevron-right" at bounding box center [1086, 187] width 19 height 12
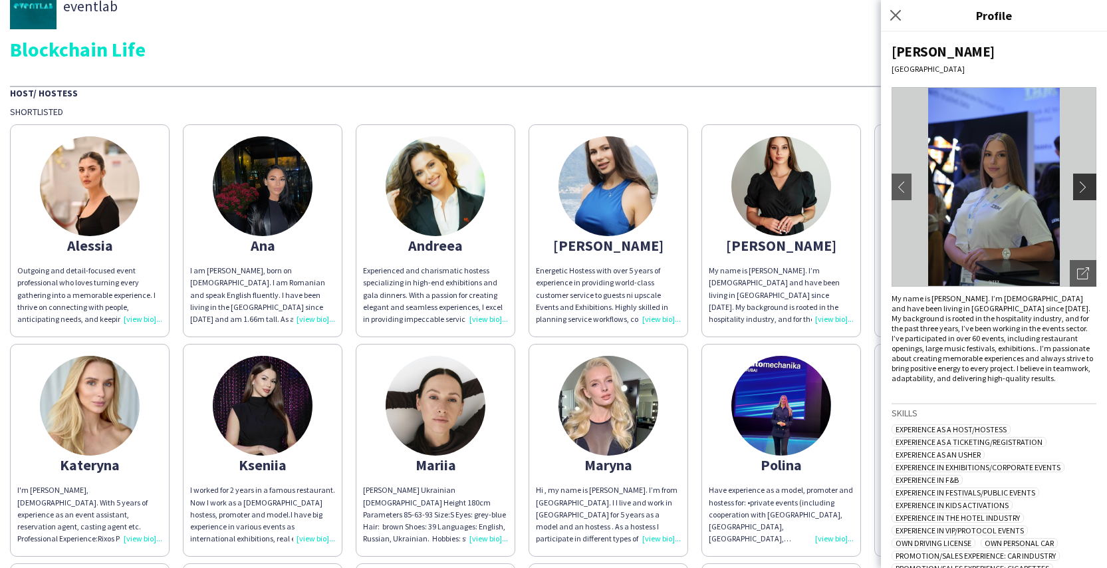
click at [1077, 182] on app-icon "chevron-right" at bounding box center [1086, 187] width 19 height 12
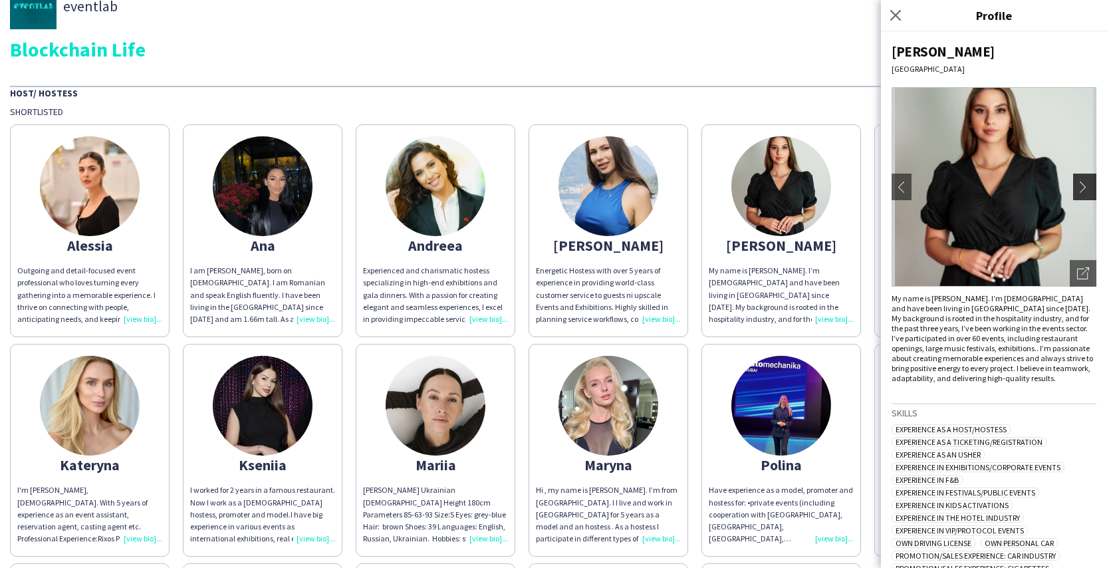
click at [1077, 182] on app-icon "chevron-right" at bounding box center [1086, 187] width 19 height 12
